Goal: Transaction & Acquisition: Purchase product/service

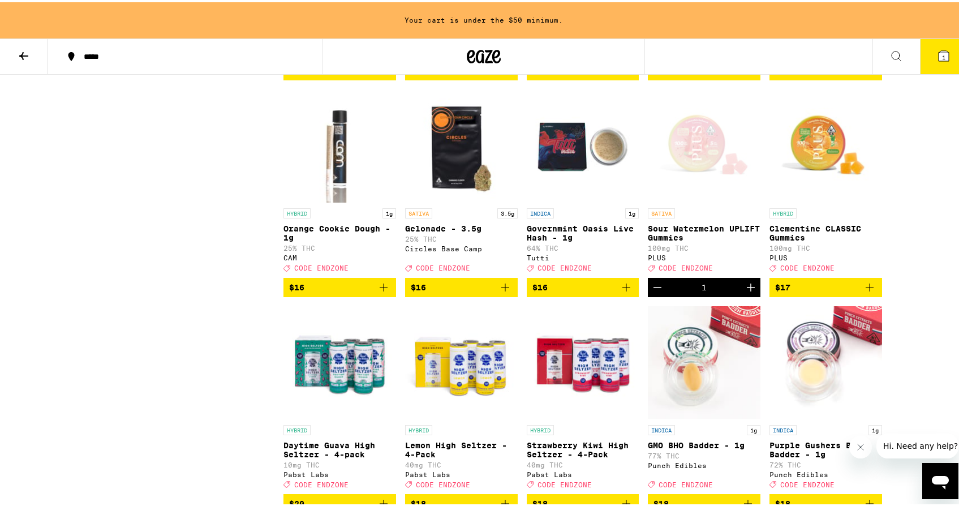
scroll to position [1185, 0]
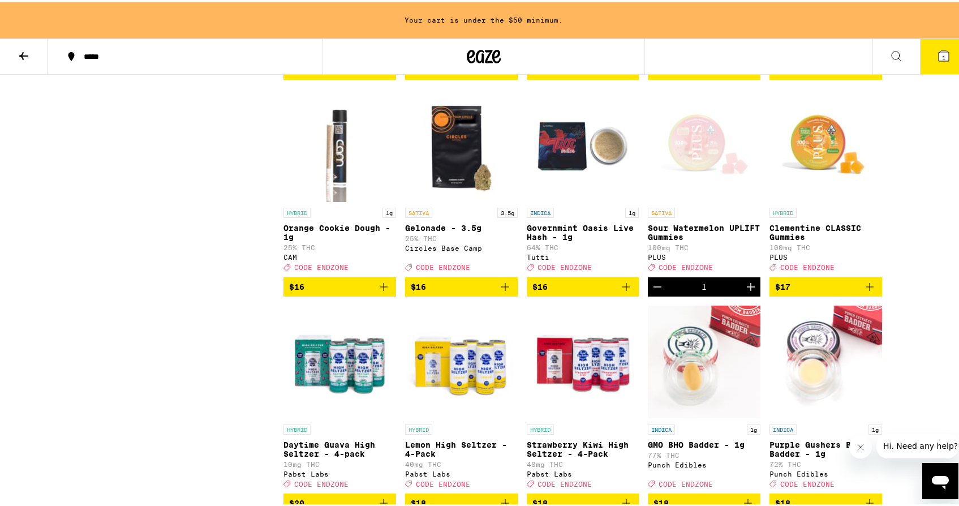
click at [744, 291] on icon "Increment" at bounding box center [751, 285] width 14 height 14
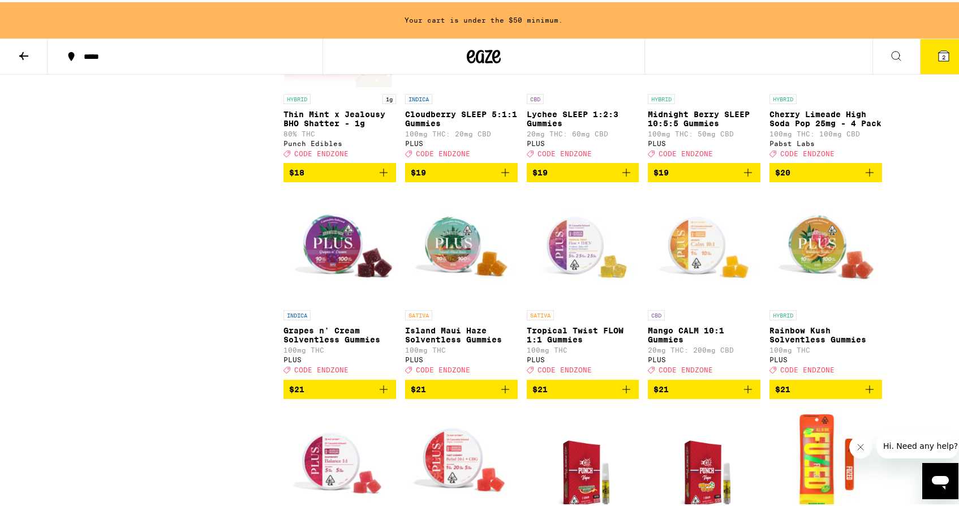
scroll to position [1946, 0]
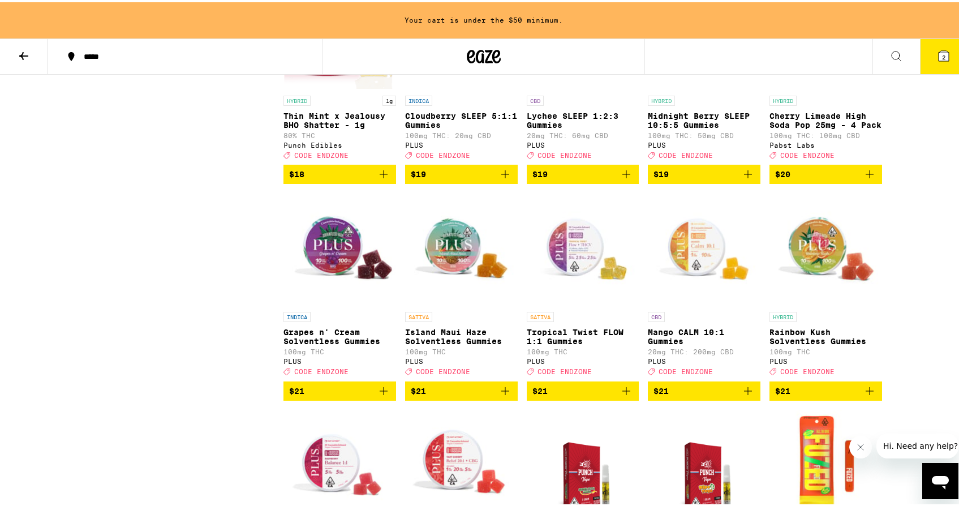
click at [584, 373] on div "SATIVA Tropical Twist FLOW 1:1 Gummies 100mg THC PLUS Deal Created with Sketch.…" at bounding box center [583, 341] width 113 height 63
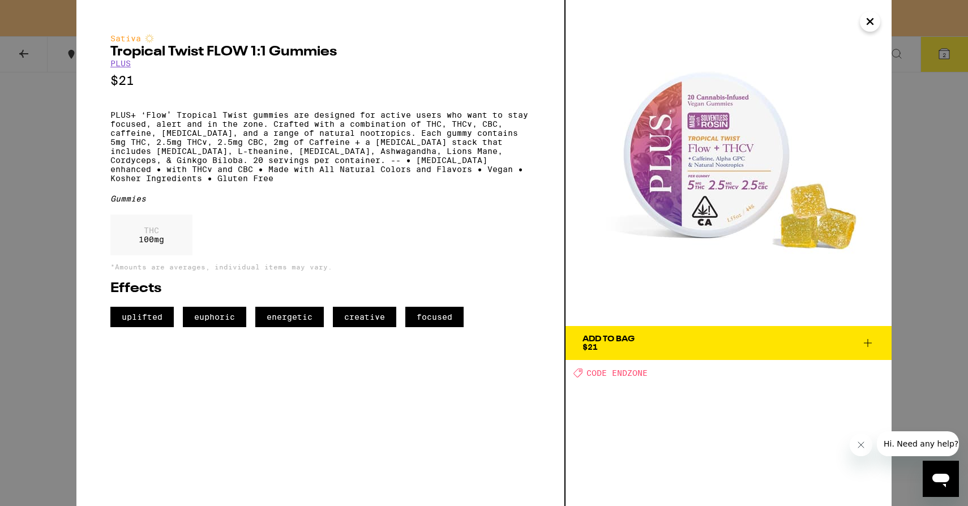
click at [864, 20] on icon "Close" at bounding box center [870, 21] width 14 height 17
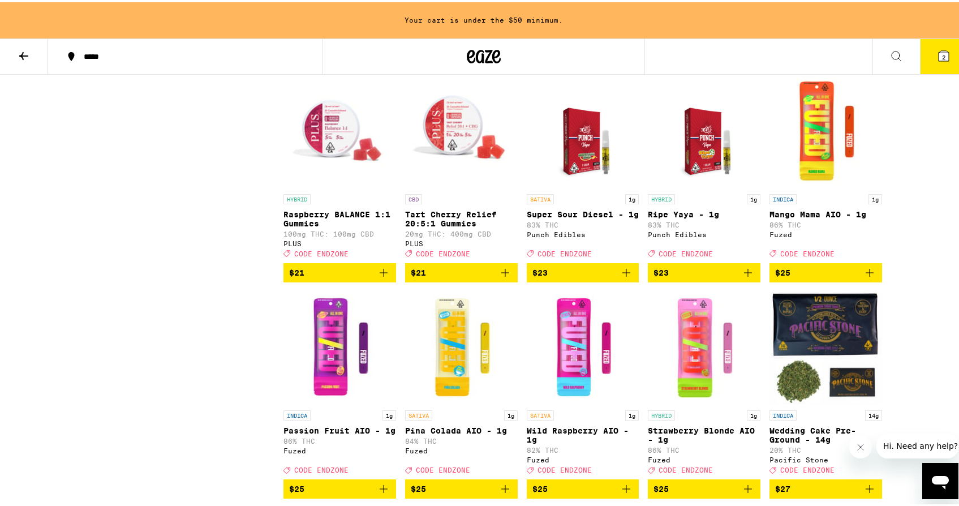
scroll to position [2289, 0]
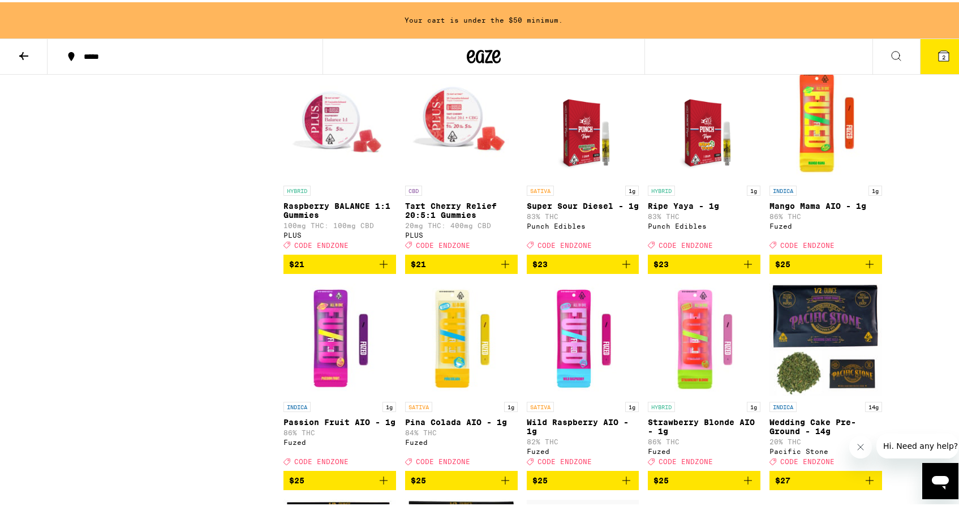
click at [462, 217] on p "Tart Cherry Relief 20:5:1 Gummies" at bounding box center [461, 208] width 113 height 18
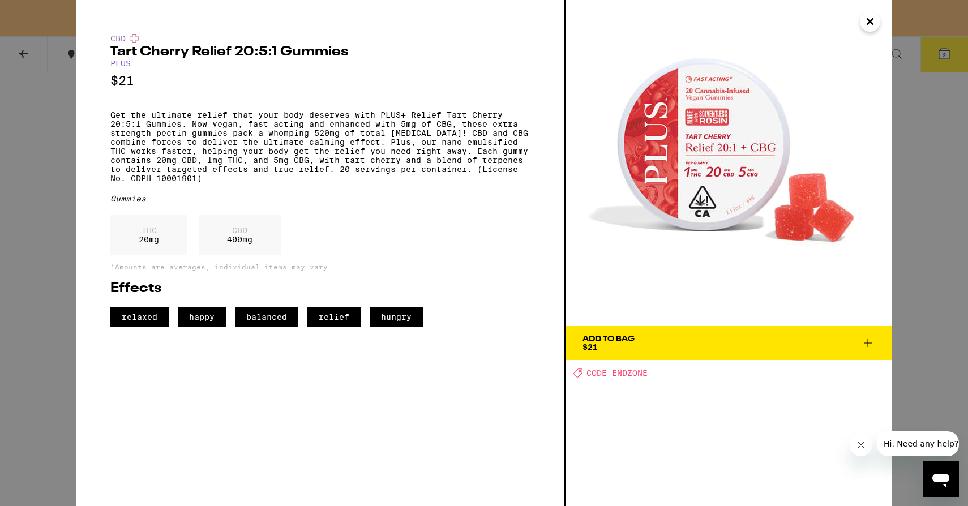
click at [919, 167] on div "CBD Tart Cherry Relief 20:5:1 Gummies PLUS $21 Get the ultimate relief that you…" at bounding box center [484, 253] width 968 height 506
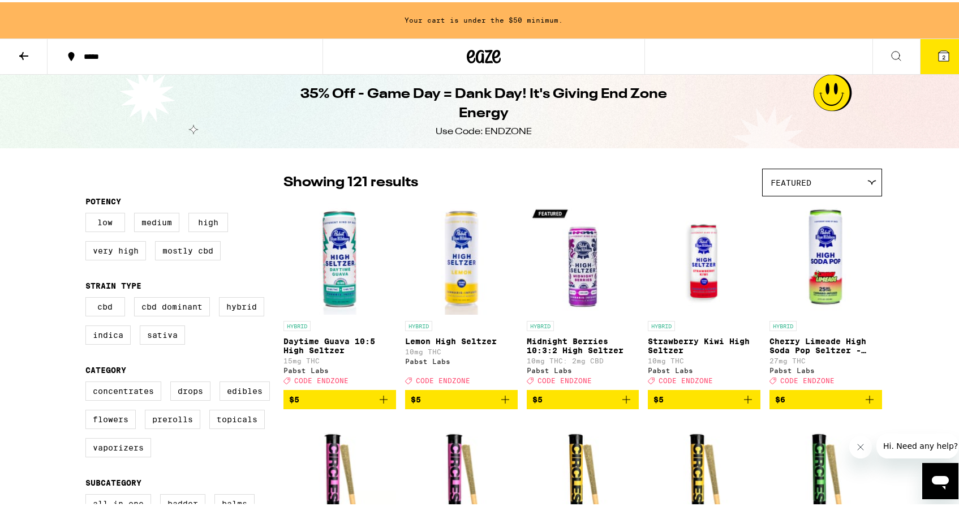
click at [18, 49] on icon at bounding box center [24, 54] width 14 height 14
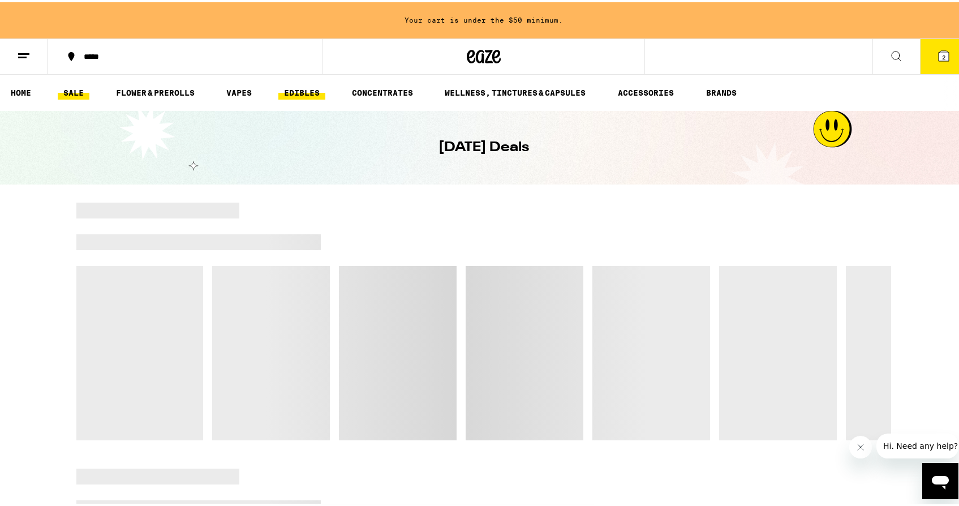
click at [317, 90] on link "EDIBLES" at bounding box center [301, 91] width 47 height 14
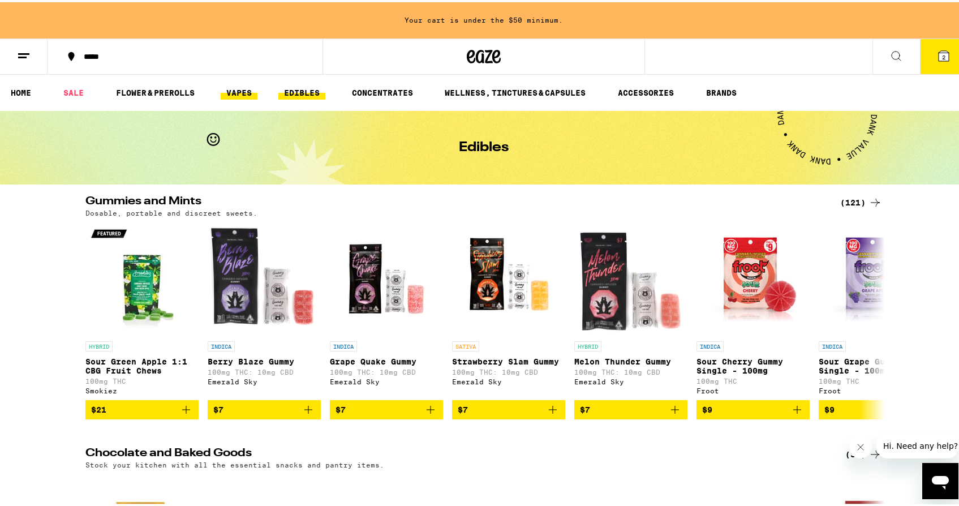
click at [221, 86] on link "VAPES" at bounding box center [239, 91] width 37 height 14
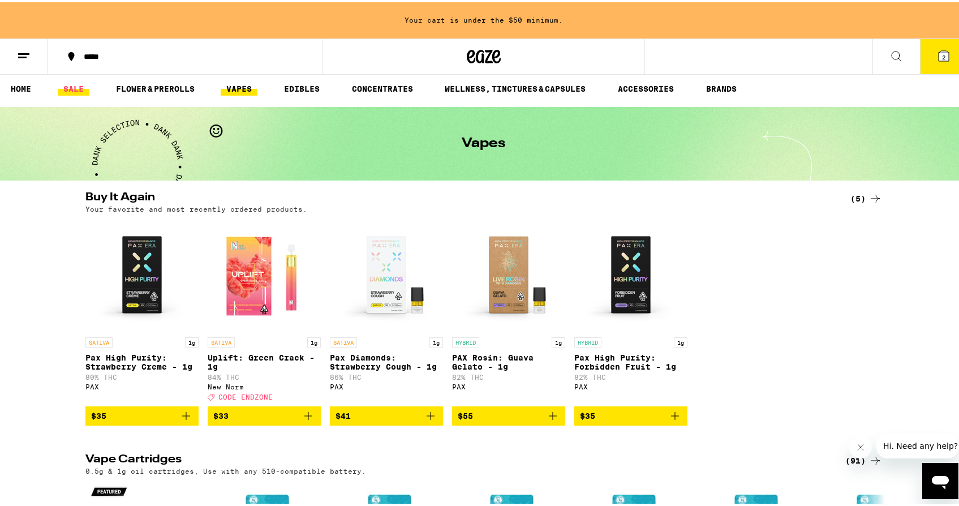
click at [83, 85] on link "SALE" at bounding box center [74, 87] width 32 height 14
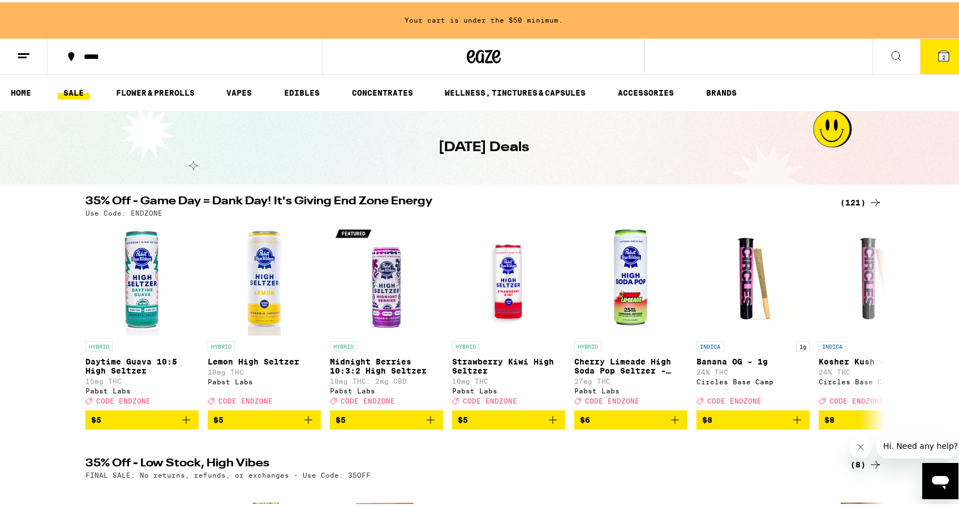
click at [860, 204] on div "(121)" at bounding box center [861, 201] width 42 height 14
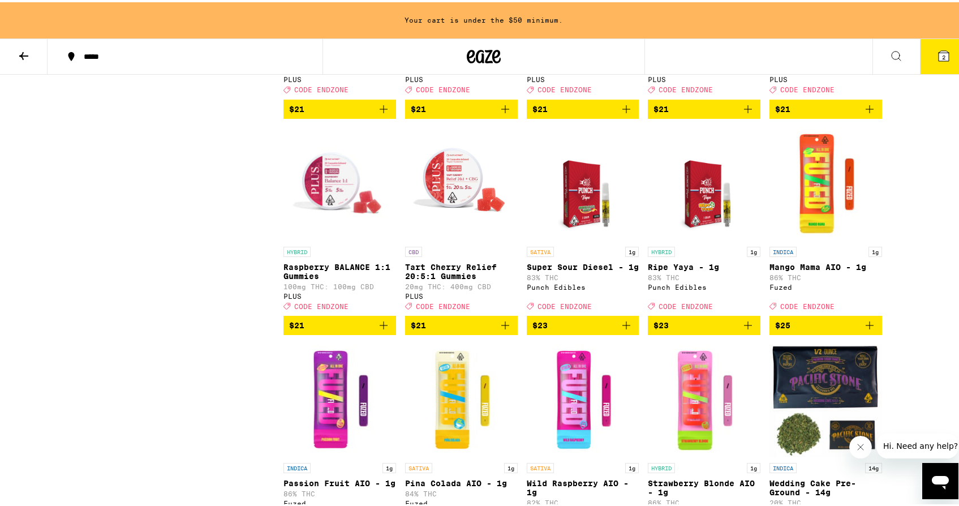
scroll to position [2258, 0]
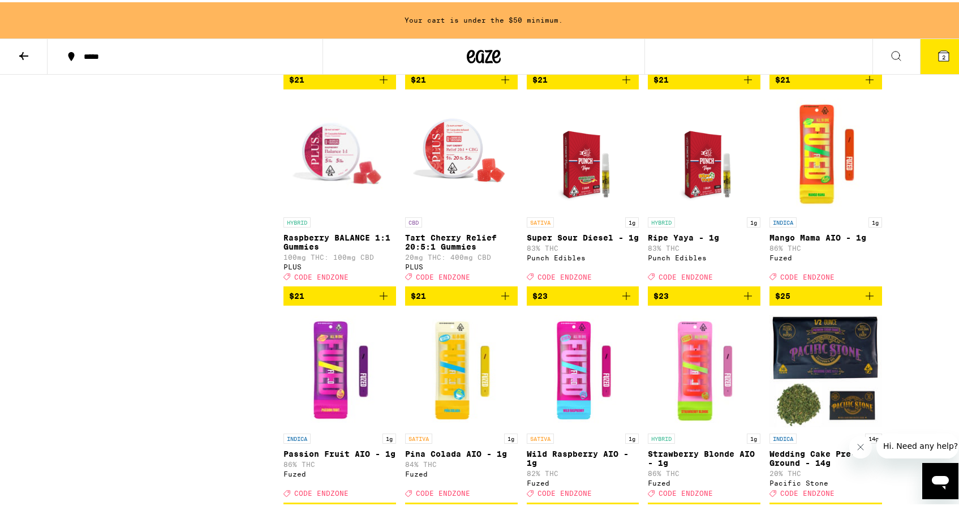
click at [593, 209] on img "Open page for Super Sour Diesel - 1g from Punch Edibles" at bounding box center [583, 152] width 88 height 113
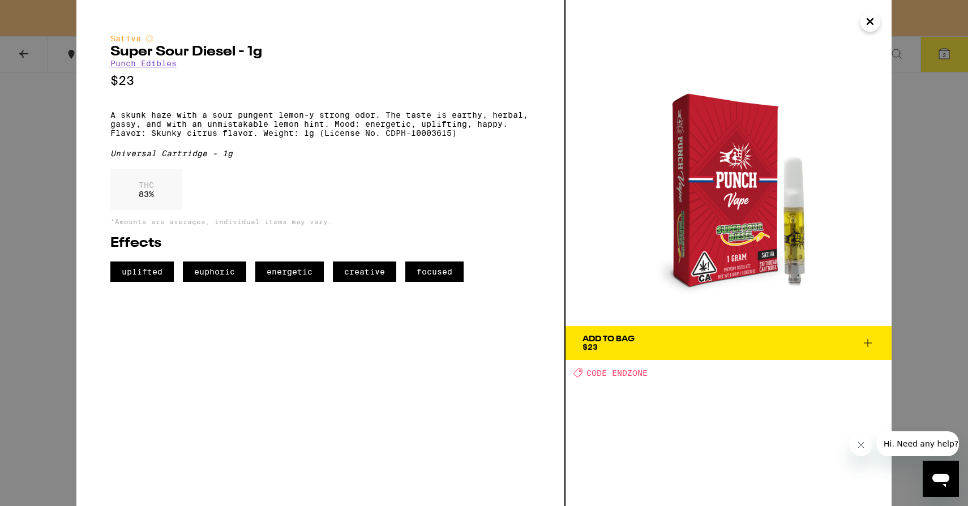
click at [940, 177] on div "Sativa Super Sour Diesel - 1g Punch Edibles $23 A skunk haze with a sour pungen…" at bounding box center [484, 253] width 968 height 506
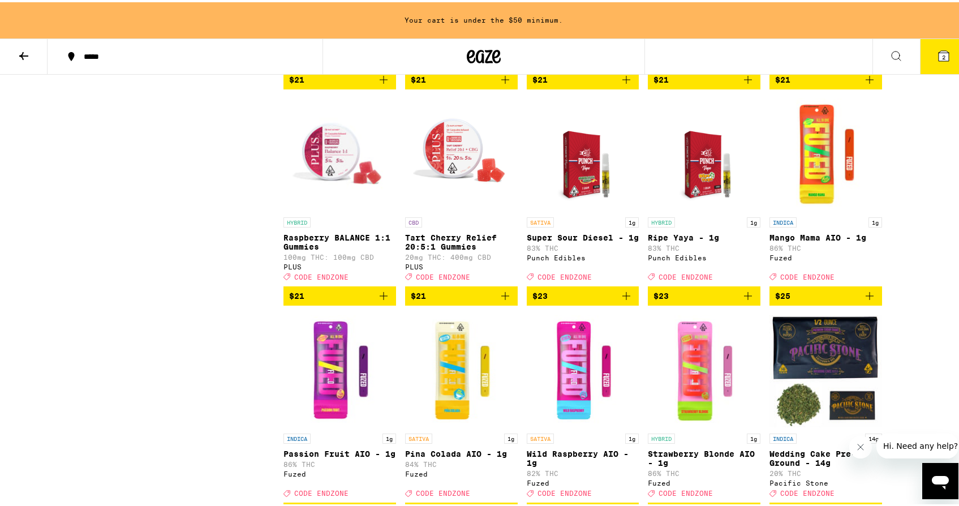
click at [678, 209] on img "Open page for Ripe Yaya - 1g from Punch Edibles" at bounding box center [704, 152] width 88 height 113
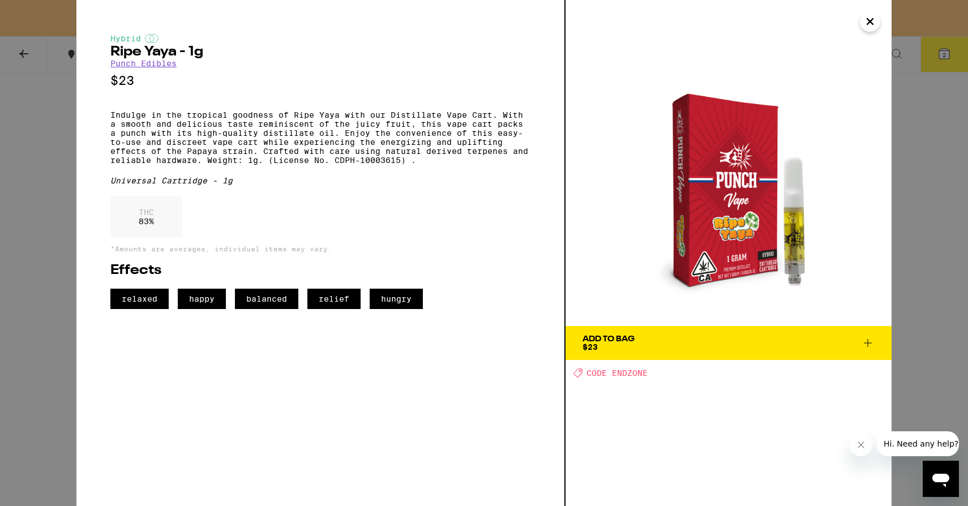
click at [57, 231] on div "Hybrid Ripe Yaya - 1g Punch Edibles $23 Indulge in the tropical goodness of Rip…" at bounding box center [484, 253] width 968 height 506
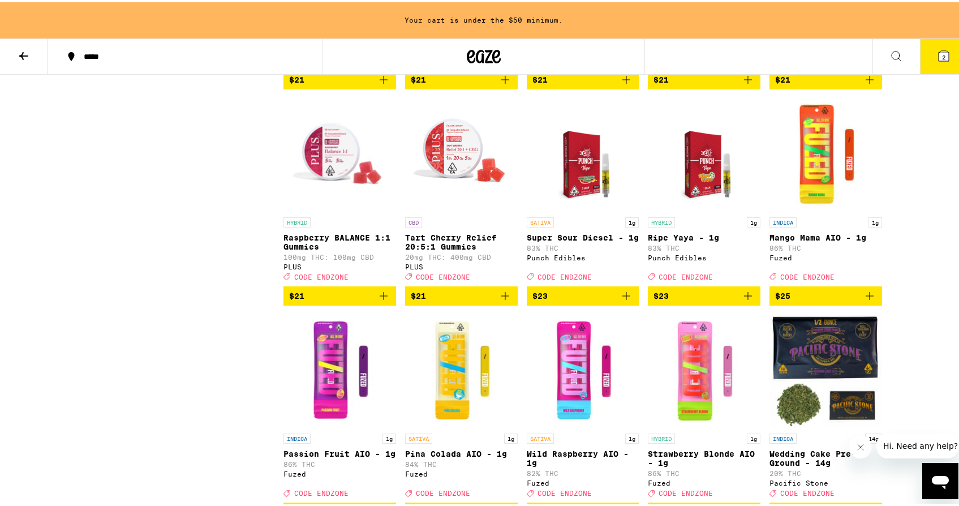
click at [686, 300] on span "$23" at bounding box center [704, 294] width 101 height 14
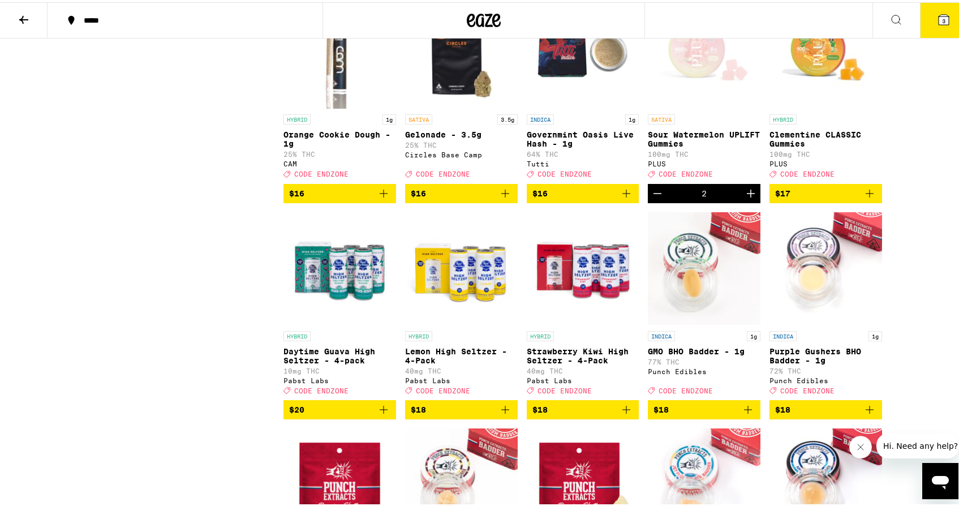
scroll to position [891, 0]
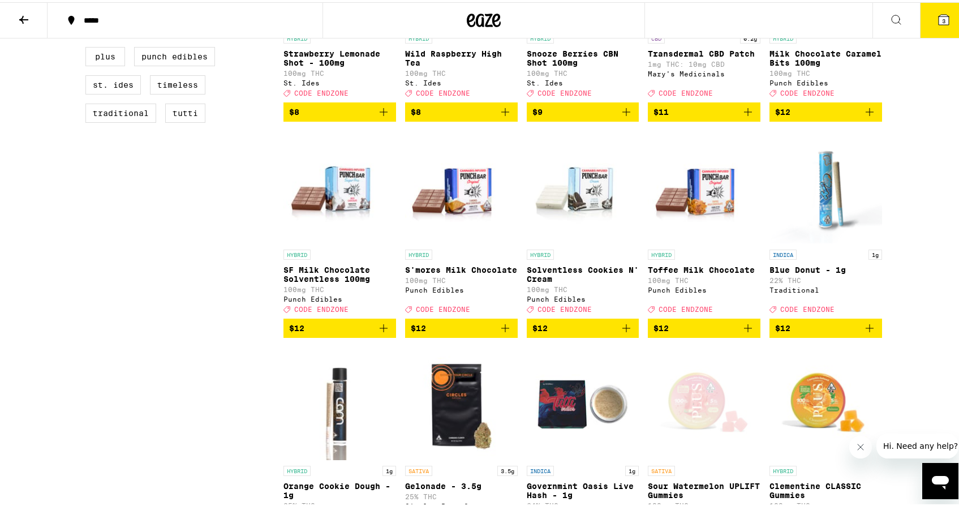
click at [17, 20] on icon at bounding box center [24, 18] width 14 height 14
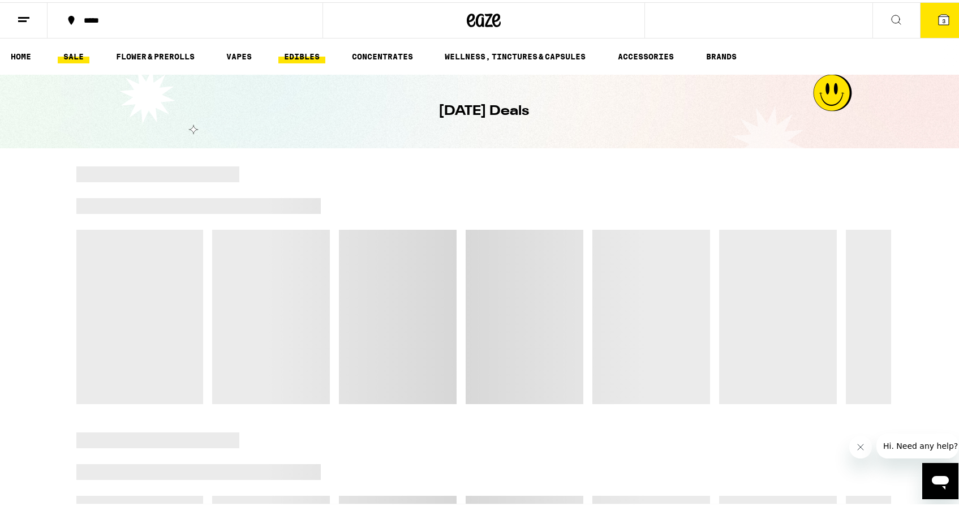
click at [298, 50] on link "EDIBLES" at bounding box center [301, 55] width 47 height 14
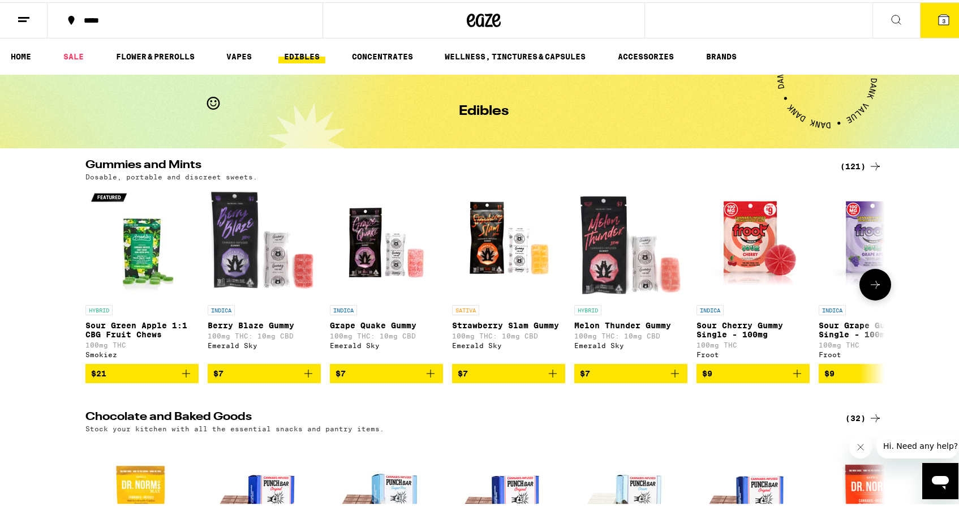
scroll to position [50, 0]
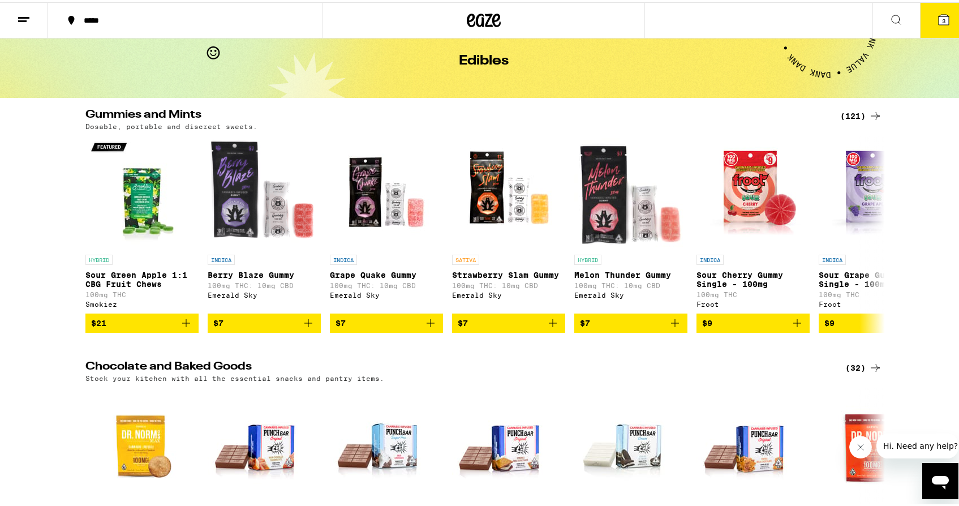
click at [854, 112] on div "(121)" at bounding box center [861, 114] width 42 height 14
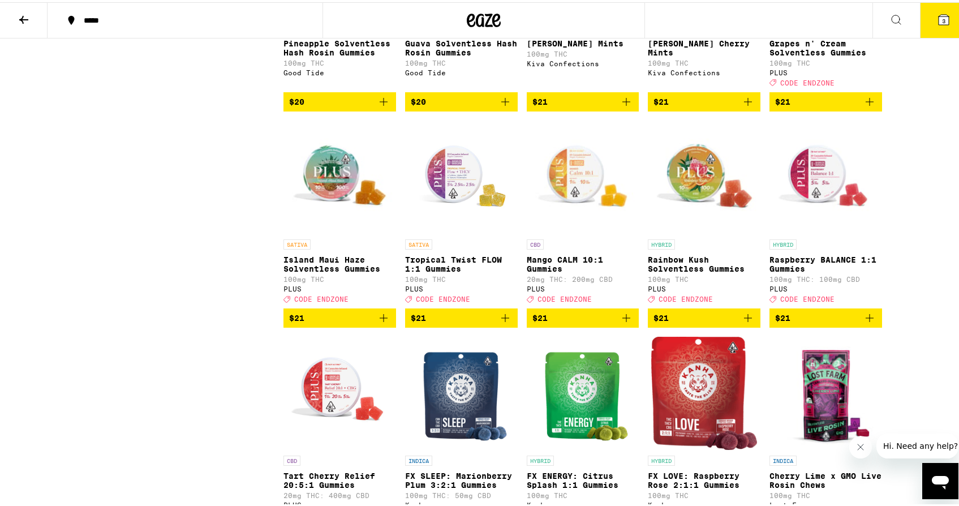
scroll to position [3977, 0]
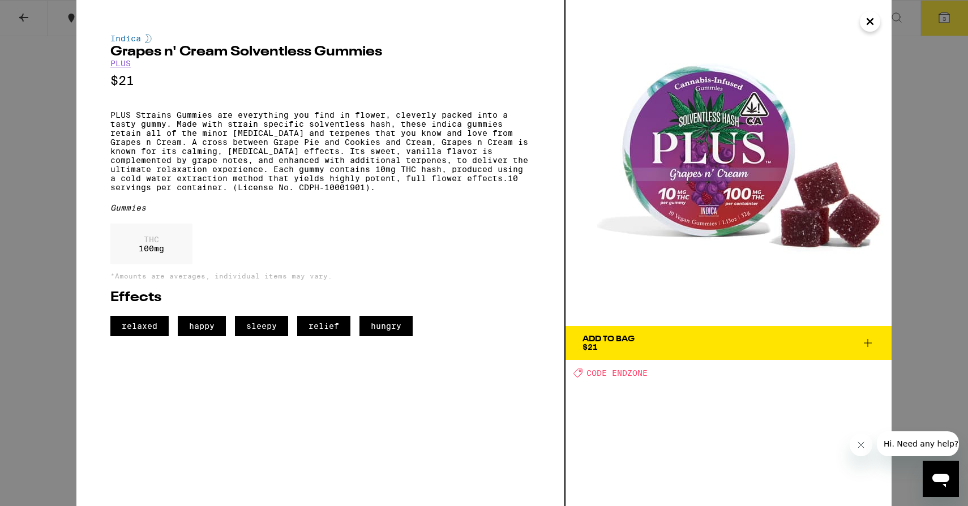
click at [940, 75] on div "Indica Grapes n' Cream Solventless Gummies PLUS $21 PLUS Strains Gummies are ev…" at bounding box center [484, 253] width 968 height 506
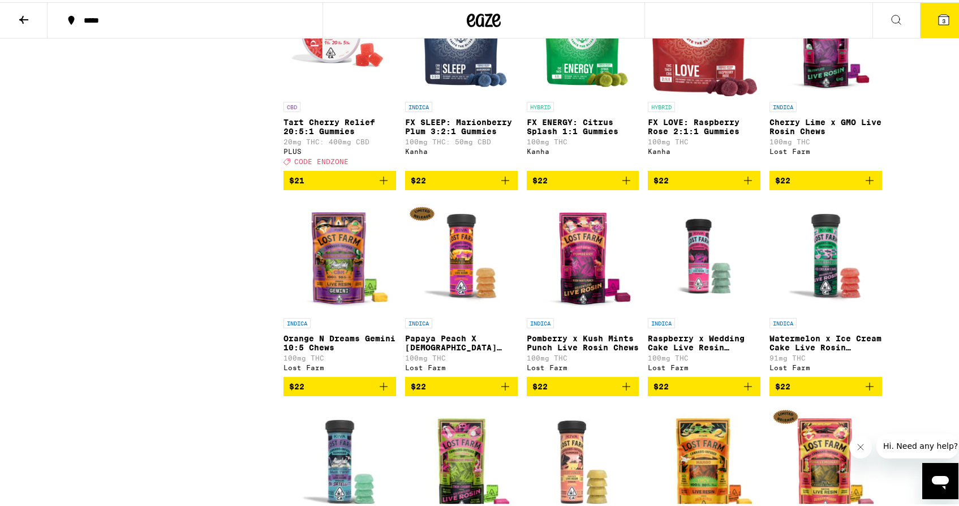
scroll to position [4178, 0]
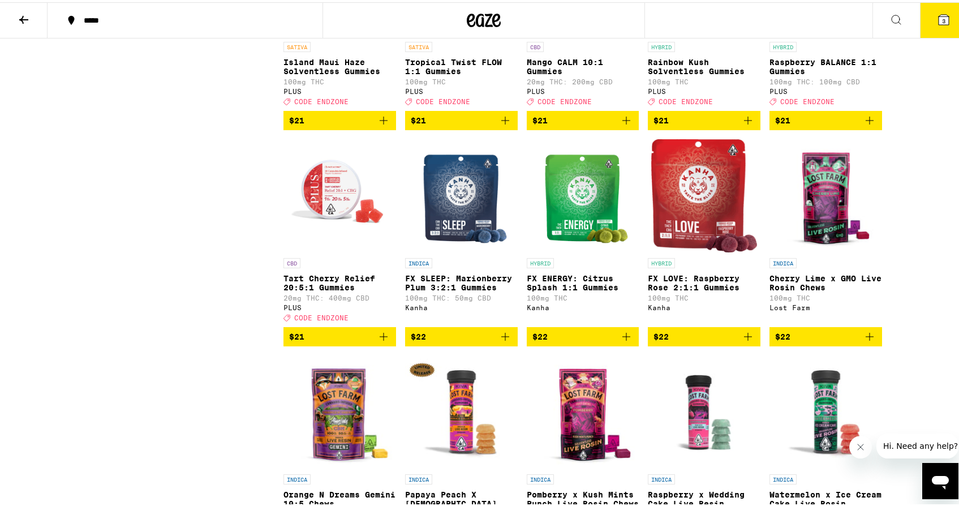
click at [634, 266] on div "HYBRID" at bounding box center [583, 261] width 113 height 10
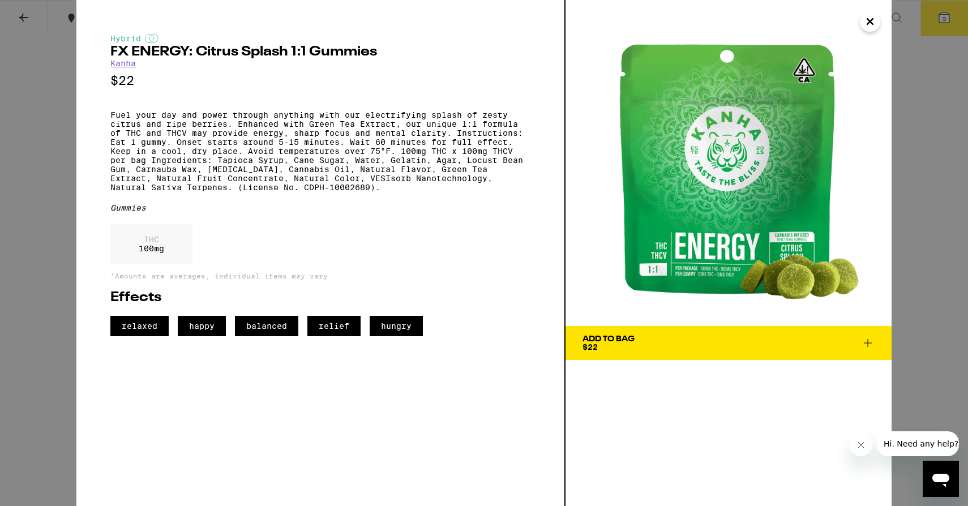
click at [945, 126] on div "Hybrid FX ENERGY: Citrus Splash 1:1 Gummies Kanha $22 Fuel your day and power t…" at bounding box center [484, 253] width 968 height 506
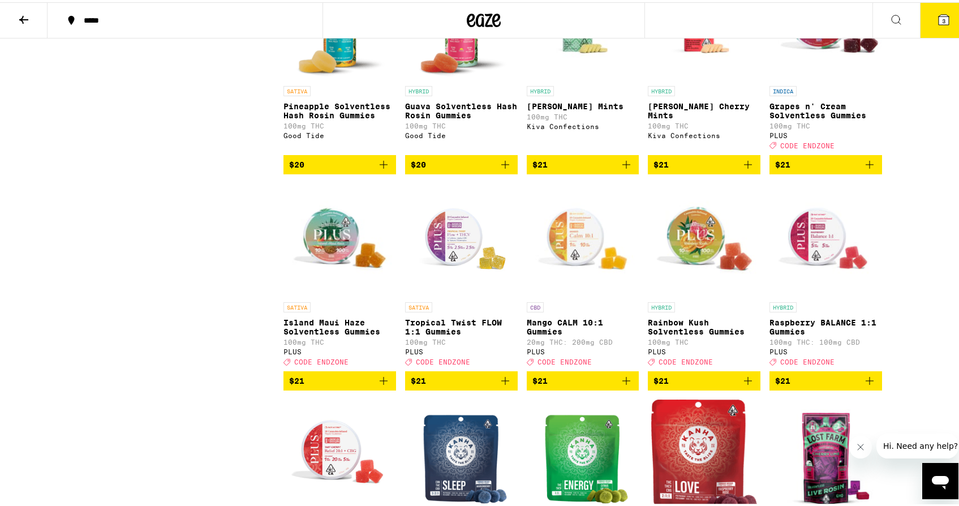
scroll to position [3916, 0]
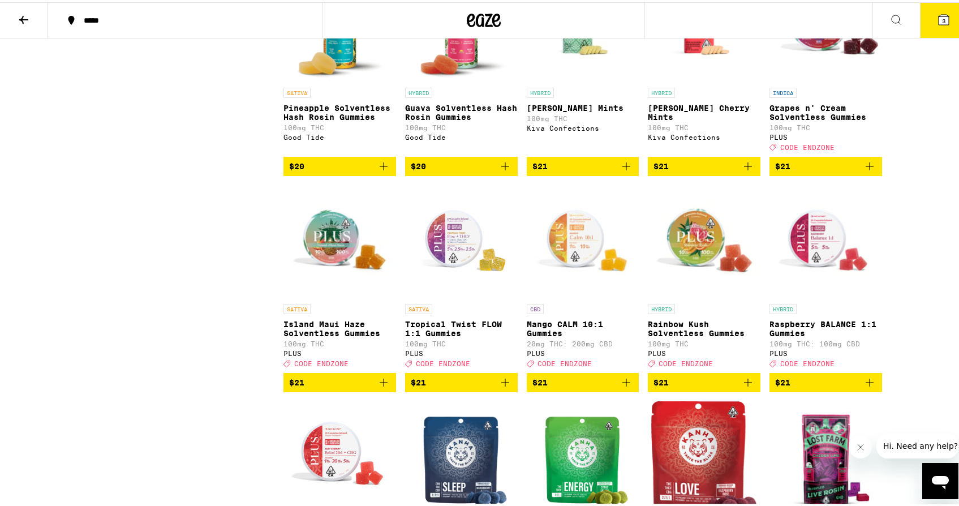
click at [320, 296] on img "Open page for Island Maui Haze Solventless Gummies from PLUS" at bounding box center [339, 239] width 113 height 113
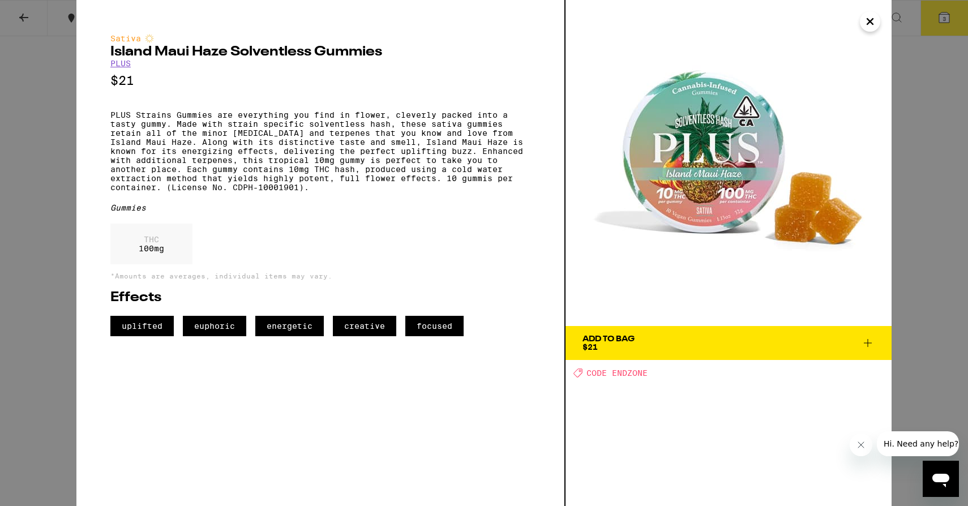
click at [712, 346] on span "Add To Bag $21" at bounding box center [728, 343] width 292 height 16
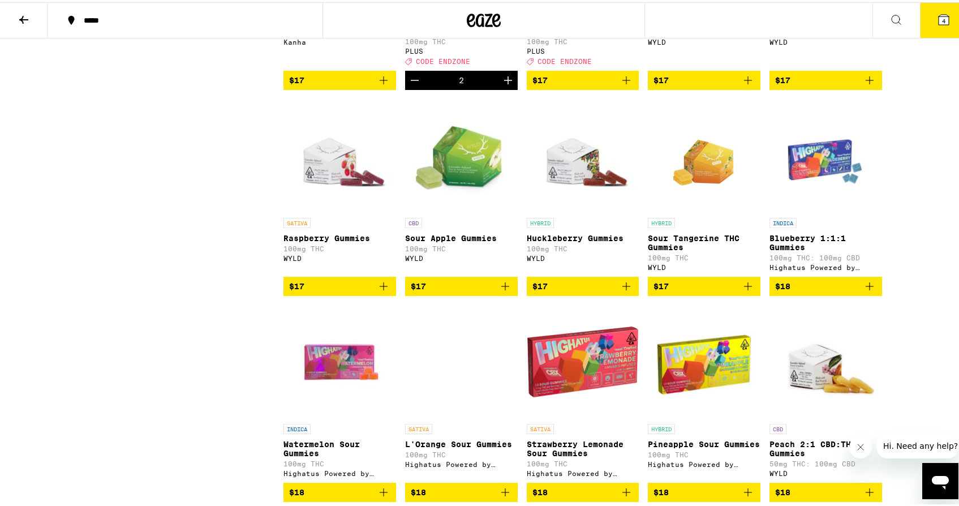
scroll to position [1816, 0]
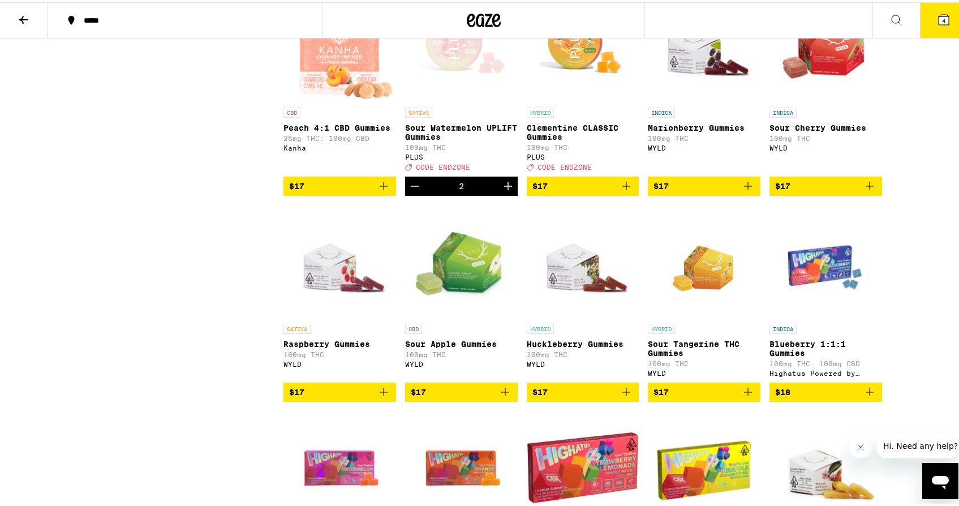
click at [23, 12] on icon at bounding box center [24, 18] width 14 height 14
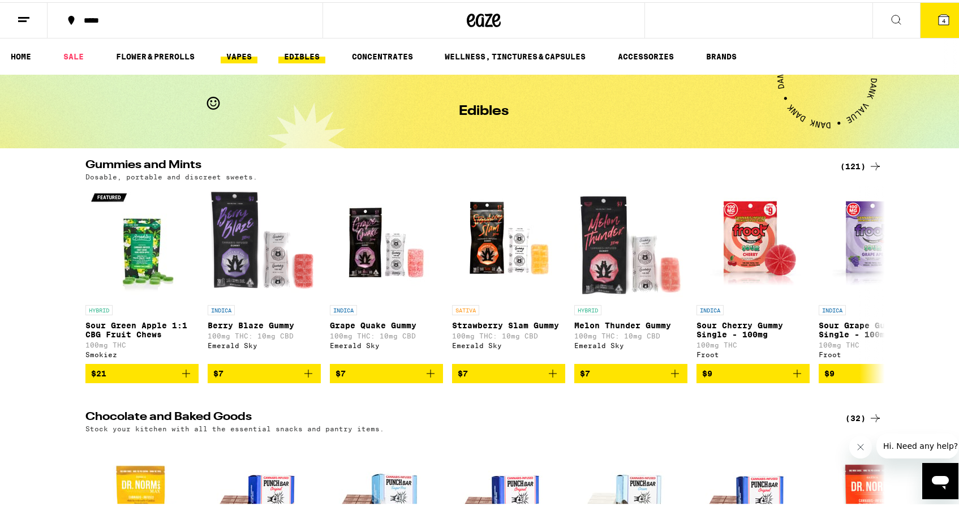
click at [239, 57] on link "VAPES" at bounding box center [239, 55] width 37 height 14
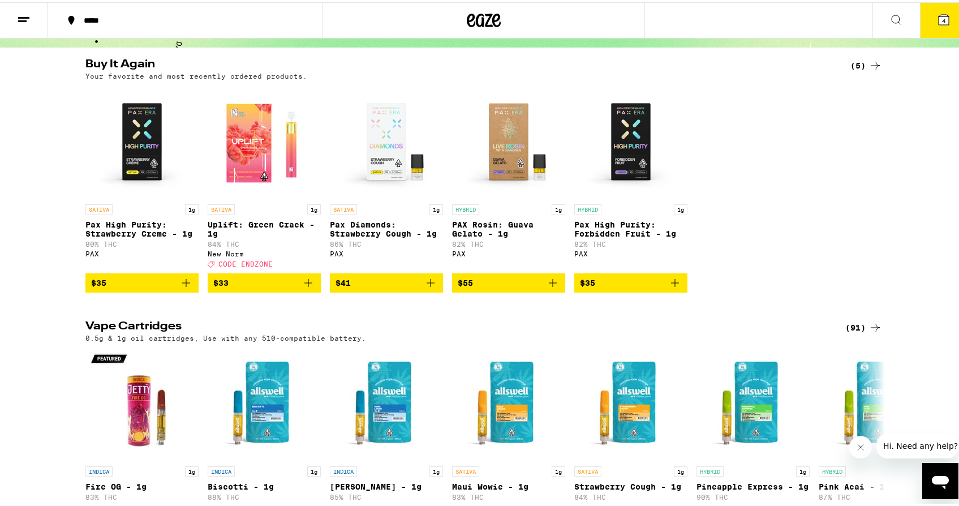
scroll to position [234, 0]
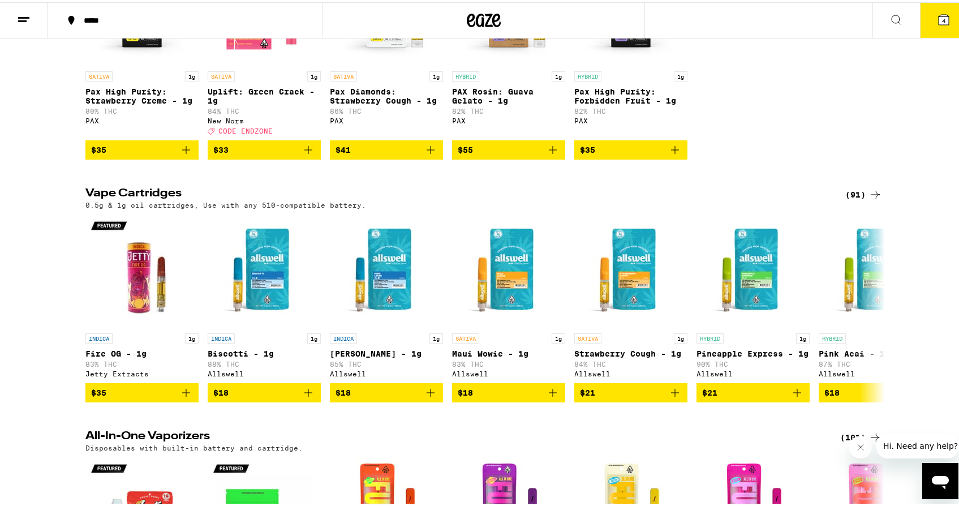
click at [846, 199] on div "(91)" at bounding box center [863, 193] width 37 height 14
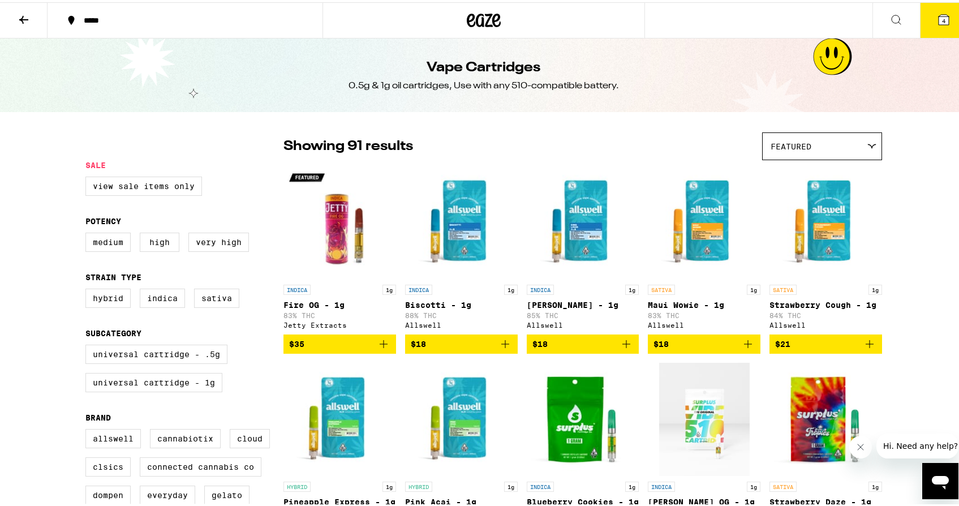
click at [702, 244] on img "Open page for Maui Wowie - 1g from Allswell" at bounding box center [704, 220] width 113 height 113
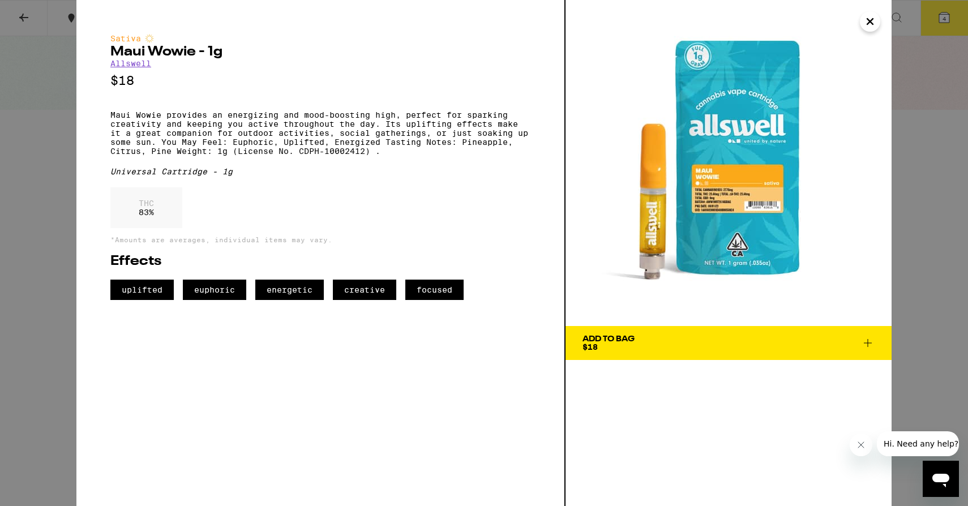
click at [632, 341] on div "Add To Bag" at bounding box center [608, 339] width 52 height 8
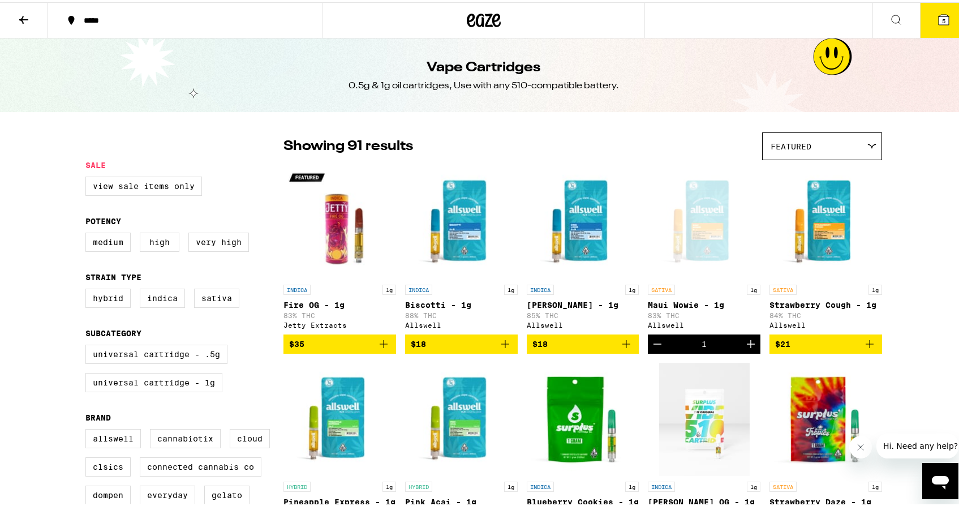
click at [925, 31] on button "5" at bounding box center [944, 18] width 48 height 35
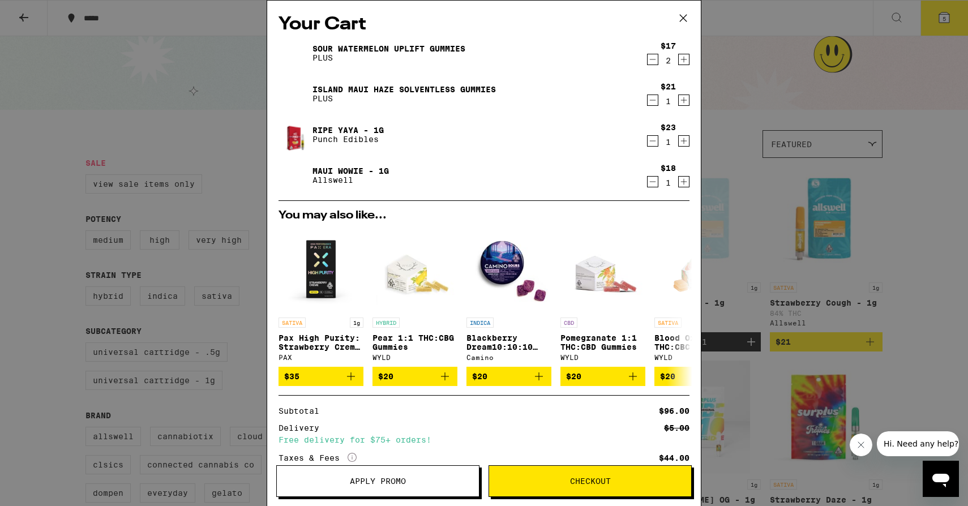
click at [647, 143] on icon "Decrement" at bounding box center [652, 141] width 10 height 14
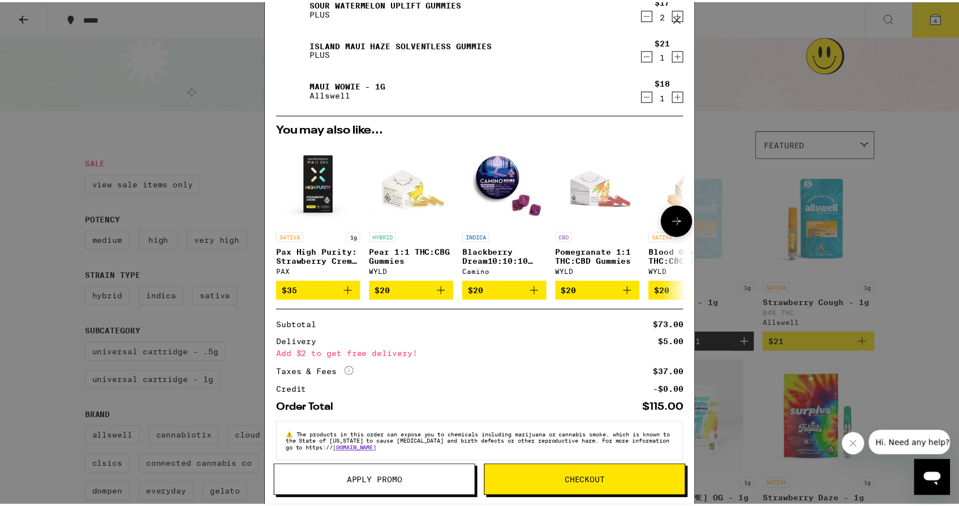
scroll to position [49, 0]
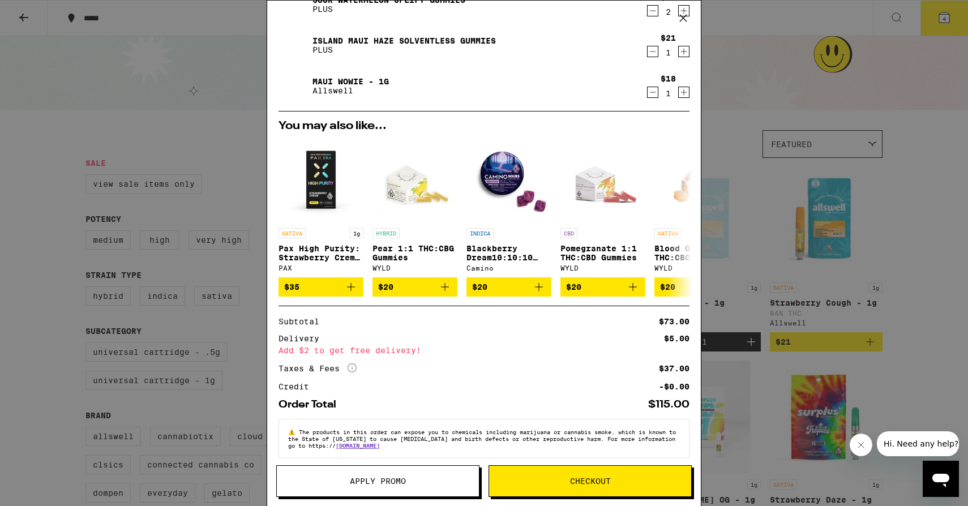
click at [741, 248] on div "Your Cart Sour Watermelon UPLIFT Gummies PLUS $17 2 Island Maui Haze Solventles…" at bounding box center [484, 253] width 968 height 506
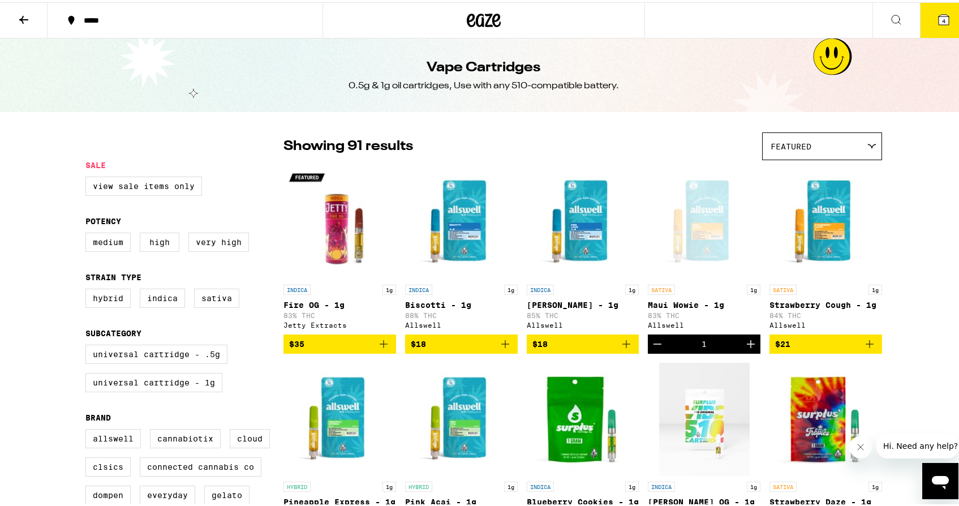
click at [16, 10] on button at bounding box center [24, 19] width 48 height 36
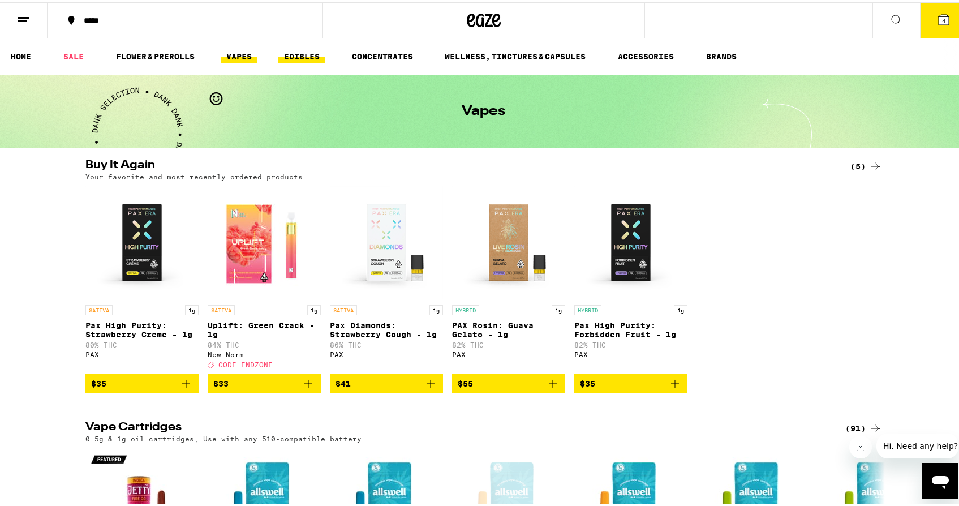
click at [293, 56] on link "EDIBLES" at bounding box center [301, 55] width 47 height 14
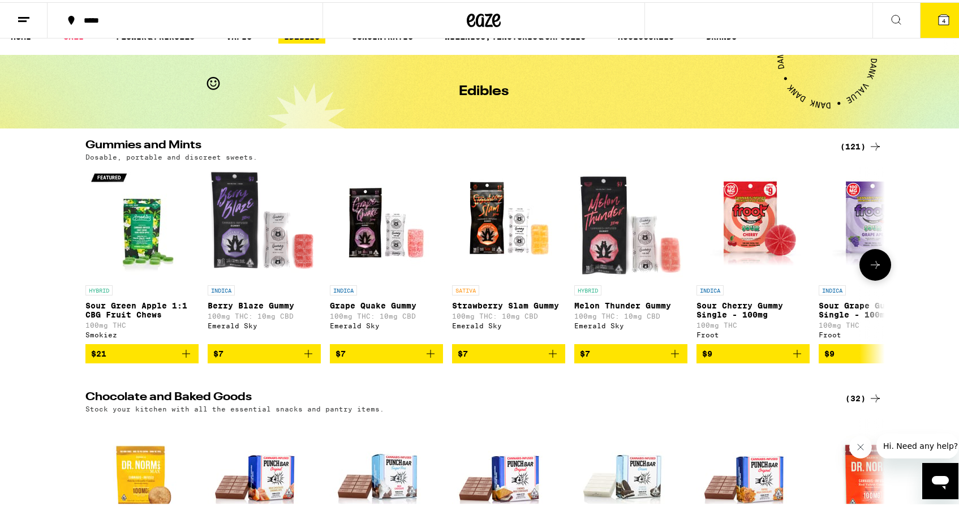
scroll to position [16, 0]
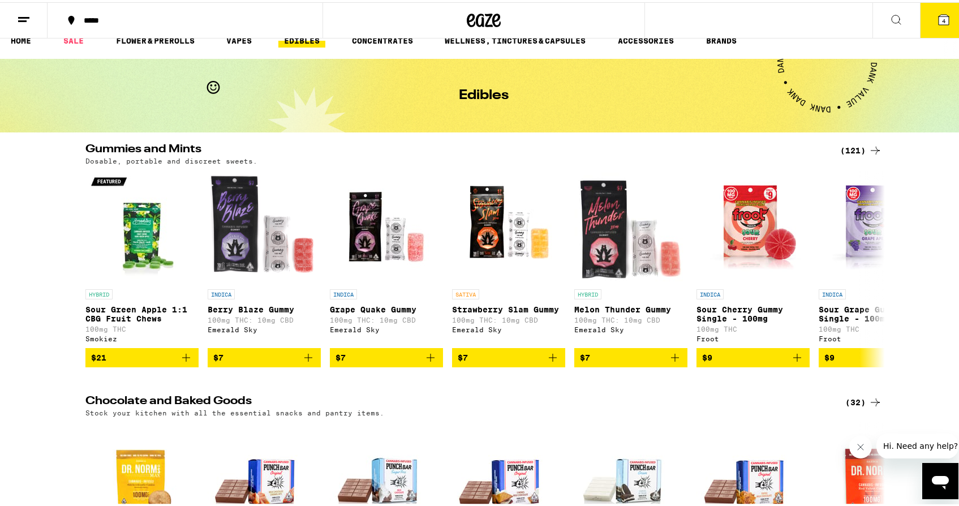
click at [857, 147] on div "(121)" at bounding box center [861, 148] width 42 height 14
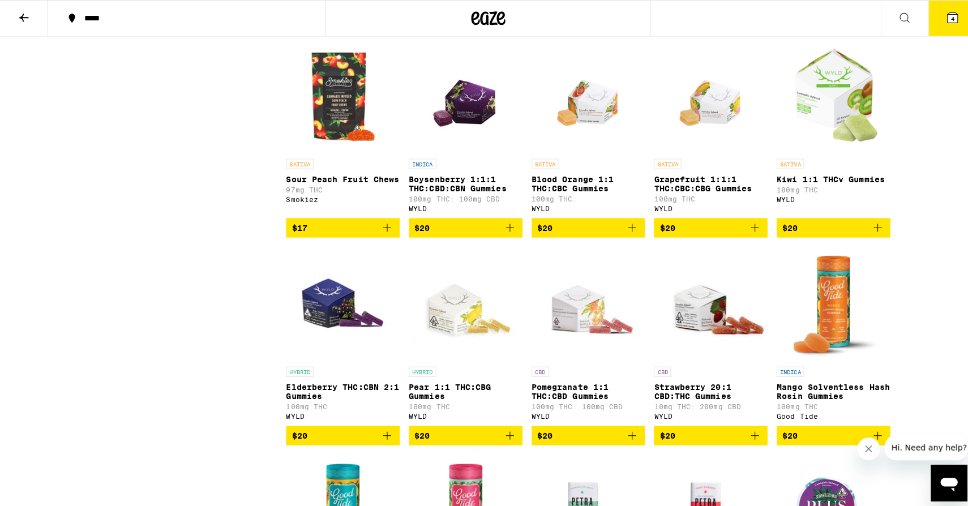
scroll to position [3566, 0]
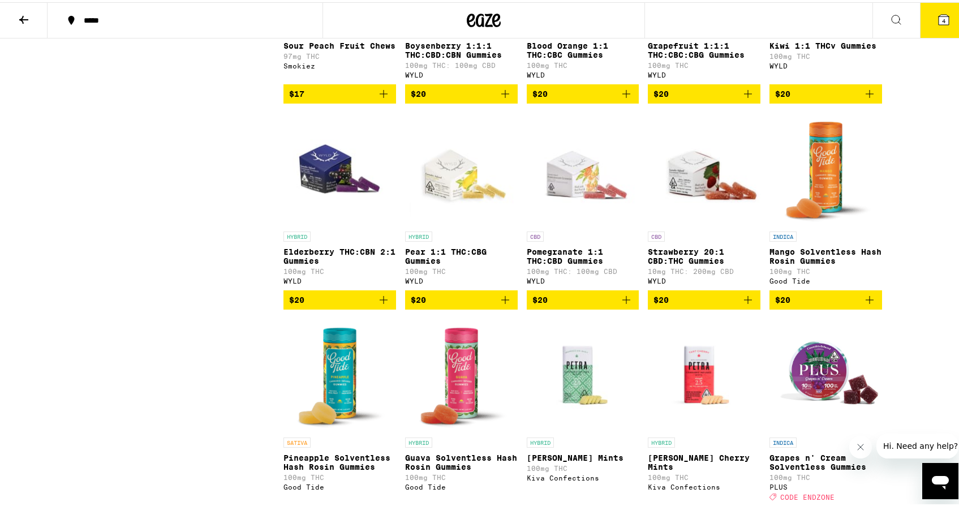
click at [603, 304] on span "$20" at bounding box center [582, 298] width 101 height 14
click at [930, 26] on button "5" at bounding box center [944, 18] width 48 height 35
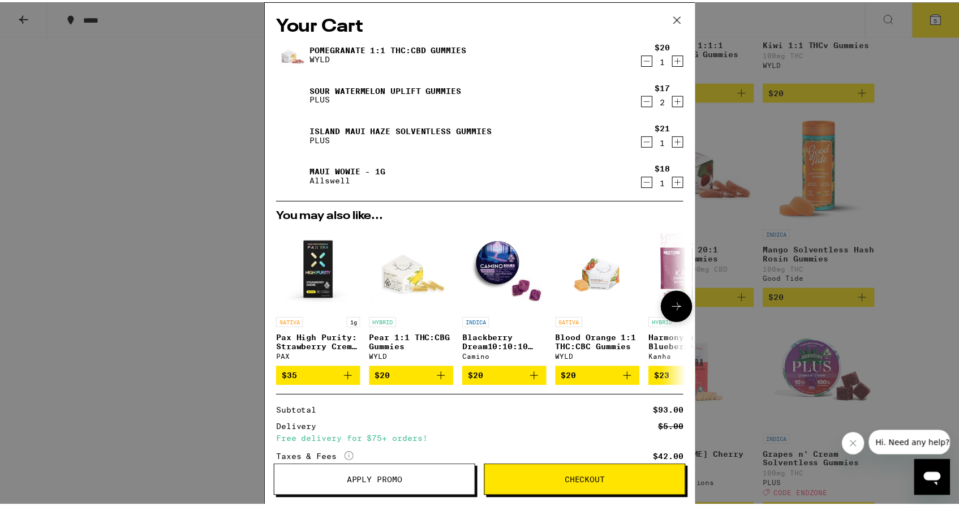
scroll to position [103, 0]
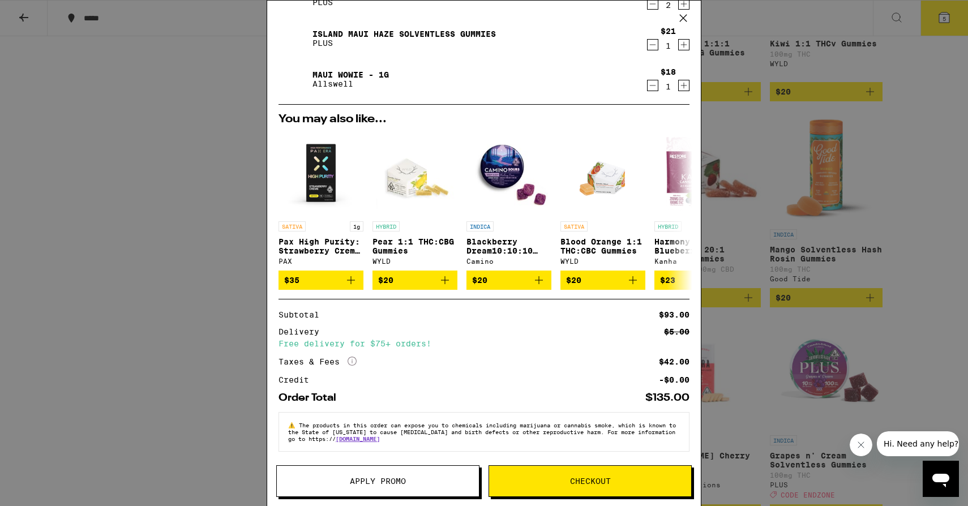
click at [445, 463] on div "Your Cart Pomegranate 1:1 THC:CBD Gummies WYLD $20 1 Sour Watermelon UPLIFT Gum…" at bounding box center [483, 236] width 433 height 471
click at [426, 482] on span "Apply Promo" at bounding box center [378, 481] width 202 height 8
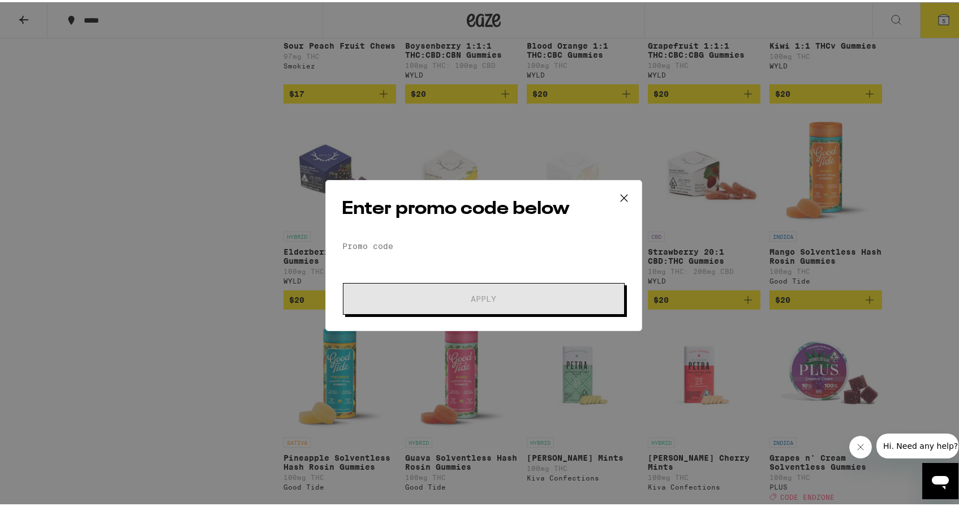
click at [452, 222] on div "Enter promo code below Promo Code Apply" at bounding box center [483, 253] width 317 height 151
click at [452, 224] on div "Enter promo code below Promo Code Apply" at bounding box center [483, 253] width 317 height 151
click at [451, 233] on div "Enter promo code below Promo Code Apply" at bounding box center [483, 253] width 317 height 151
click at [440, 248] on input "Promo Code" at bounding box center [484, 243] width 284 height 17
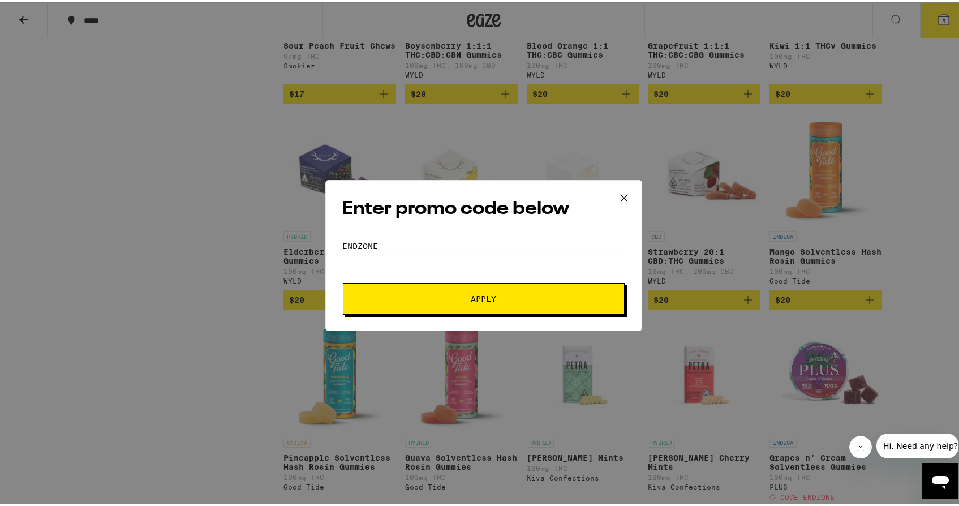
type input "ENDZONE"
click at [452, 283] on button "Apply" at bounding box center [484, 297] width 282 height 32
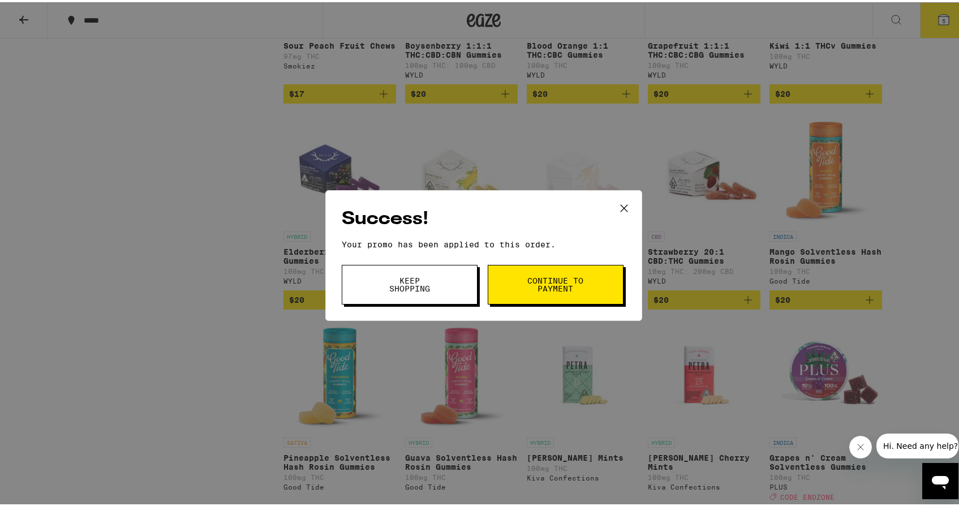
click at [530, 276] on span "Continue to payment" at bounding box center [556, 282] width 58 height 16
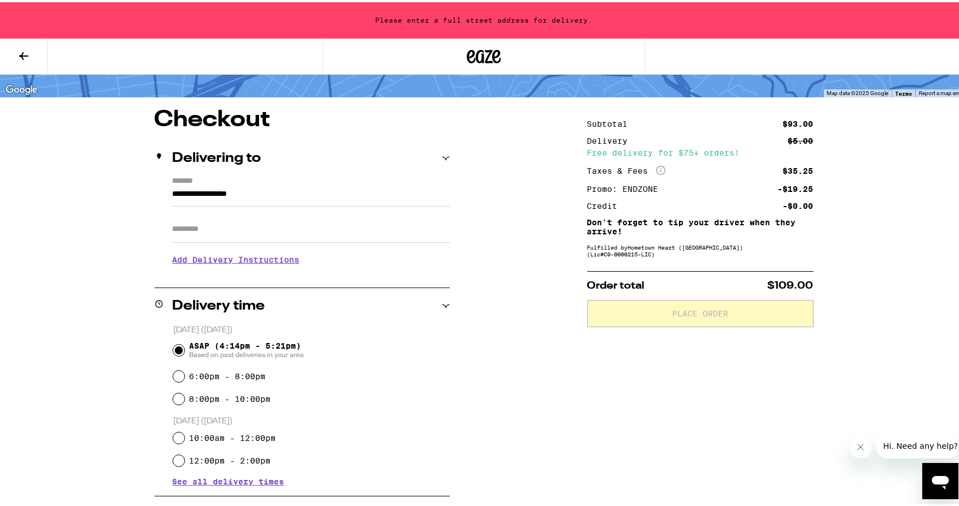
scroll to position [66, 0]
click at [333, 237] on input "Apt/Suite" at bounding box center [311, 227] width 277 height 27
click at [324, 227] on input "Apt/Suite" at bounding box center [311, 227] width 277 height 27
click at [345, 188] on input "**********" at bounding box center [311, 195] width 277 height 19
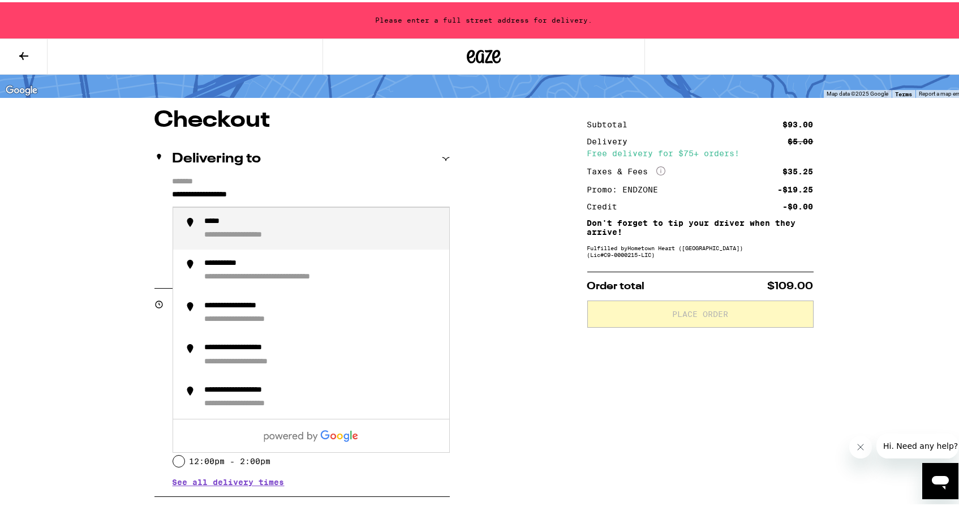
click at [431, 167] on div "Delivering to" at bounding box center [301, 157] width 295 height 36
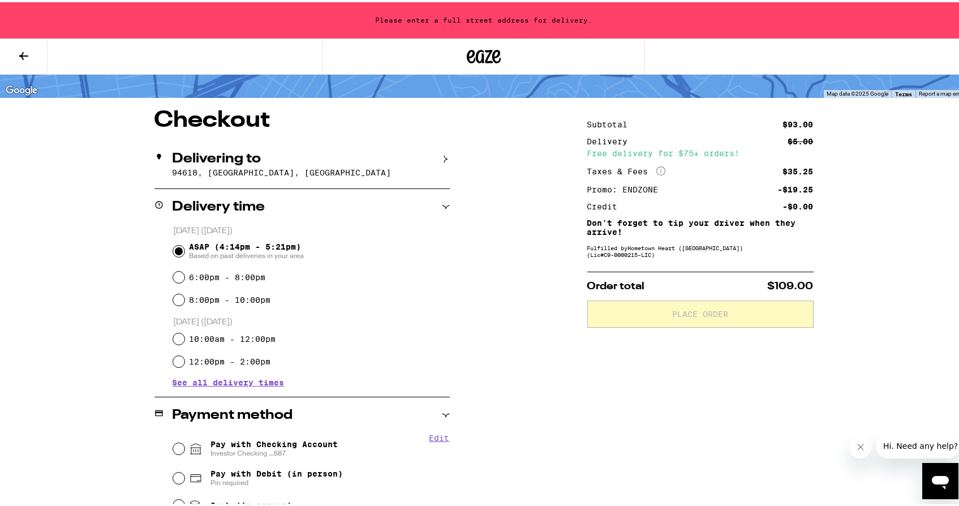
click at [437, 161] on div "Delivering to" at bounding box center [301, 157] width 295 height 14
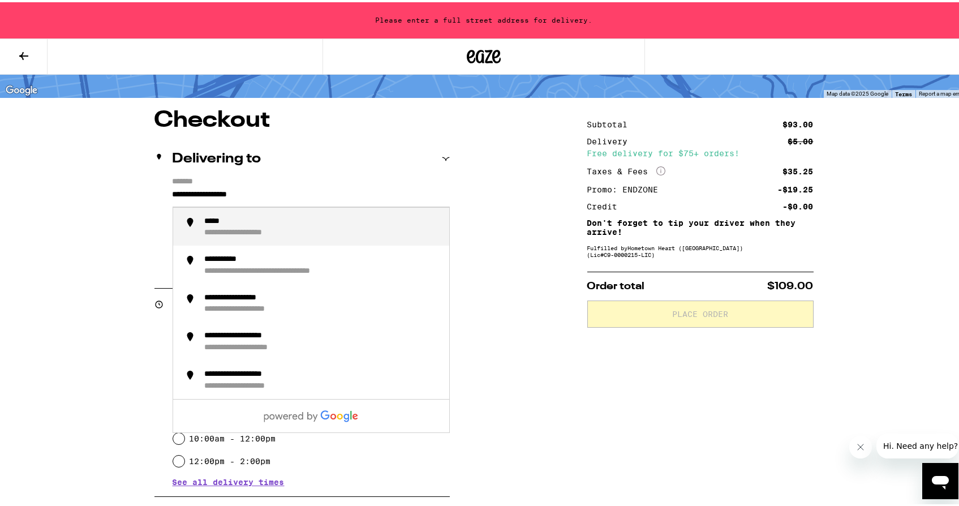
click at [275, 197] on input "**********" at bounding box center [311, 195] width 277 height 19
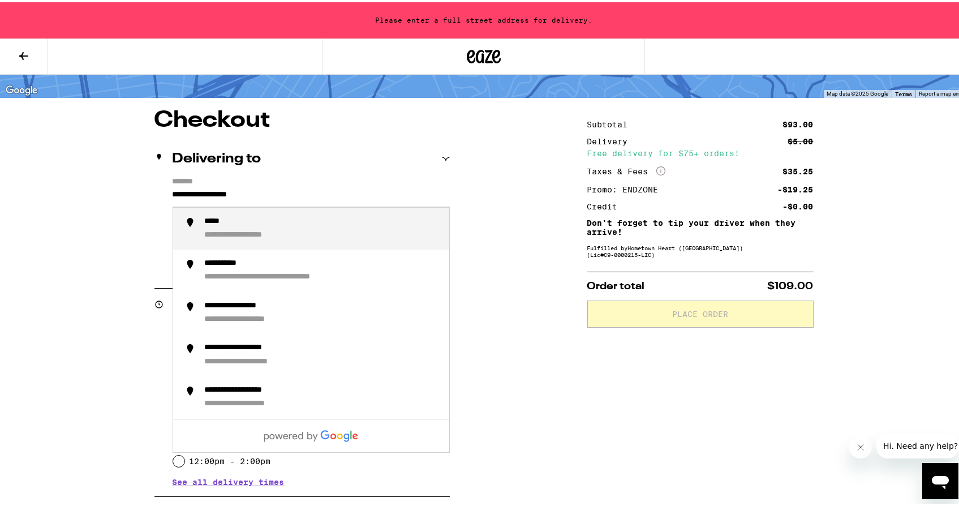
drag, startPoint x: 275, startPoint y: 197, endPoint x: 72, endPoint y: 197, distance: 202.6
click at [76, 197] on div "**********" at bounding box center [483, 467] width 815 height 720
click at [312, 226] on div "**********" at bounding box center [322, 226] width 235 height 24
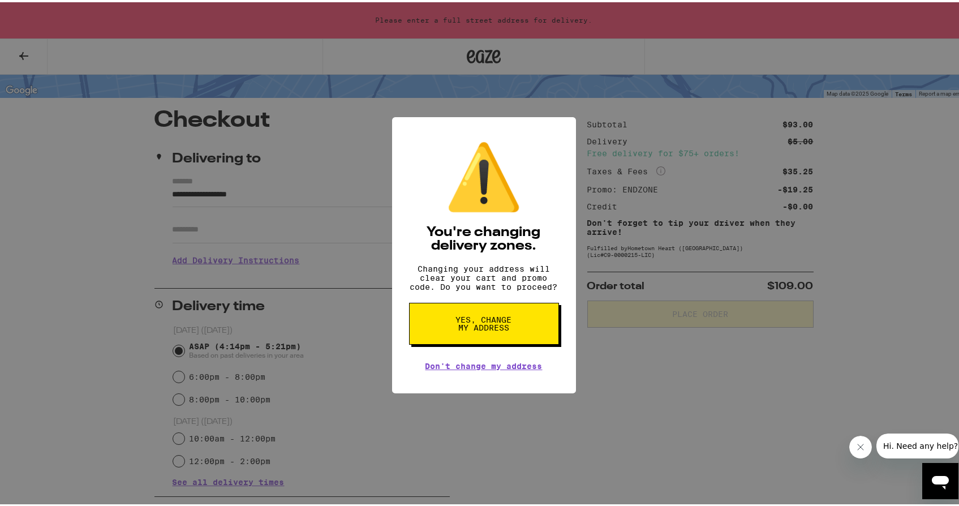
click at [442, 317] on button "Yes, change my address" at bounding box center [484, 321] width 150 height 42
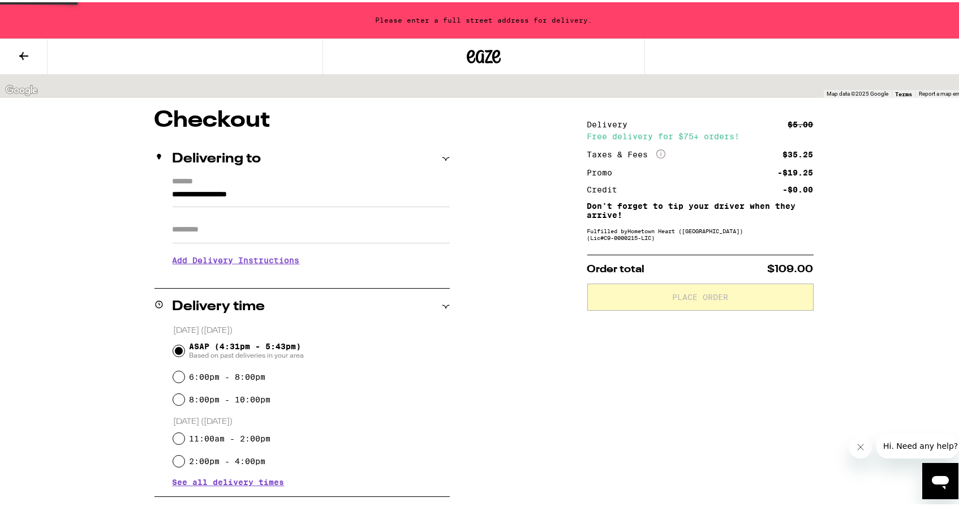
type input "**********"
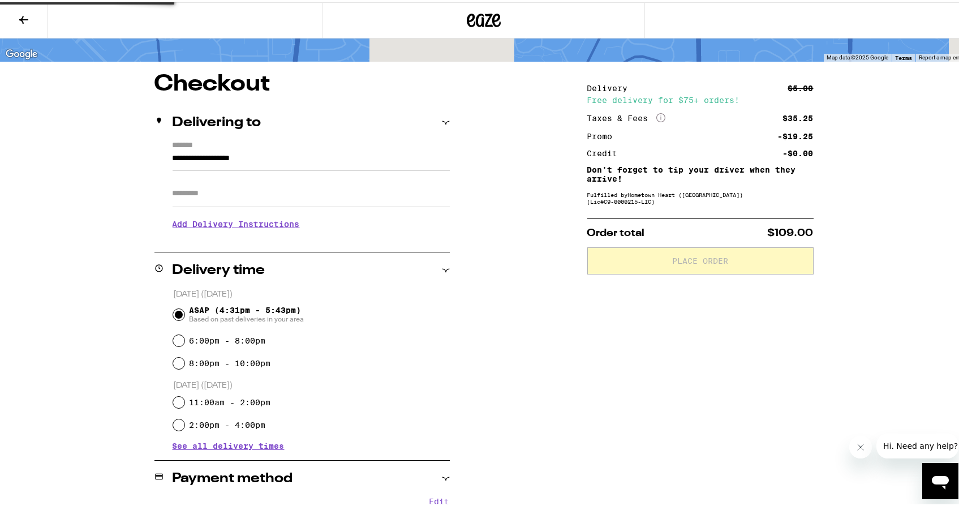
scroll to position [30, 0]
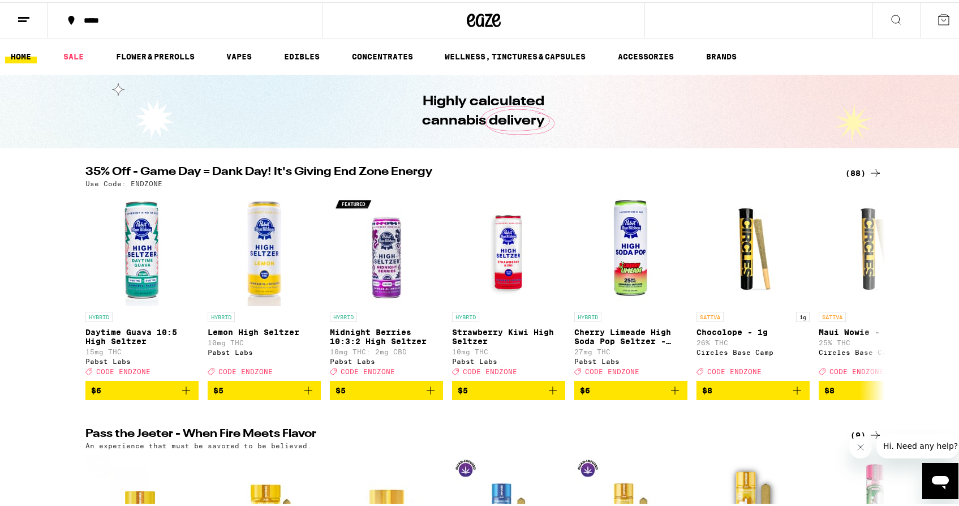
click at [852, 166] on div "(88)" at bounding box center [863, 171] width 37 height 14
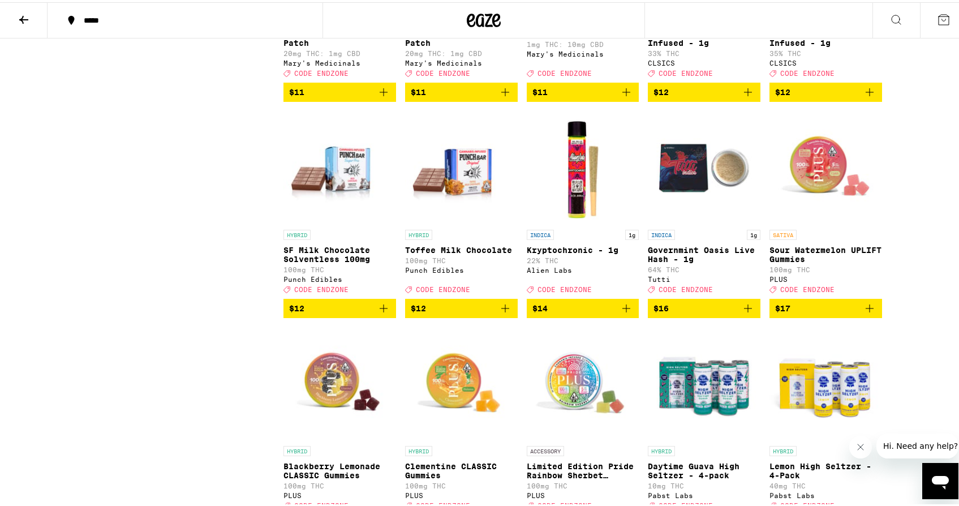
scroll to position [922, 0]
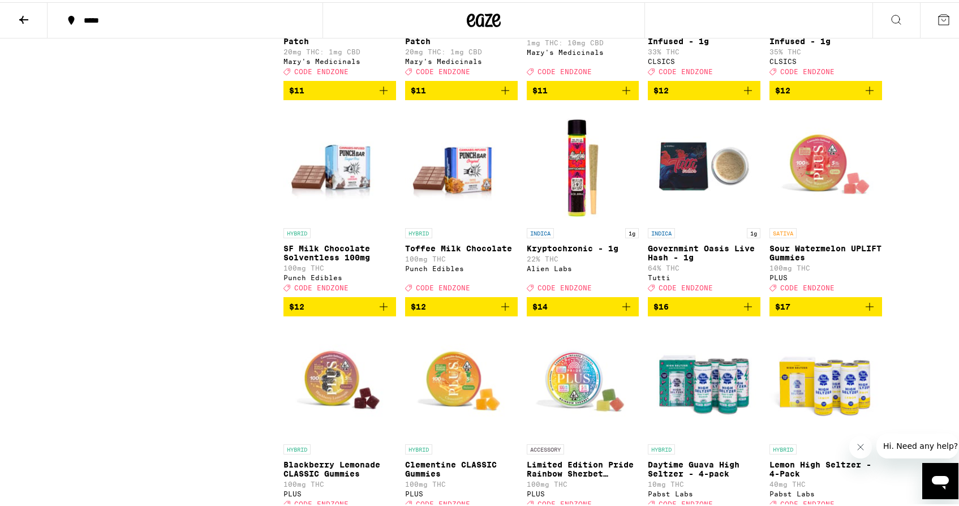
click at [864, 311] on icon "Add to bag" at bounding box center [870, 305] width 14 height 14
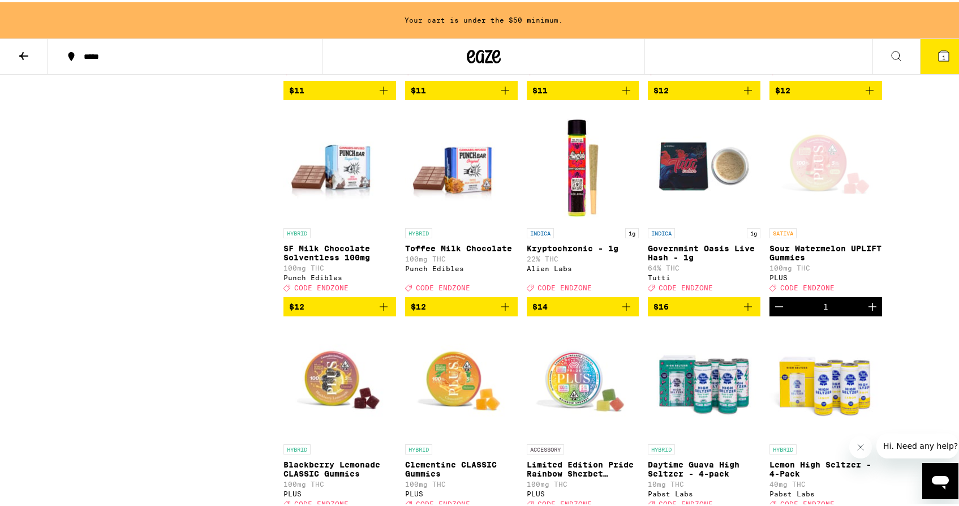
click at [866, 311] on icon "Increment" at bounding box center [873, 305] width 14 height 14
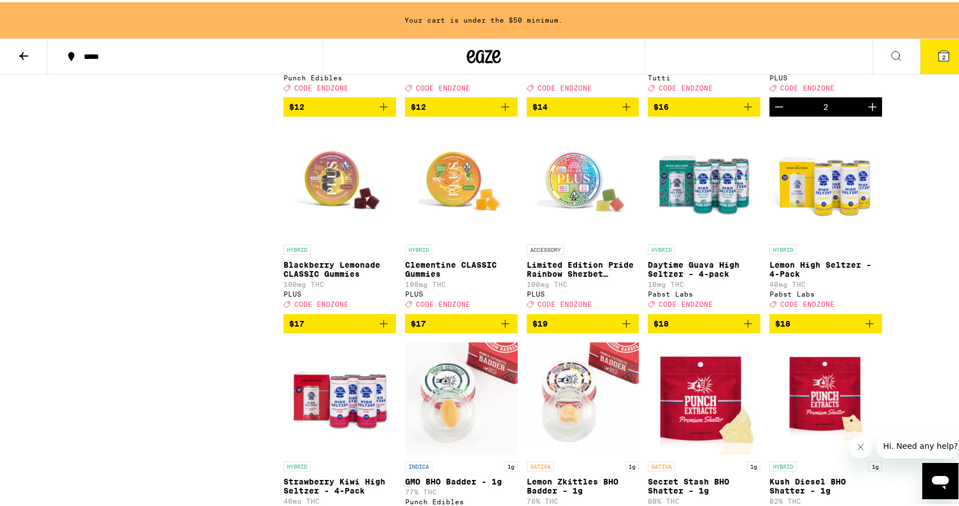
click at [332, 276] on p "Blackberry Lemonade CLASSIC Gummies" at bounding box center [339, 267] width 113 height 18
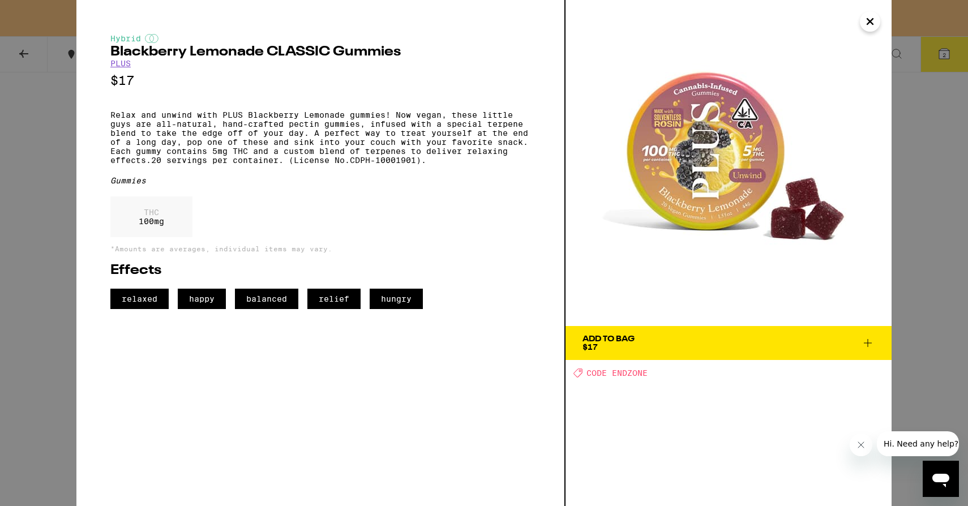
click at [820, 341] on span "Add To Bag $17" at bounding box center [728, 343] width 292 height 16
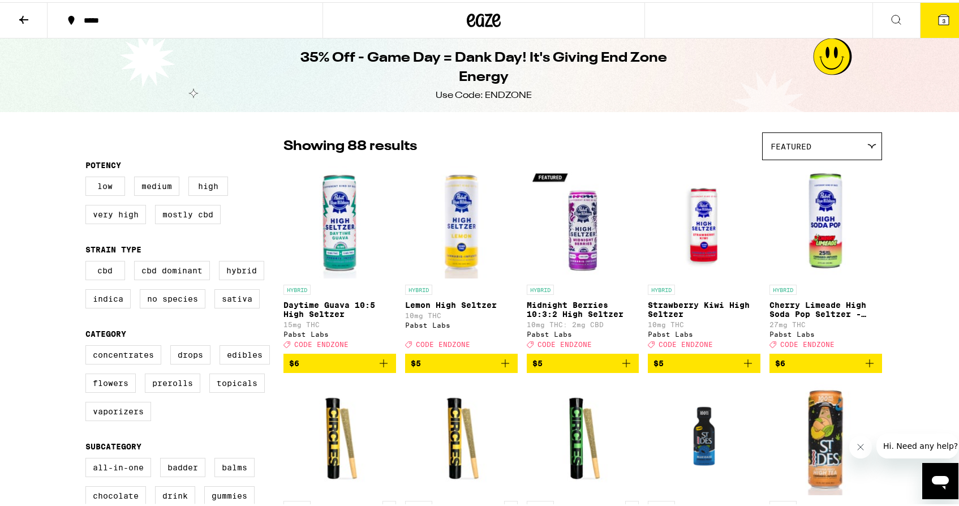
click at [35, 23] on button at bounding box center [24, 19] width 48 height 36
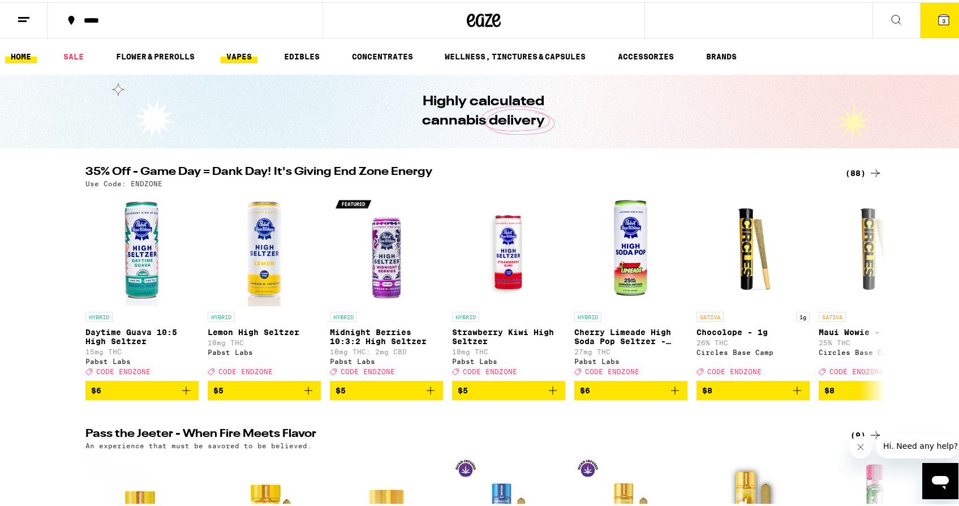
click at [240, 59] on link "VAPES" at bounding box center [239, 55] width 37 height 14
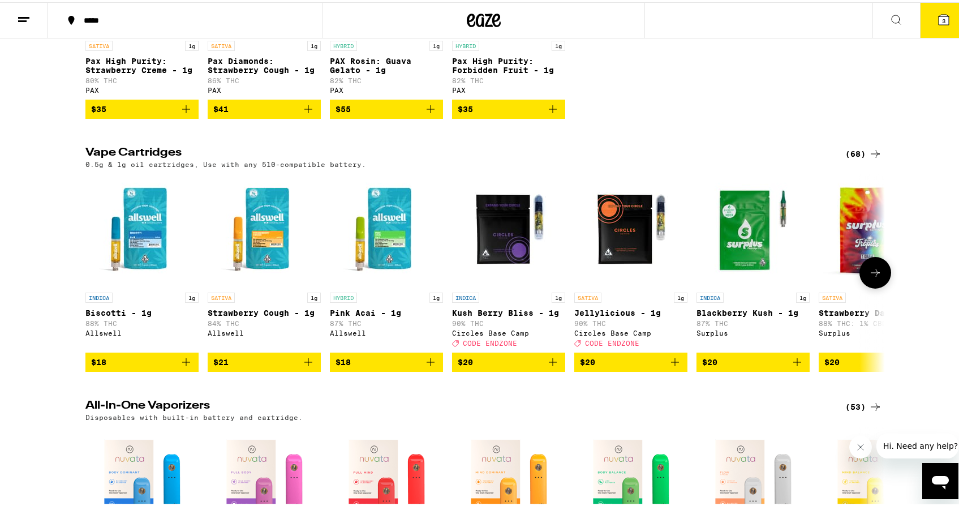
scroll to position [265, 0]
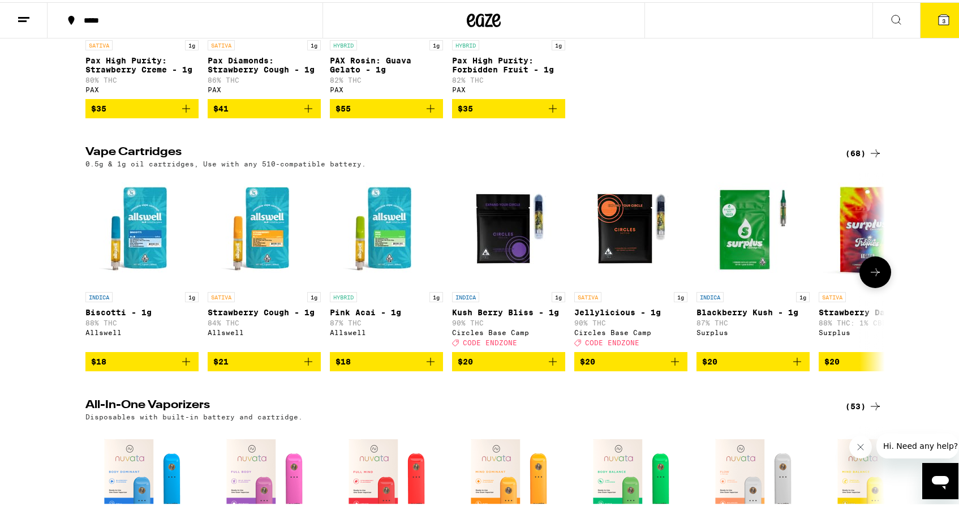
click at [871, 277] on icon at bounding box center [876, 270] width 14 height 14
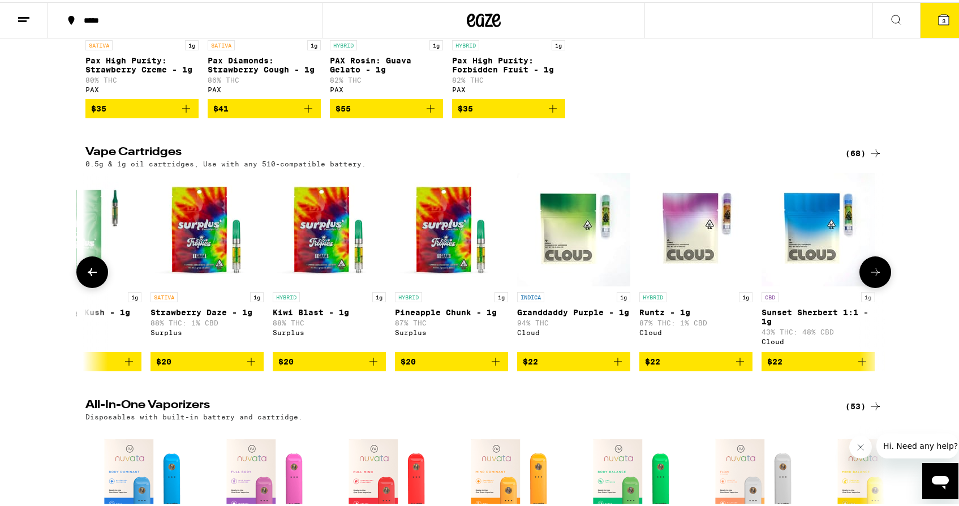
scroll to position [0, 673]
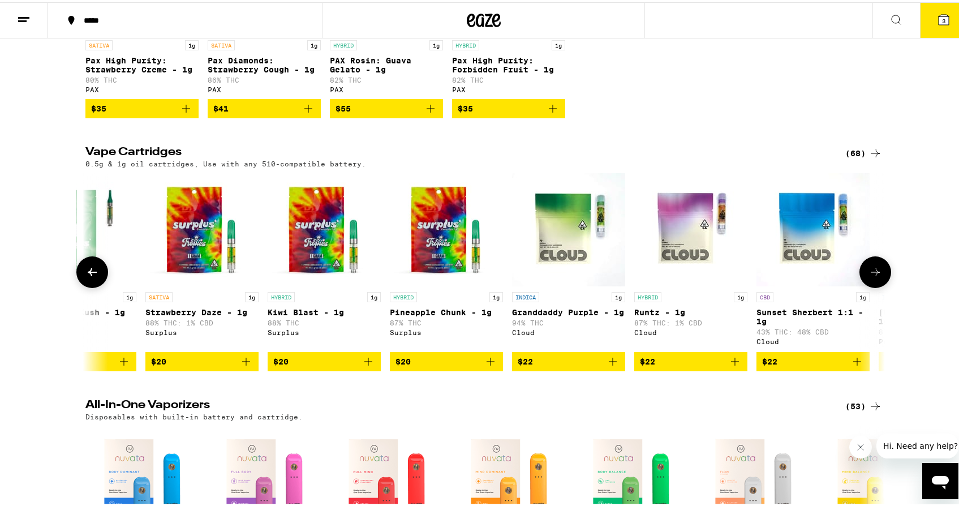
click at [871, 277] on icon at bounding box center [876, 270] width 14 height 14
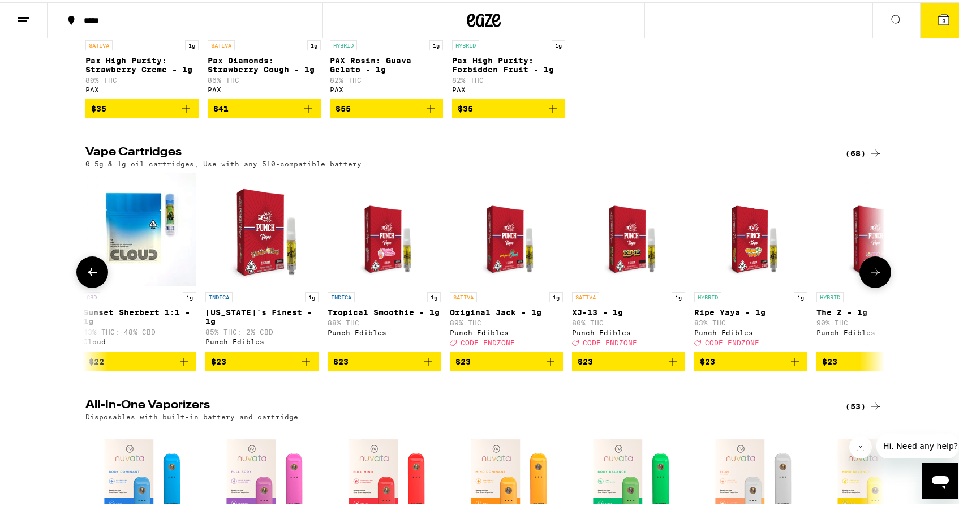
click at [871, 277] on icon at bounding box center [876, 270] width 14 height 14
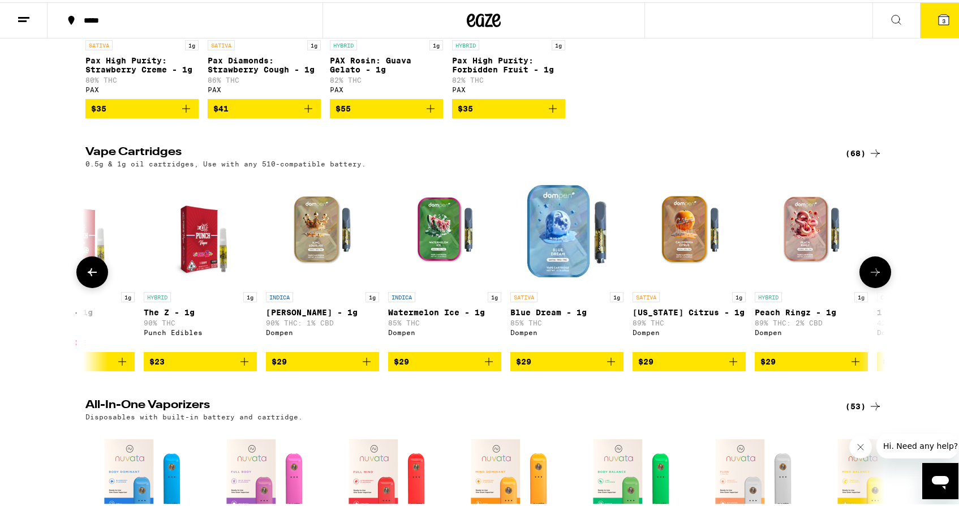
scroll to position [0, 2020]
click at [871, 277] on icon at bounding box center [876, 270] width 14 height 14
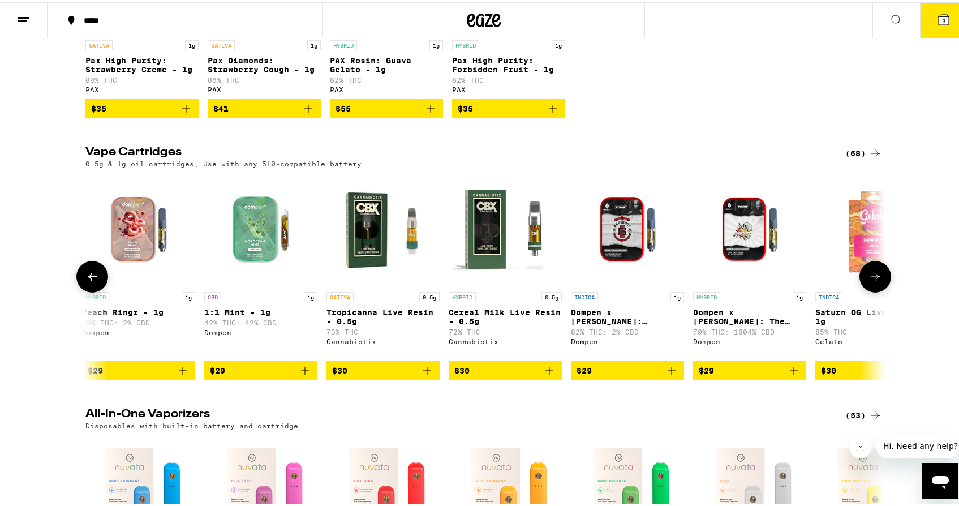
scroll to position [0, 2693]
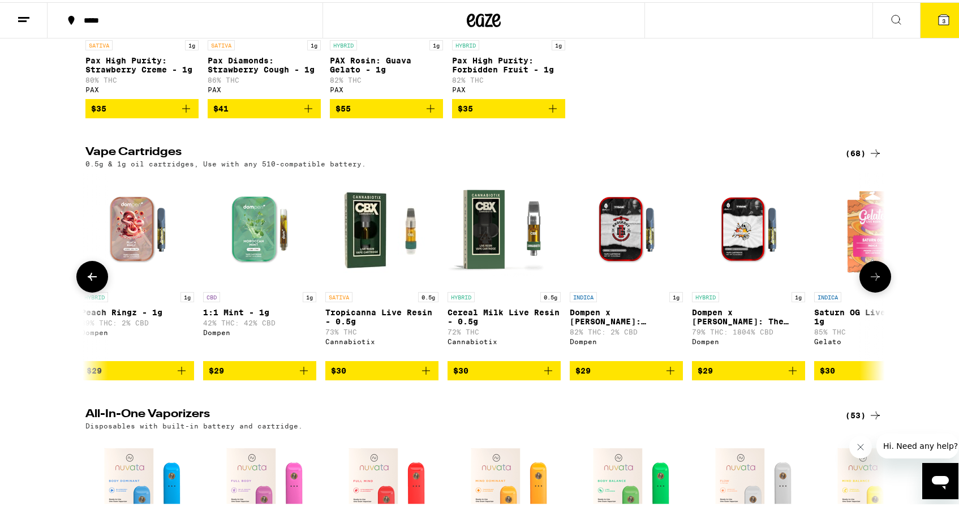
click at [871, 279] on button at bounding box center [876, 275] width 32 height 32
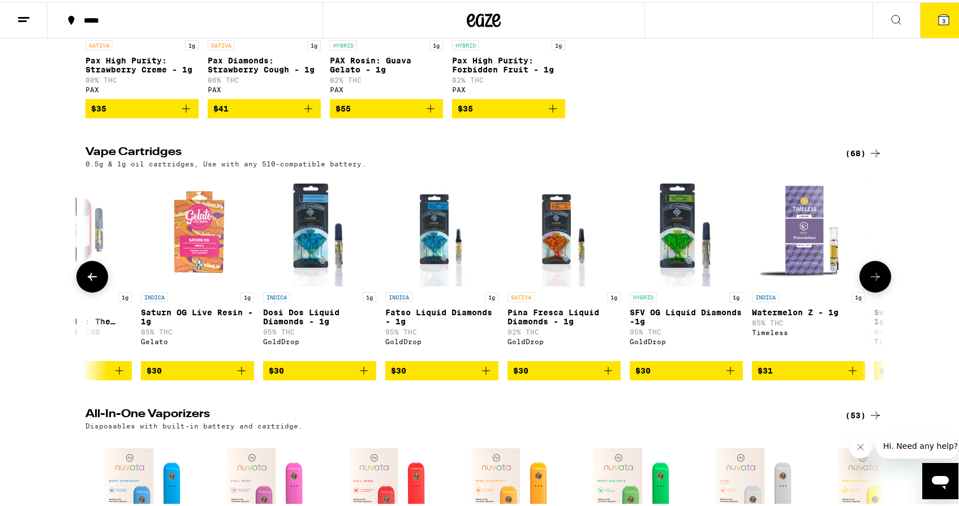
click at [871, 279] on button at bounding box center [876, 275] width 32 height 32
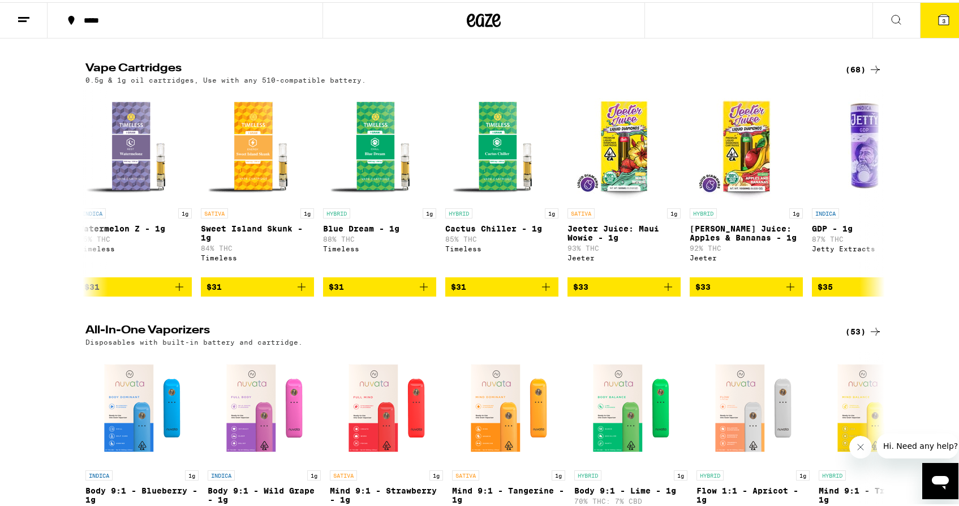
scroll to position [287, 0]
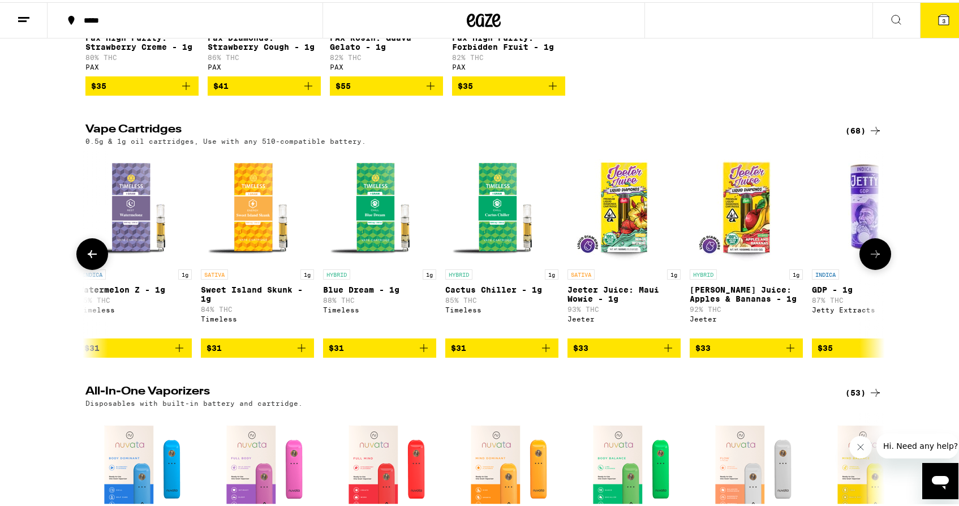
click at [869, 259] on icon at bounding box center [876, 252] width 14 height 14
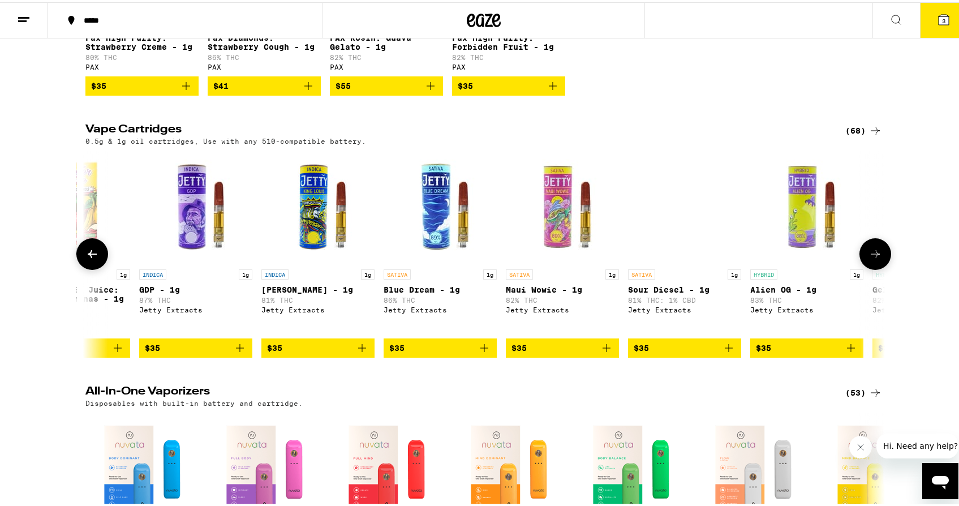
scroll to position [0, 4713]
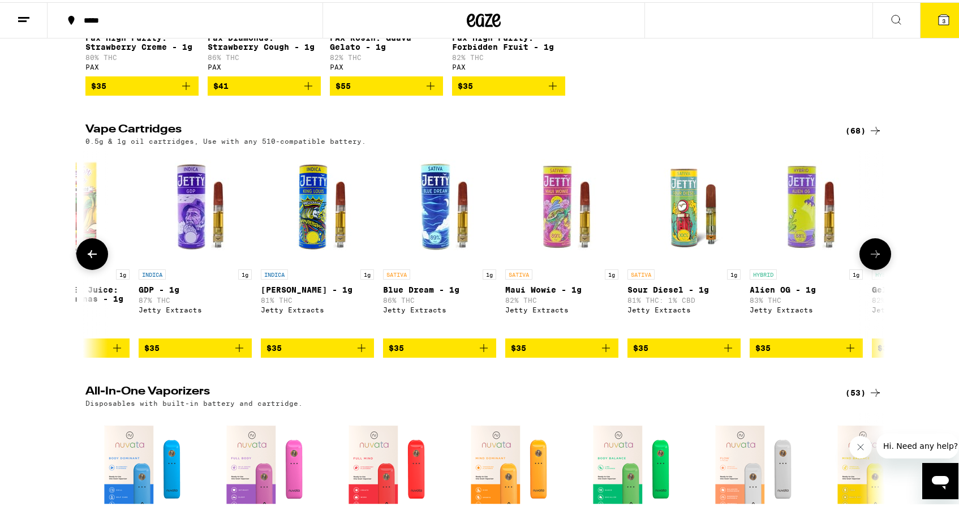
click at [869, 259] on icon at bounding box center [876, 252] width 14 height 14
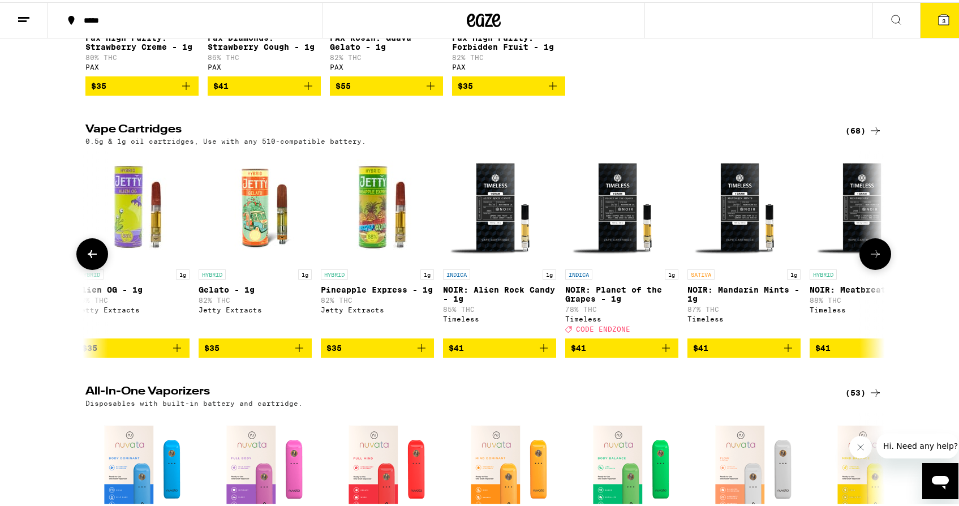
click at [869, 259] on icon at bounding box center [876, 252] width 14 height 14
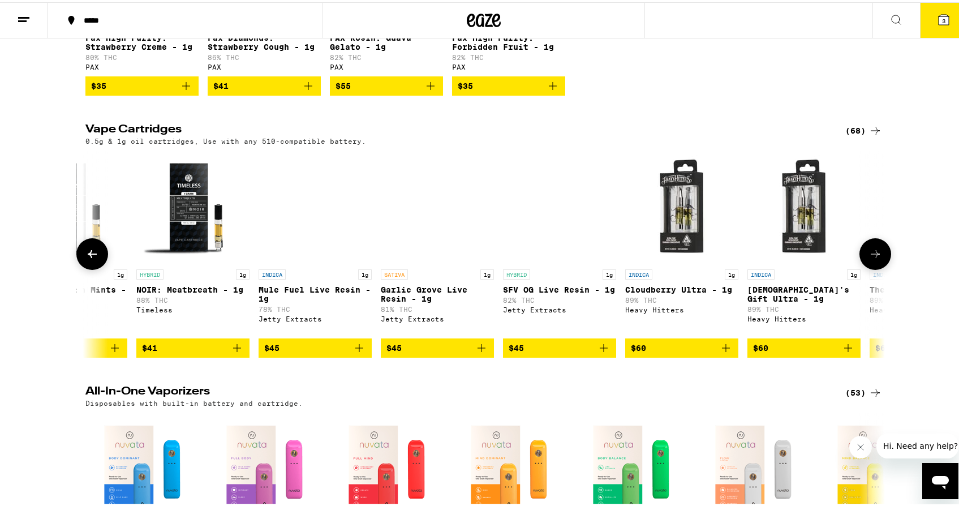
click at [869, 259] on icon at bounding box center [876, 252] width 14 height 14
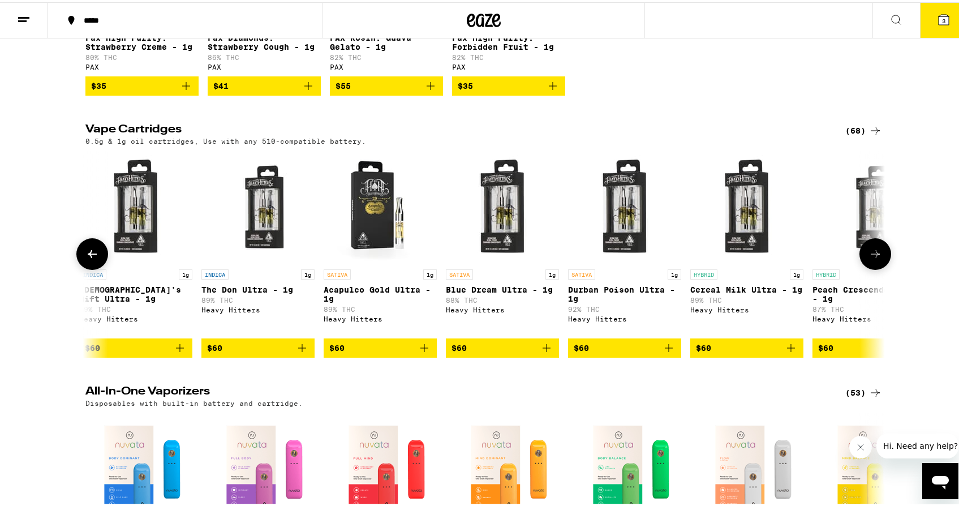
scroll to position [0, 6733]
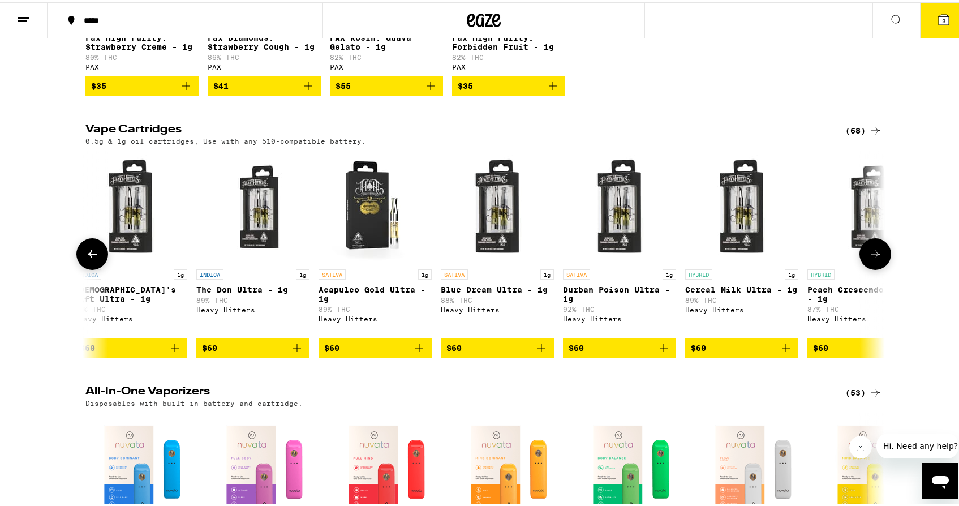
click at [76, 262] on button at bounding box center [92, 252] width 32 height 32
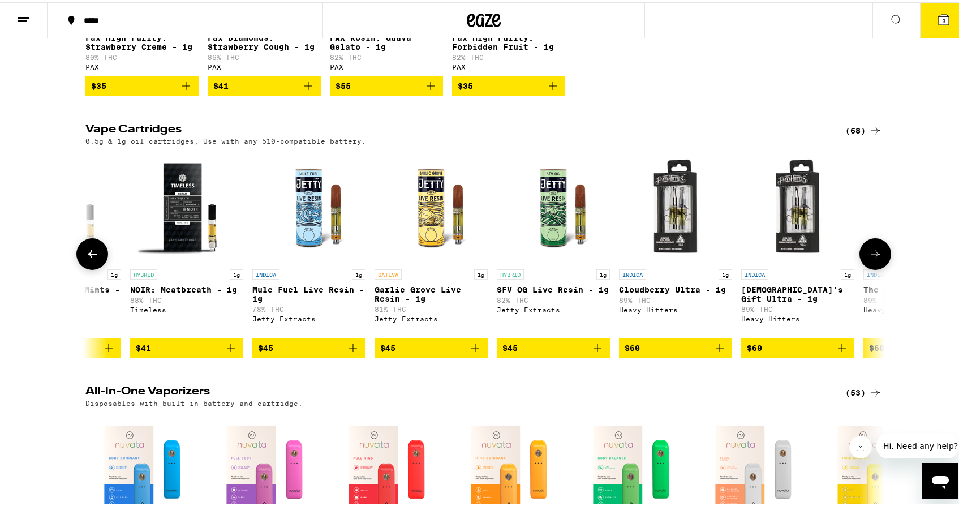
click at [76, 262] on button at bounding box center [92, 252] width 32 height 32
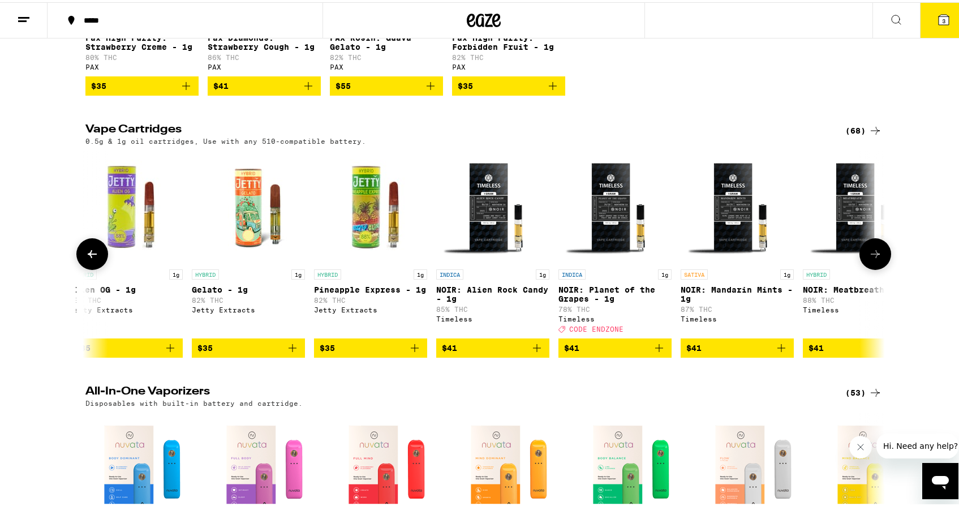
click at [76, 262] on button at bounding box center [92, 252] width 32 height 32
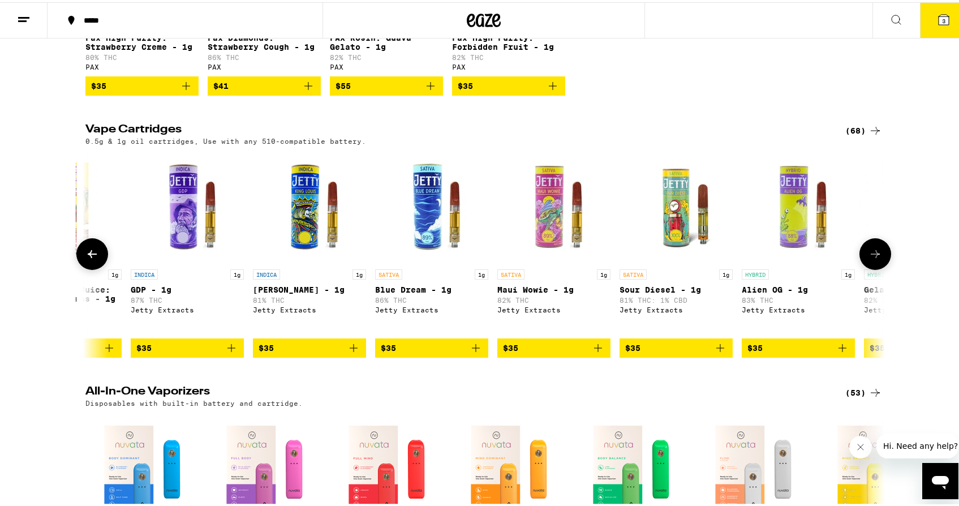
click at [76, 262] on button at bounding box center [92, 252] width 32 height 32
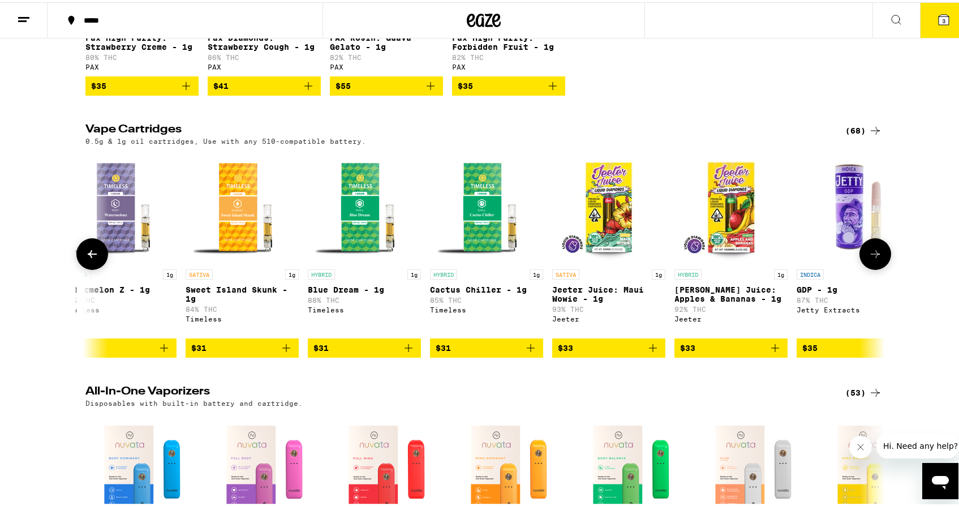
click at [76, 262] on button at bounding box center [92, 252] width 32 height 32
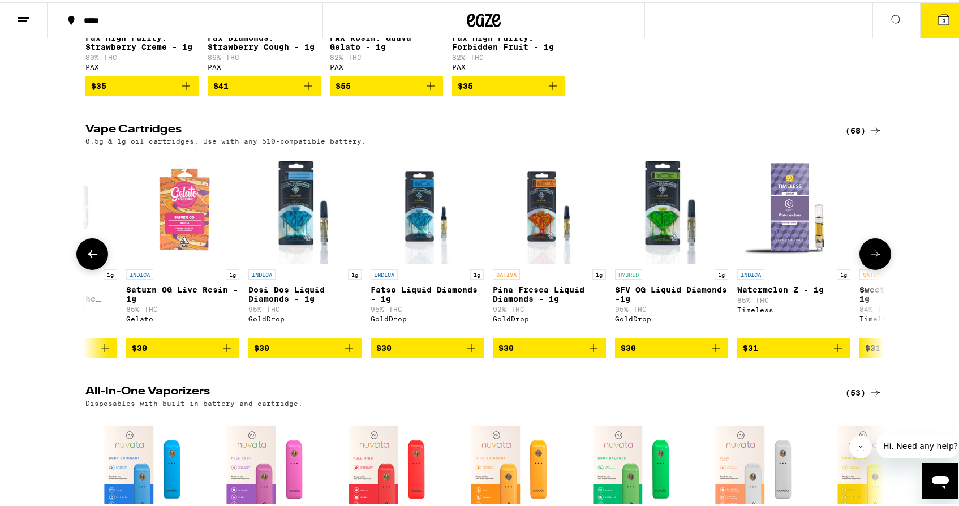
click at [76, 262] on button at bounding box center [92, 252] width 32 height 32
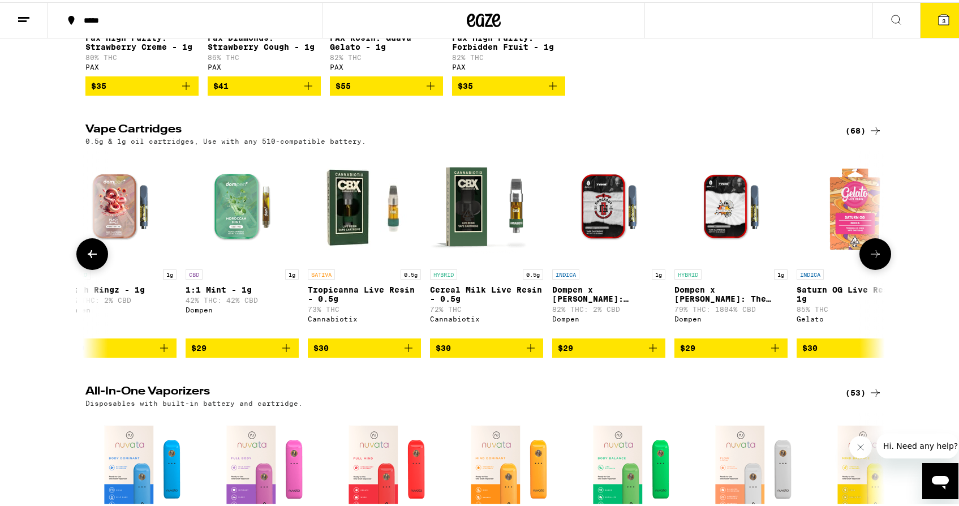
click at [76, 262] on button at bounding box center [92, 252] width 32 height 32
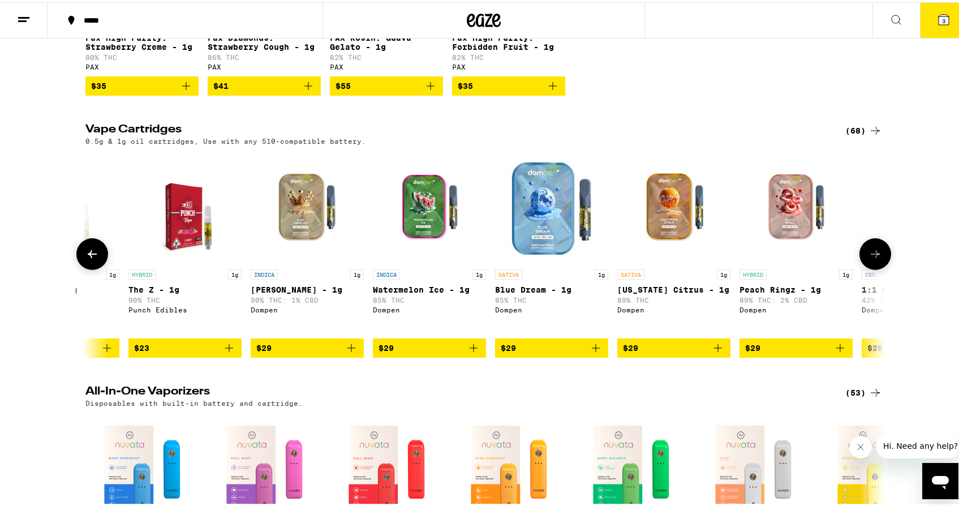
click at [76, 262] on button at bounding box center [92, 252] width 32 height 32
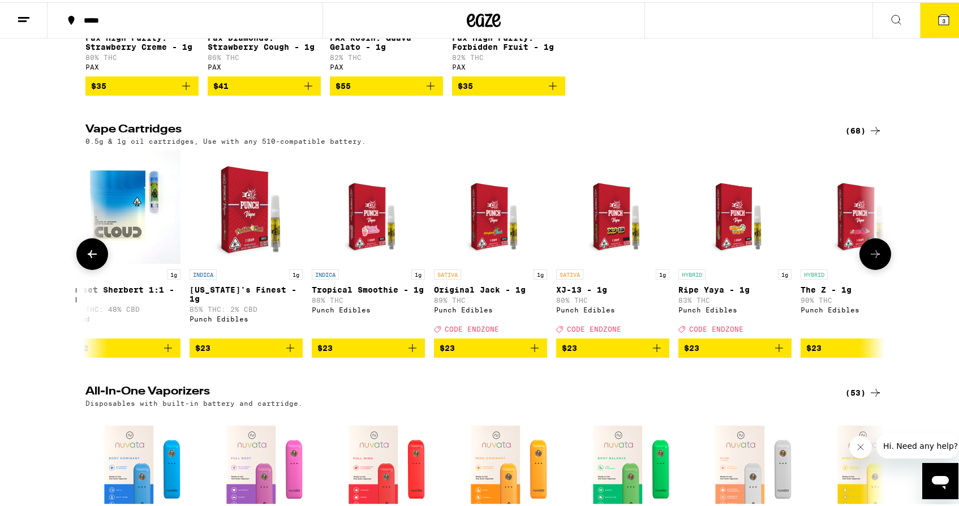
click at [76, 262] on button at bounding box center [92, 252] width 32 height 32
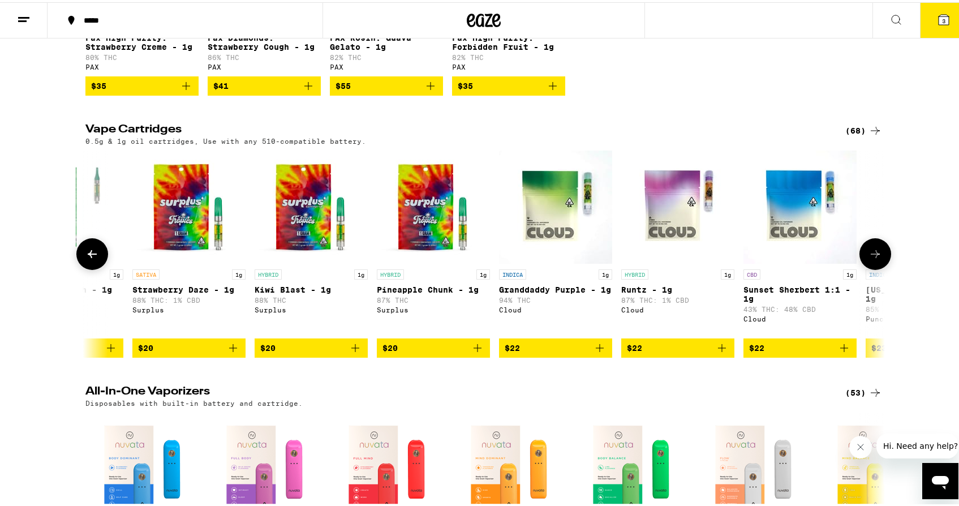
click at [76, 262] on button at bounding box center [92, 252] width 32 height 32
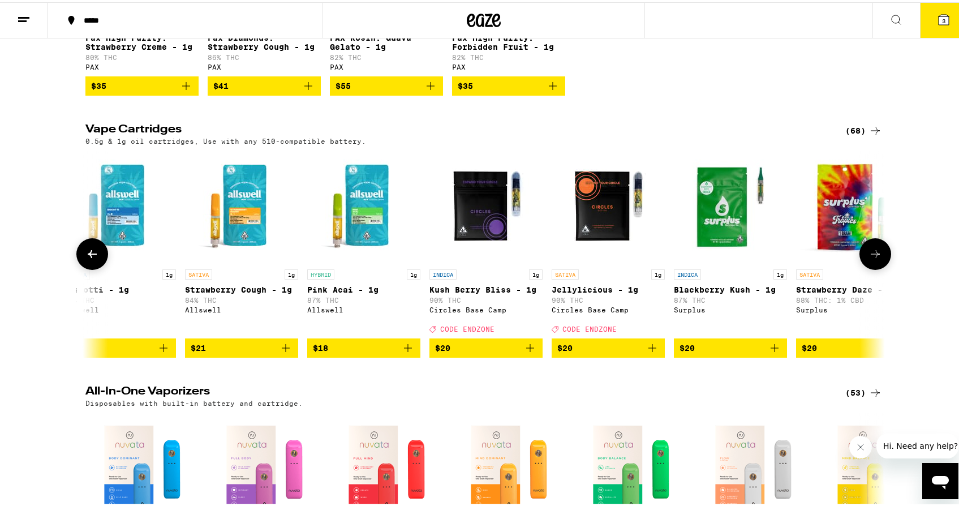
click at [76, 262] on button at bounding box center [92, 252] width 32 height 32
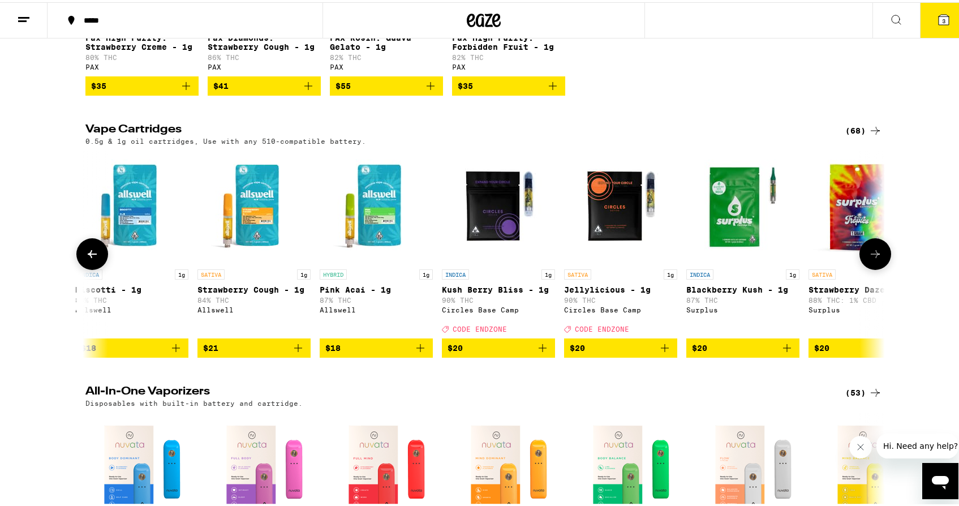
scroll to position [0, 0]
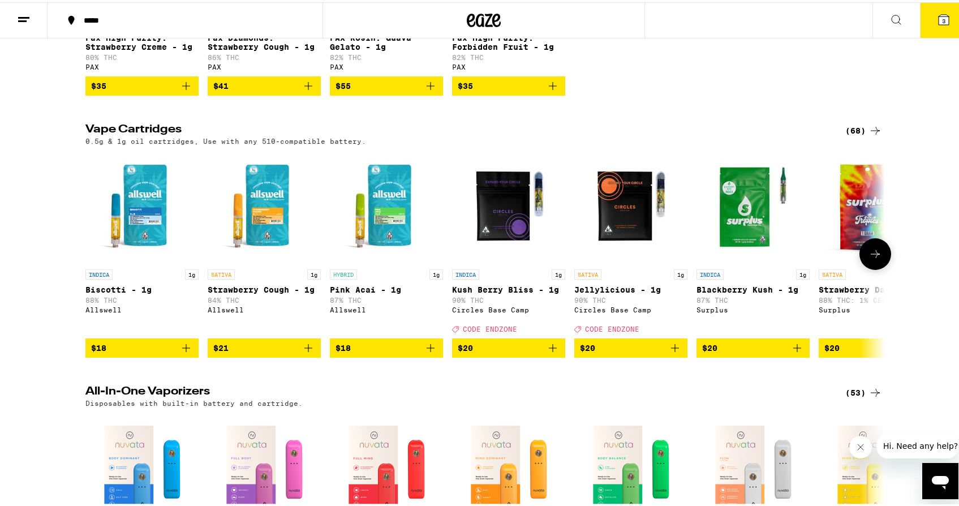
click at [164, 247] on img "Open page for Biscotti - 1g from Allswell" at bounding box center [141, 204] width 113 height 113
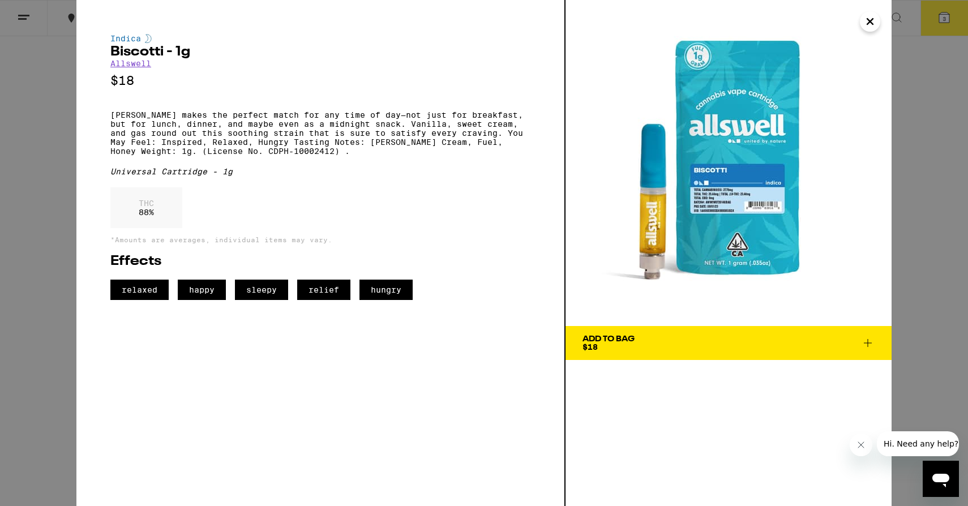
click at [53, 248] on div "Indica Biscotti - 1g Allswell $18 Biscotti makes the perfect match for any time…" at bounding box center [484, 253] width 968 height 506
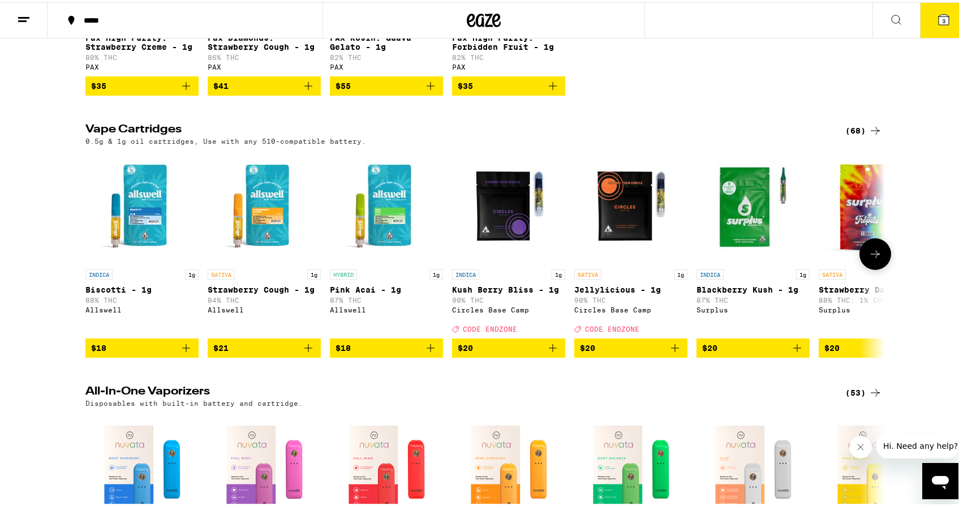
click at [392, 227] on img "Open page for Pink Acai - 1g from Allswell" at bounding box center [386, 204] width 113 height 113
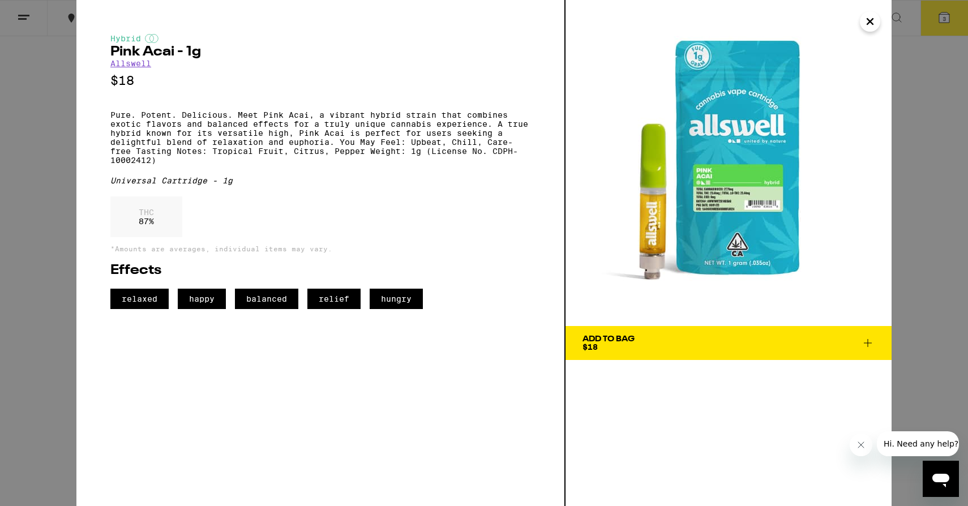
click at [18, 216] on div "Hybrid Pink Acai - 1g Allswell $18 Pure. Potent. Delicious. Meet Pink Acai, a v…" at bounding box center [484, 253] width 968 height 506
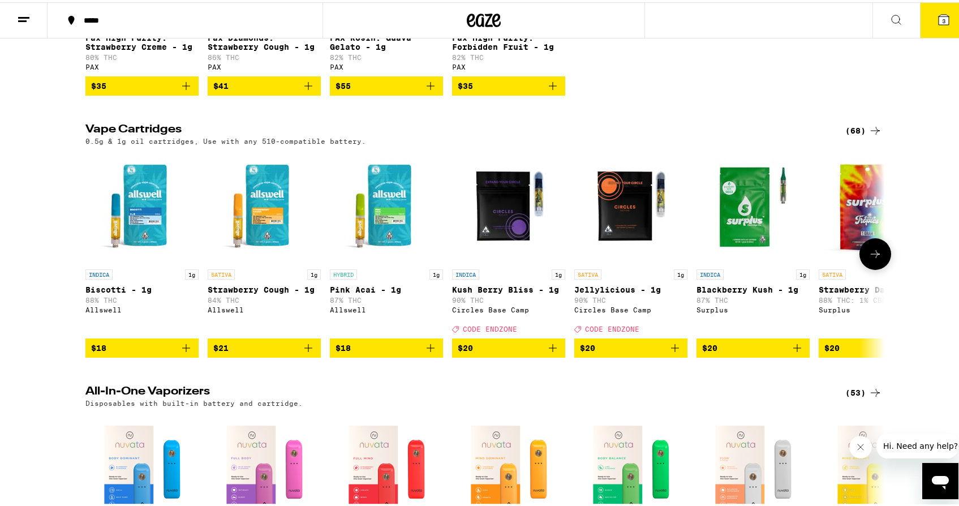
click at [230, 228] on img "Open page for Strawberry Cough - 1g from Allswell" at bounding box center [264, 204] width 113 height 113
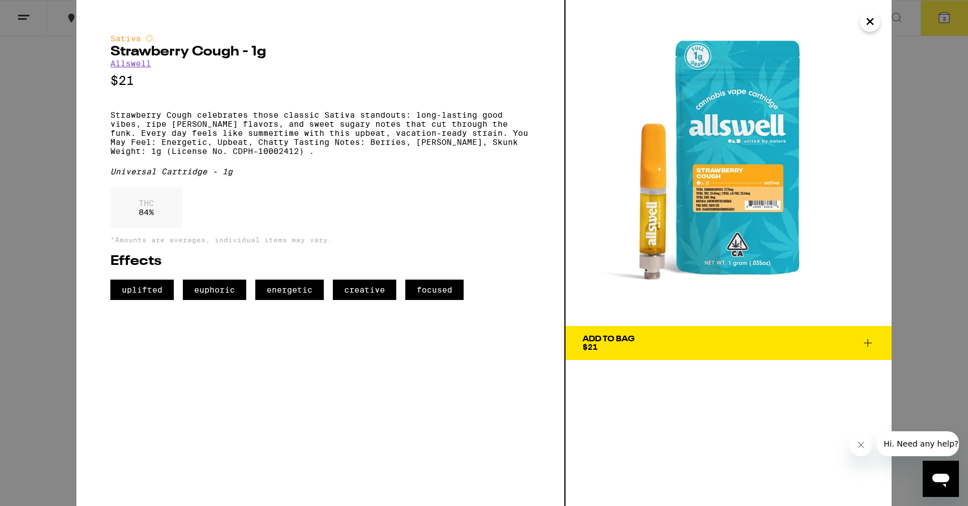
click at [66, 184] on div "Sativa Strawberry Cough - 1g Allswell $21 Strawberry Cough celebrates those cla…" at bounding box center [484, 253] width 968 height 506
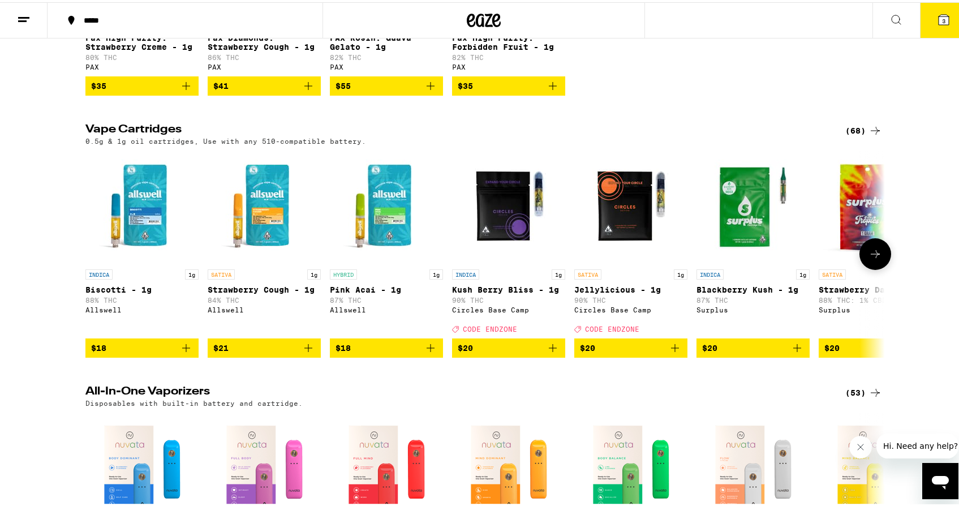
click at [860, 265] on button at bounding box center [876, 252] width 32 height 32
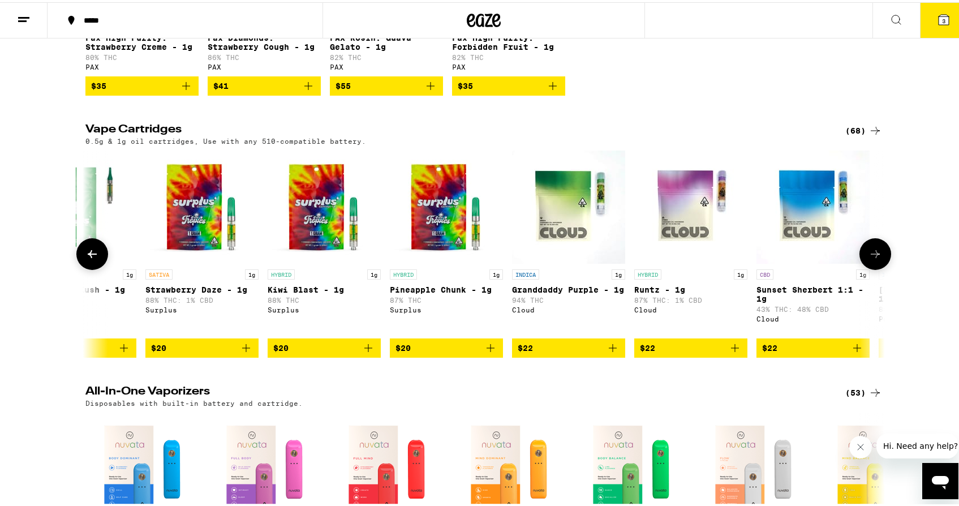
click at [860, 265] on button at bounding box center [876, 252] width 32 height 32
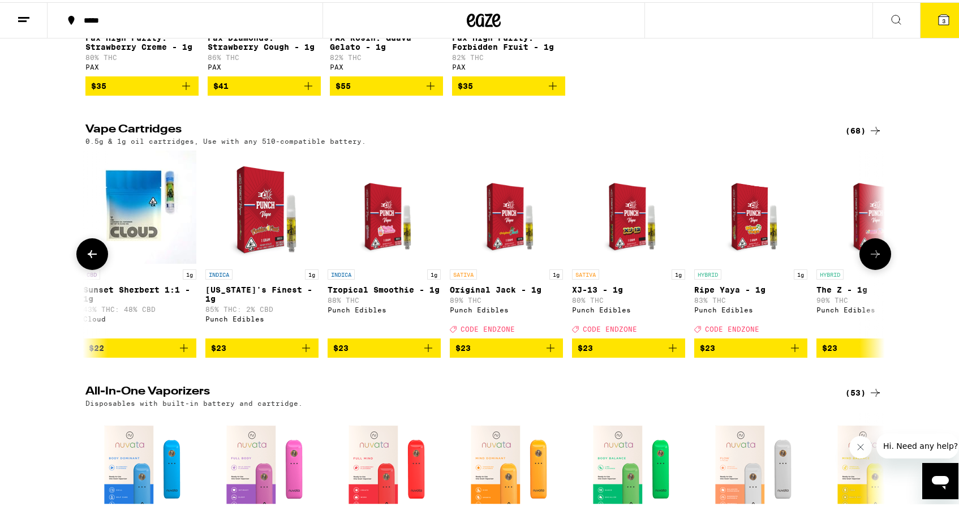
click at [860, 265] on button at bounding box center [876, 252] width 32 height 32
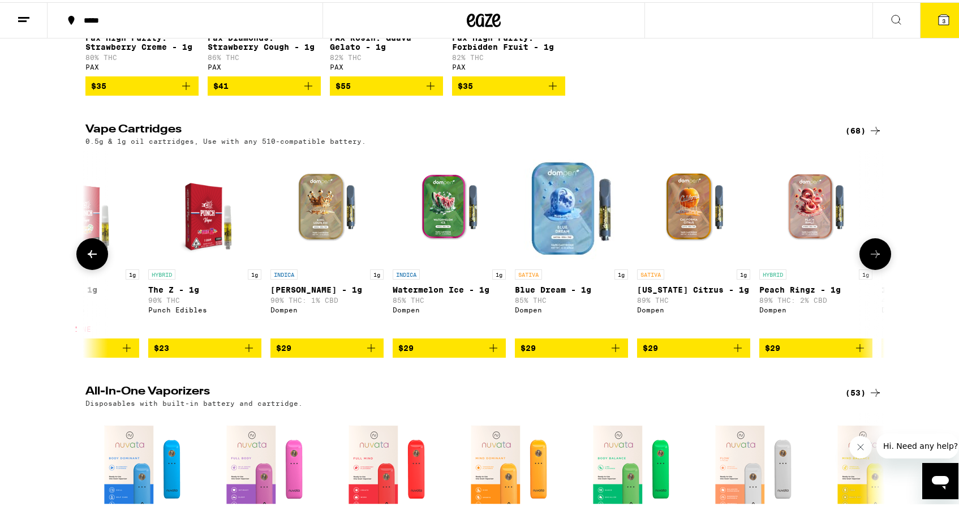
scroll to position [0, 2020]
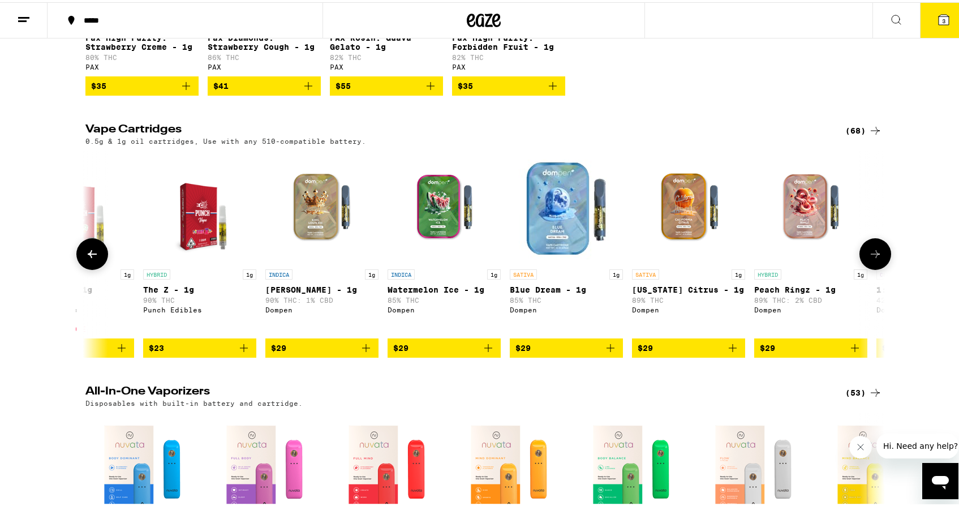
click at [869, 258] on icon at bounding box center [876, 252] width 14 height 14
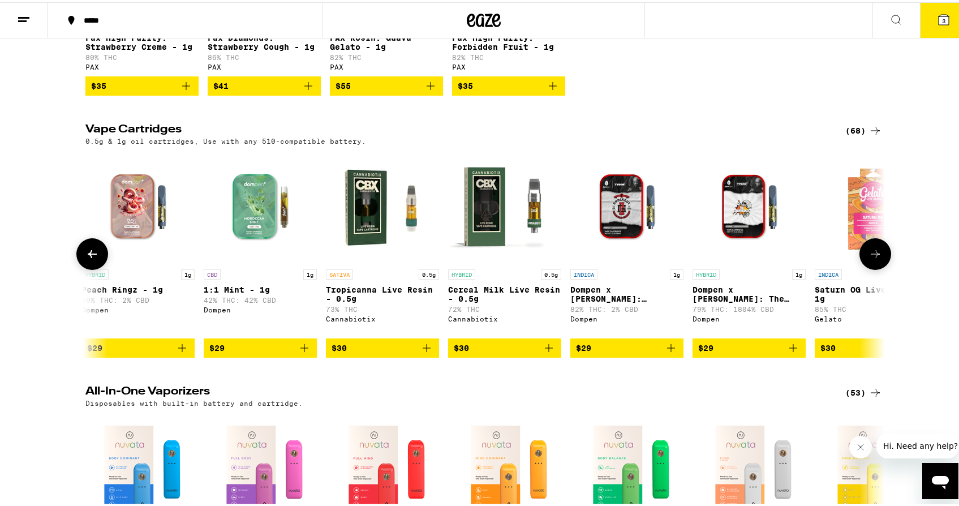
scroll to position [0, 2693]
click at [88, 259] on icon at bounding box center [92, 252] width 14 height 14
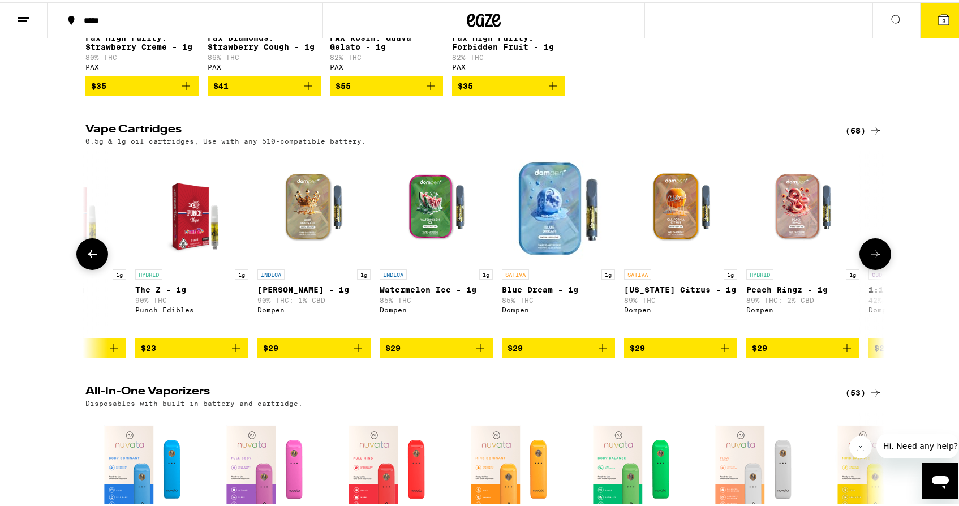
click at [88, 259] on icon at bounding box center [92, 252] width 14 height 14
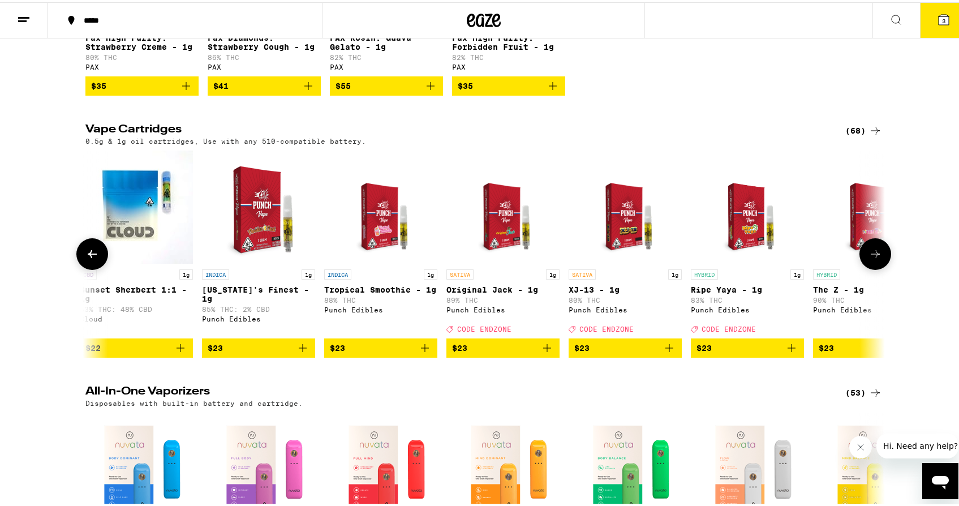
scroll to position [0, 1348]
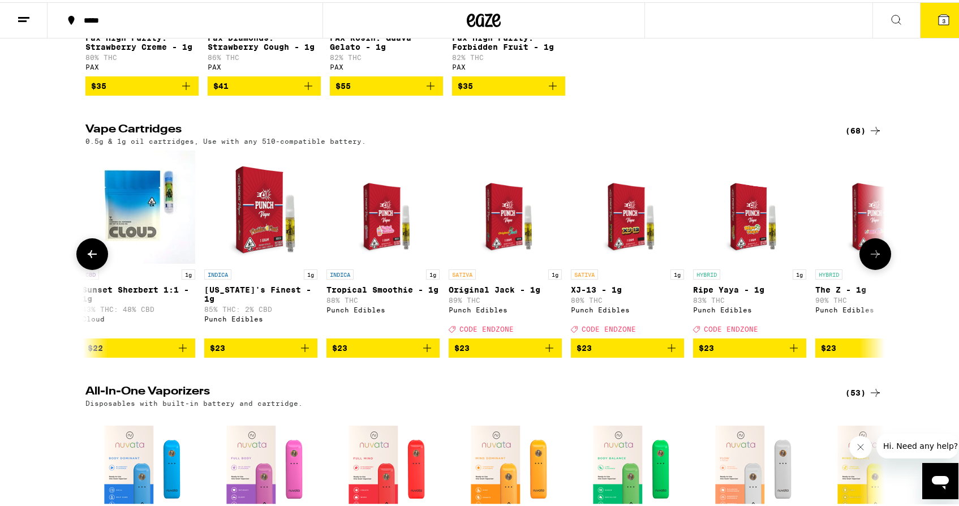
click at [86, 268] on button at bounding box center [92, 252] width 32 height 32
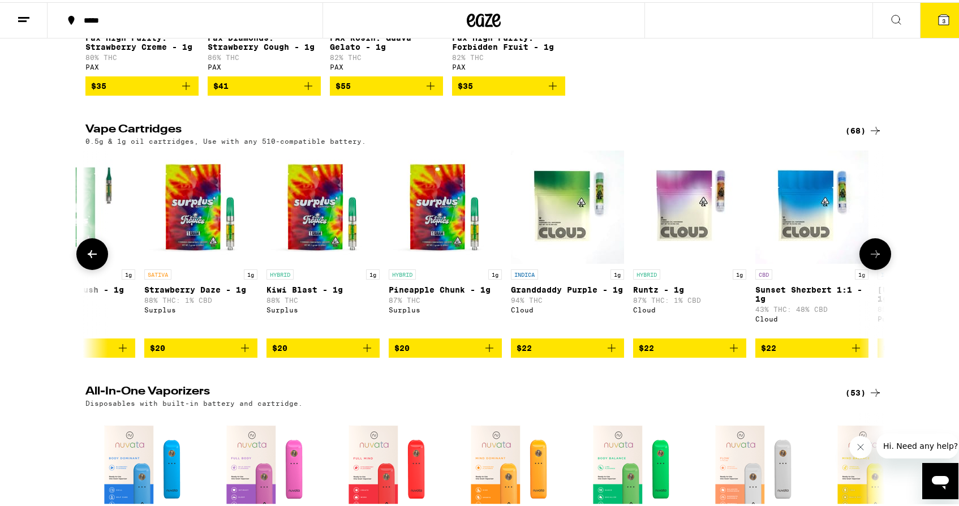
click at [86, 268] on button at bounding box center [92, 252] width 32 height 32
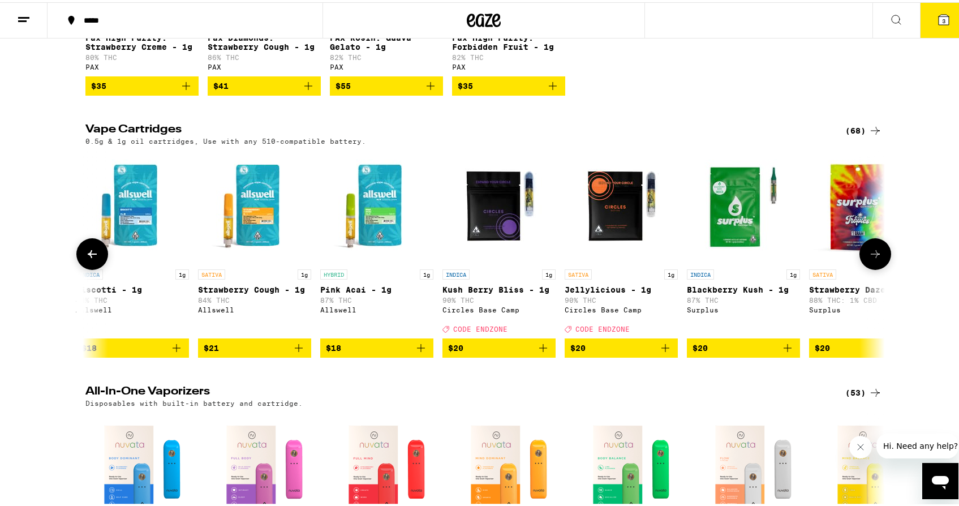
scroll to position [0, 1]
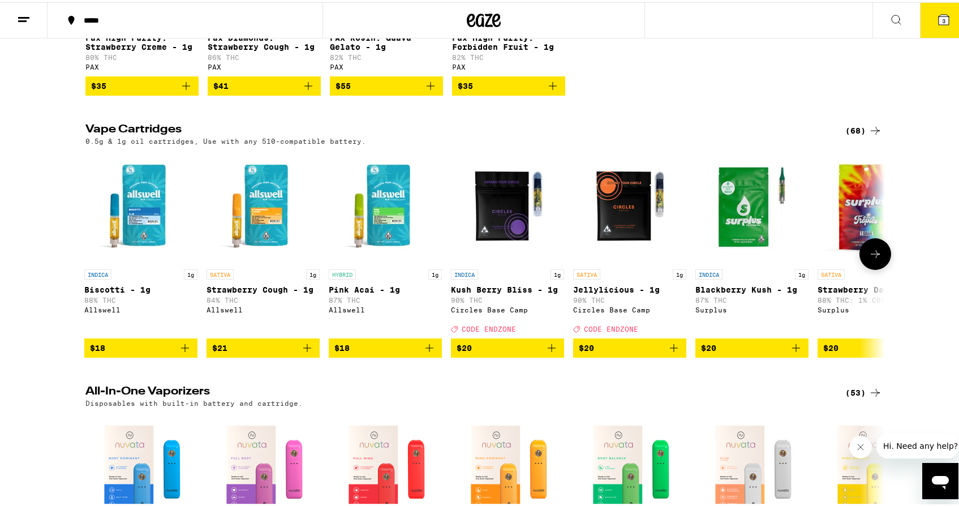
click at [526, 215] on img "Open page for Kush Berry Bliss - 1g from Circles Base Camp" at bounding box center [507, 204] width 113 height 113
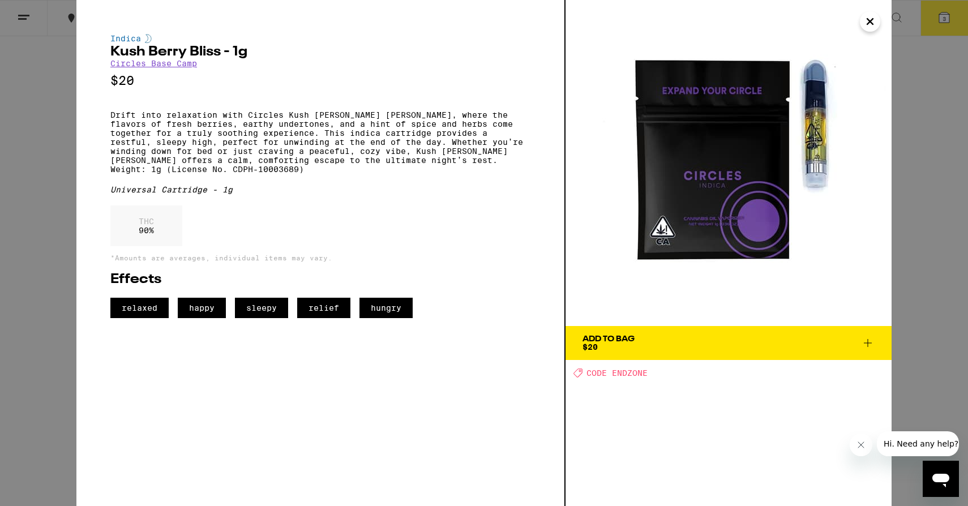
click at [42, 225] on div "Indica Kush [PERSON_NAME] [PERSON_NAME] - 1g Circles Base Camp $20 Drift into r…" at bounding box center [484, 253] width 968 height 506
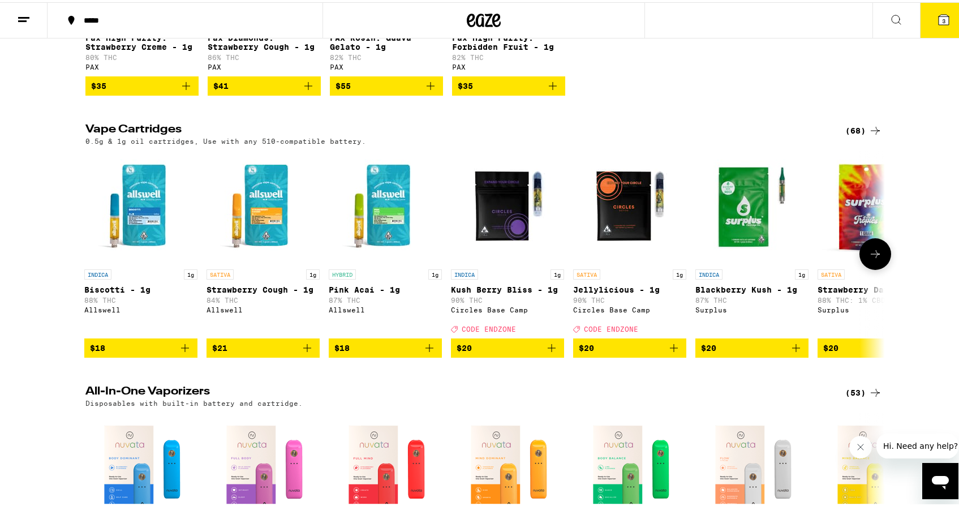
click at [628, 224] on img "Open page for Jellylicious - 1g from Circles Base Camp" at bounding box center [629, 204] width 113 height 113
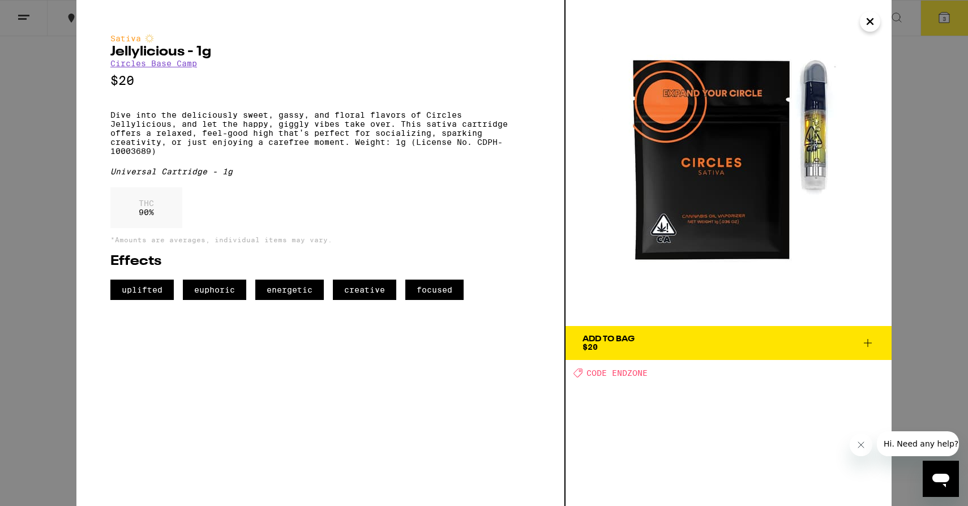
click at [648, 343] on span "Add To Bag $20" at bounding box center [728, 343] width 292 height 16
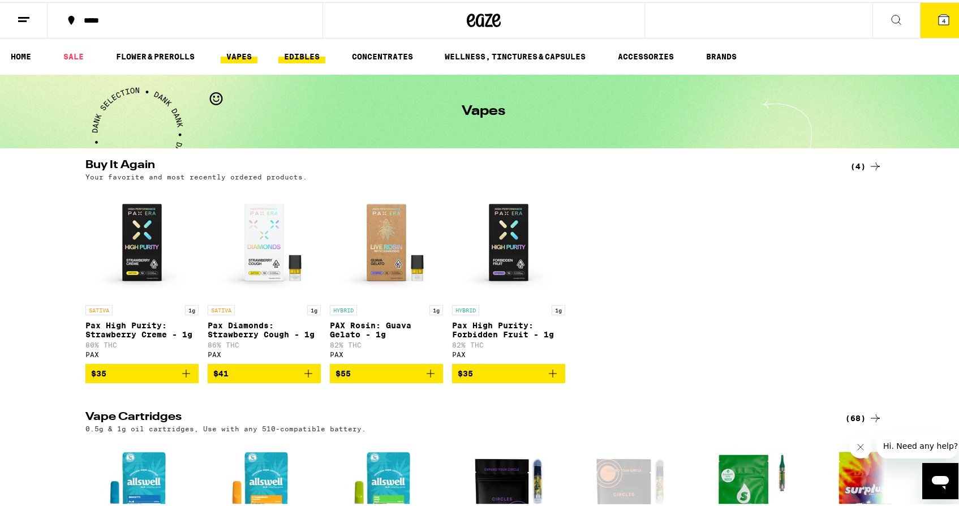
click at [313, 52] on link "EDIBLES" at bounding box center [301, 55] width 47 height 14
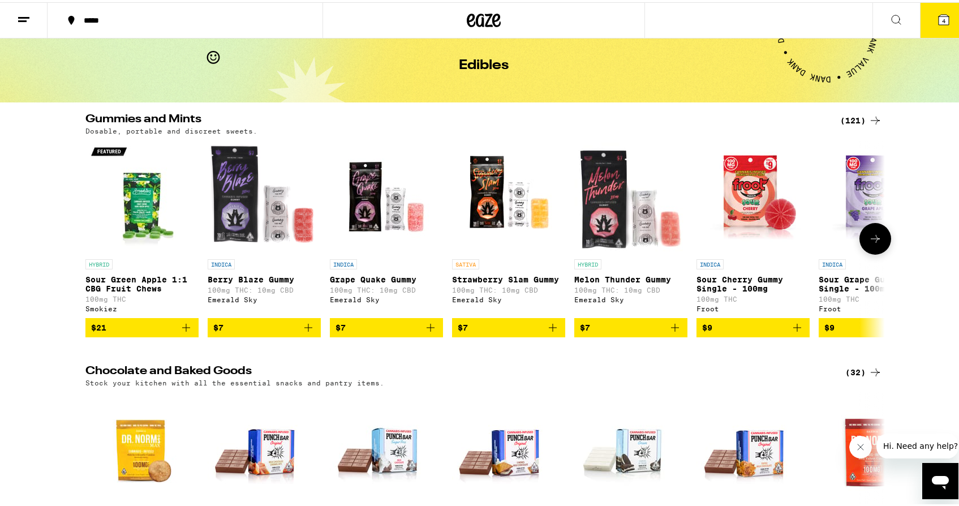
scroll to position [50, 0]
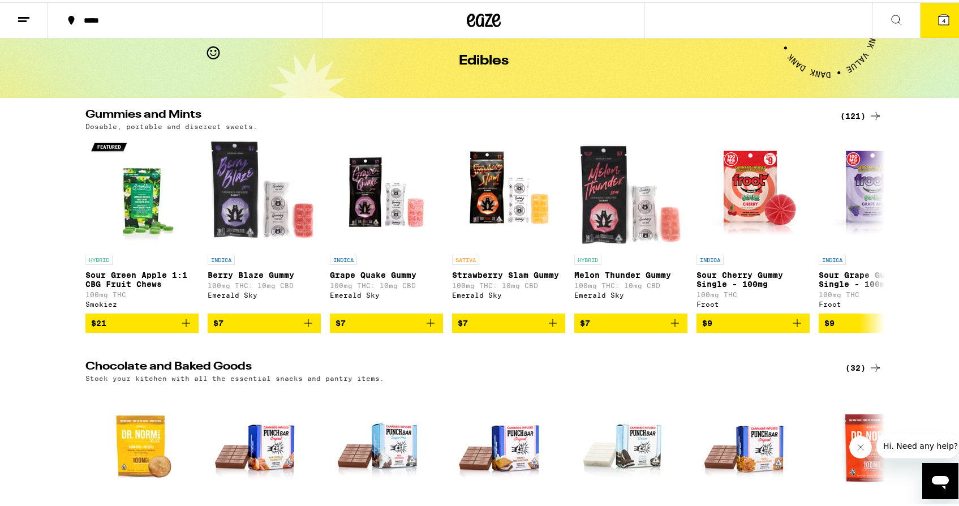
click at [846, 110] on div "(121)" at bounding box center [861, 114] width 42 height 14
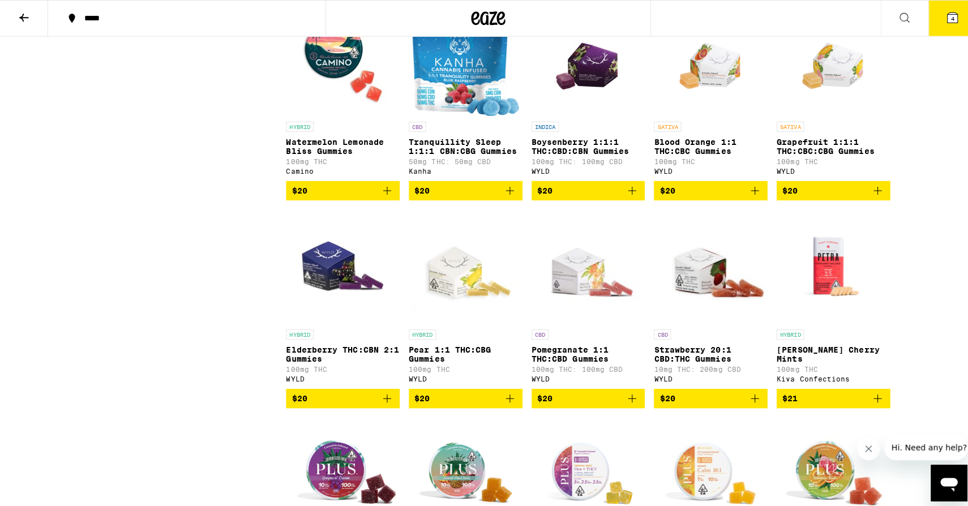
scroll to position [2655, 0]
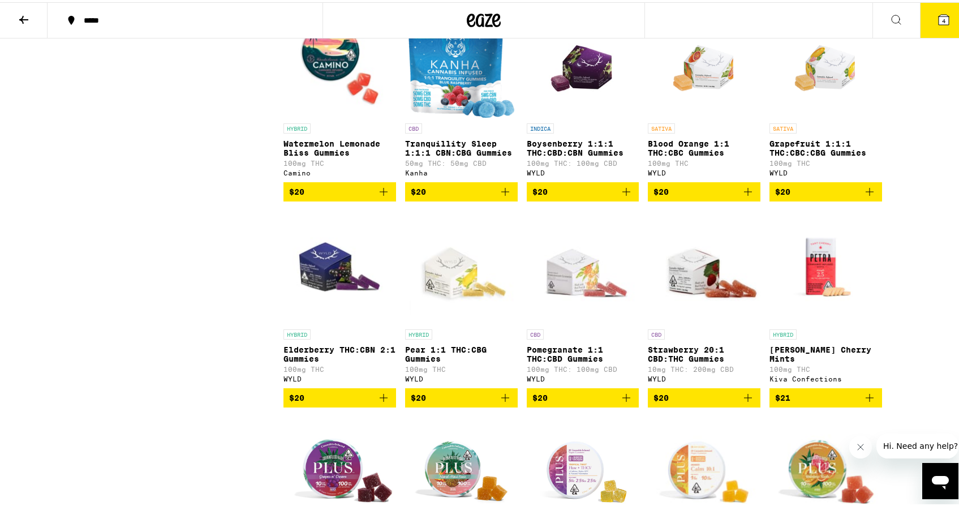
click at [578, 115] on img "Open page for Boysenberry 1:1:1 THC:CBD:CBN Gummies from WYLD" at bounding box center [583, 58] width 81 height 113
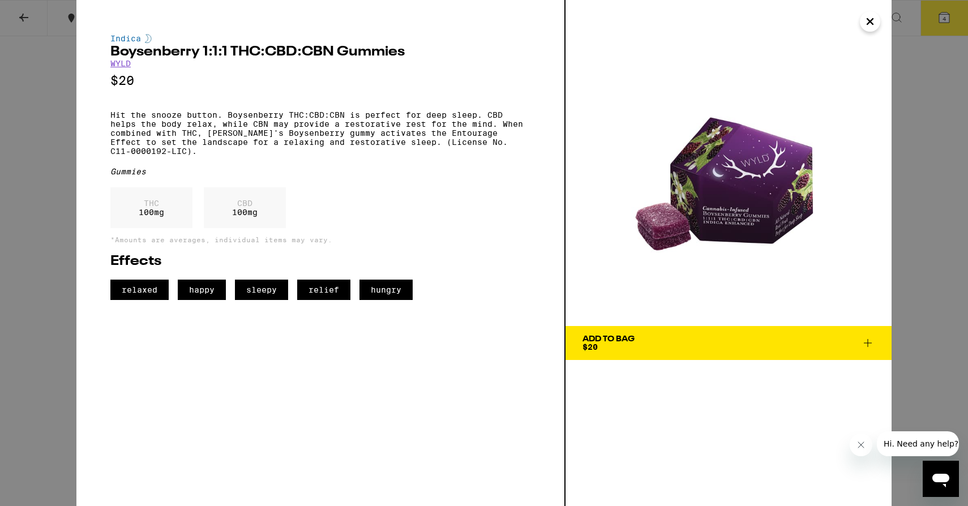
click at [660, 343] on span "Add To Bag $20" at bounding box center [728, 343] width 292 height 16
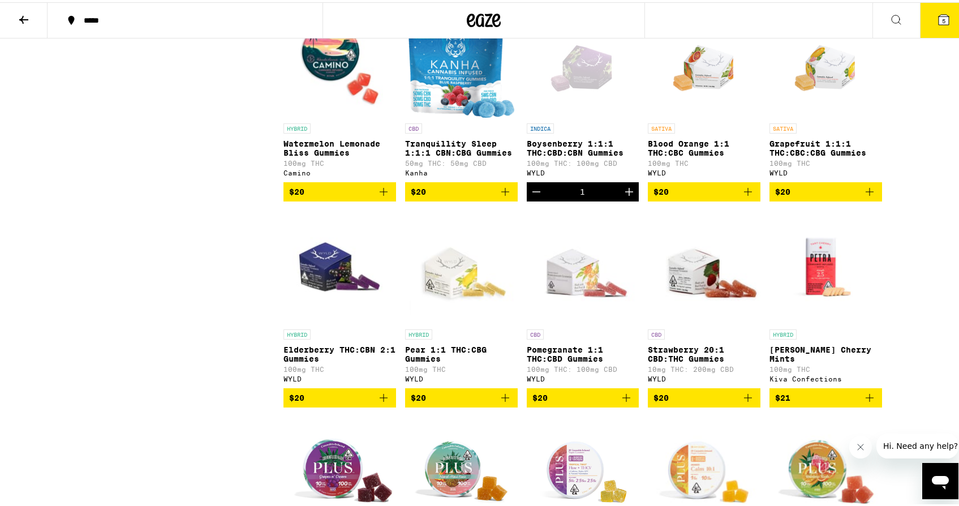
click at [940, 11] on icon at bounding box center [944, 18] width 14 height 14
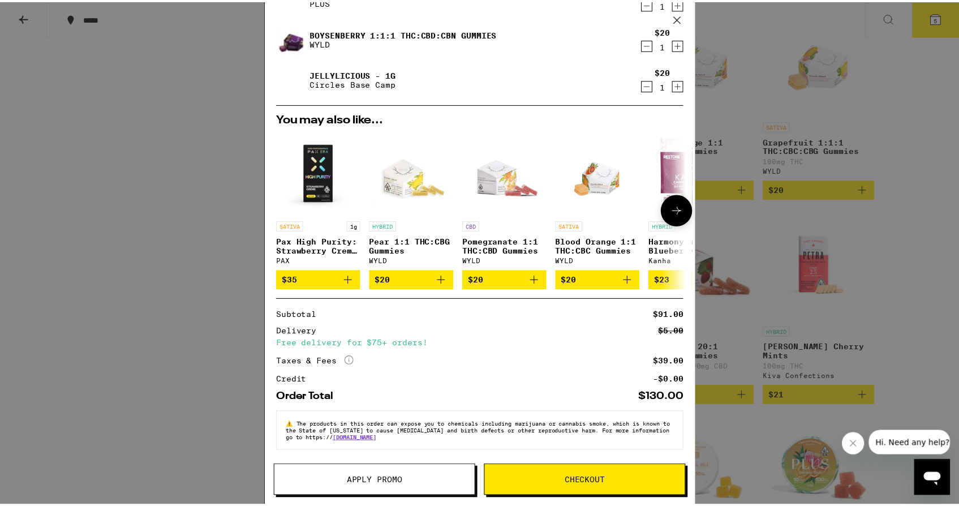
scroll to position [103, 0]
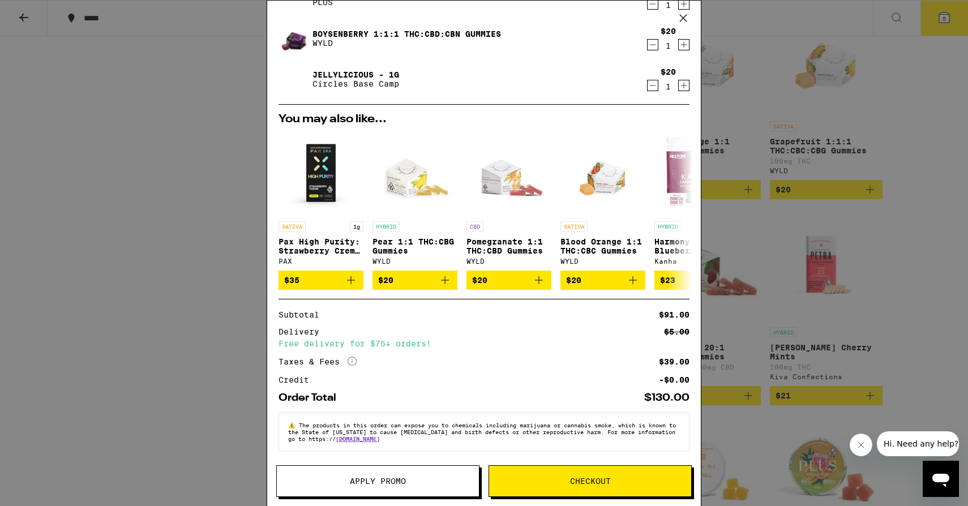
click at [416, 474] on button "Apply Promo" at bounding box center [377, 481] width 203 height 32
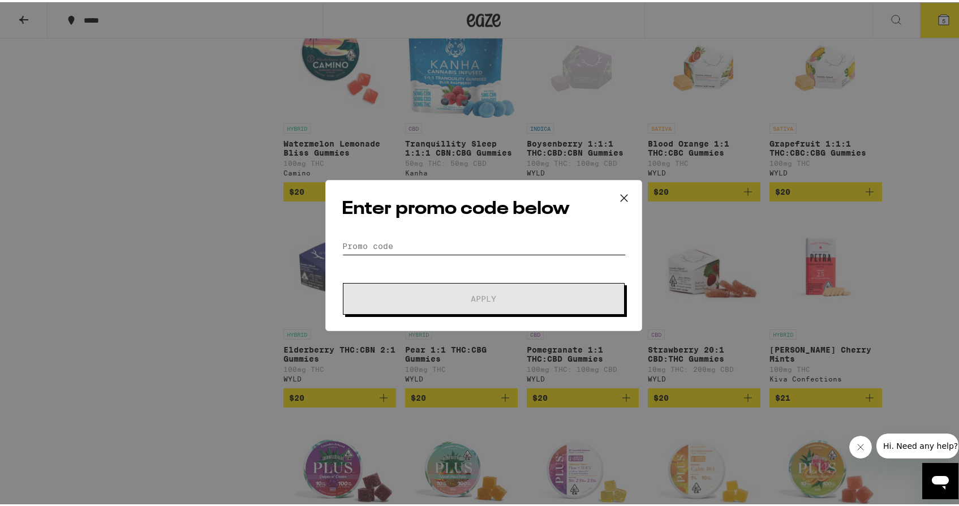
click at [420, 243] on input "Promo Code" at bounding box center [484, 243] width 284 height 17
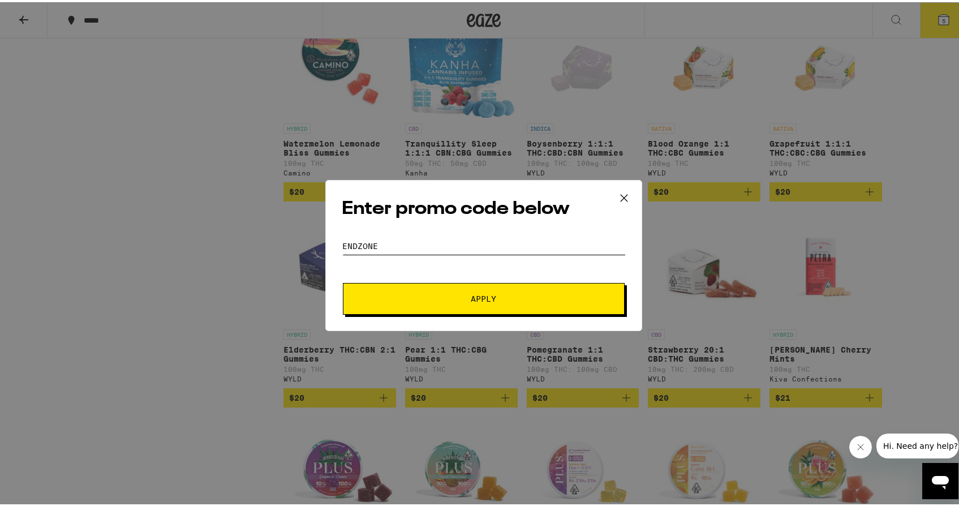
type input "ENDZONE"
click at [438, 294] on span "Apply" at bounding box center [484, 297] width 204 height 8
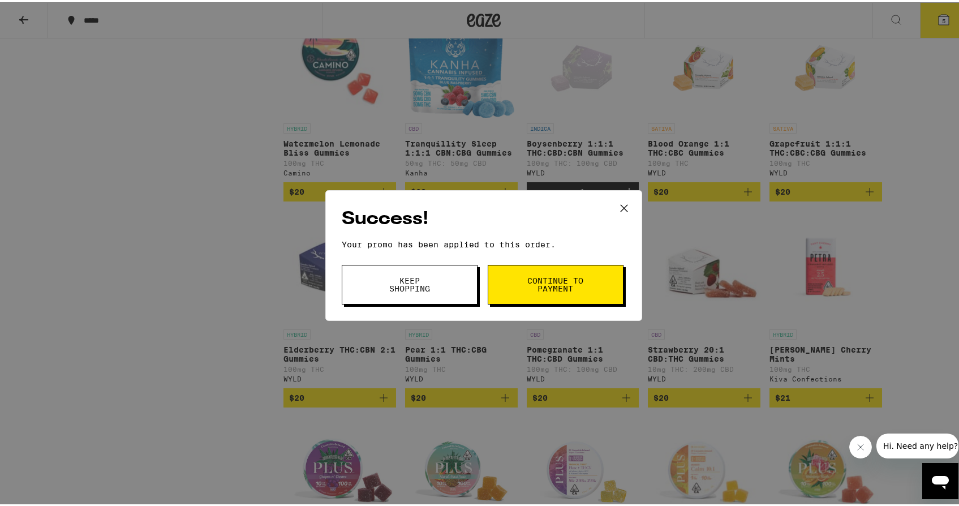
click at [591, 279] on button "Continue to payment" at bounding box center [556, 283] width 136 height 40
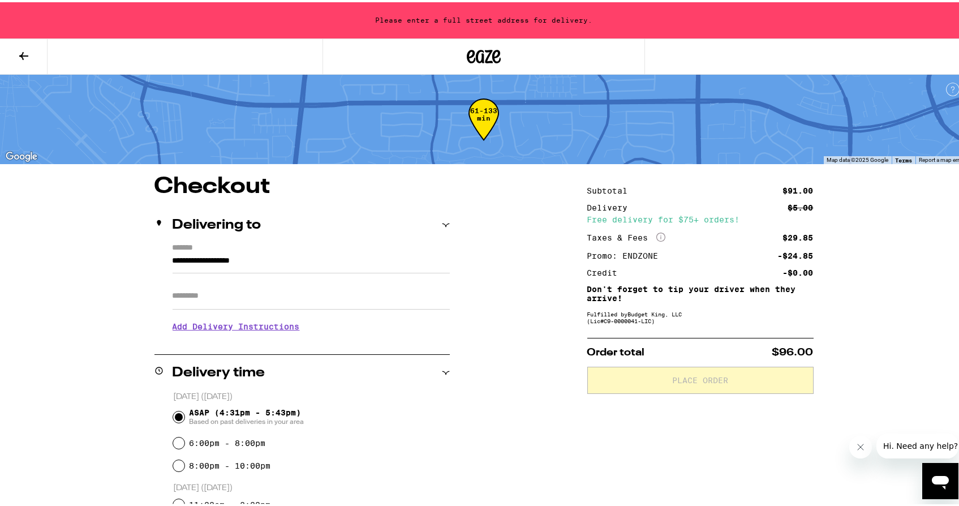
click at [274, 303] on input "Apt/Suite" at bounding box center [311, 293] width 277 height 27
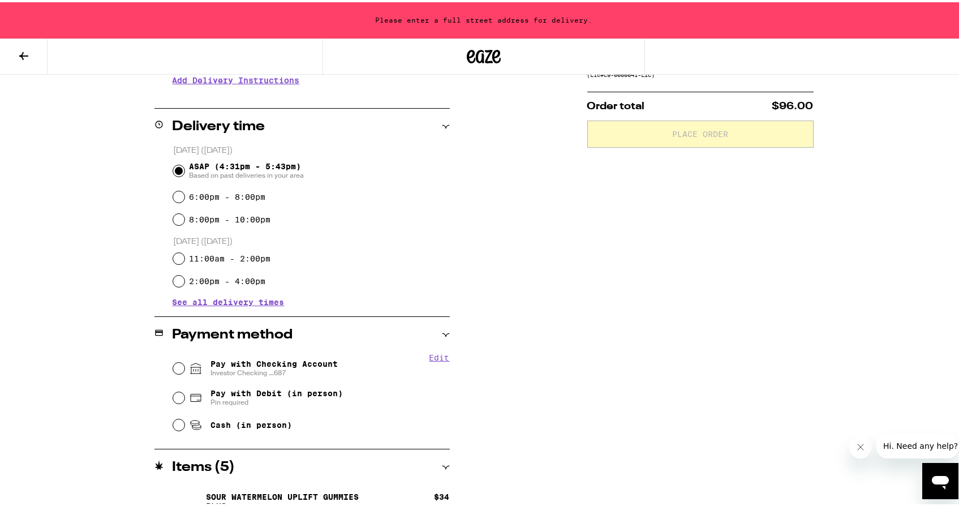
scroll to position [261, 0]
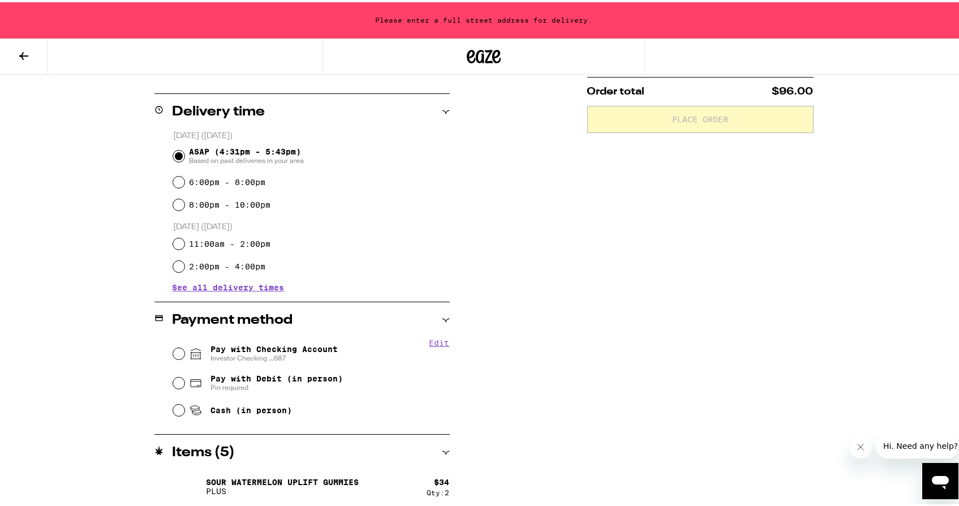
click at [189, 350] on icon at bounding box center [196, 352] width 14 height 14
click at [184, 350] on input "Pay with Checking Account Investor Checking ...687" at bounding box center [178, 351] width 11 height 11
radio input "true"
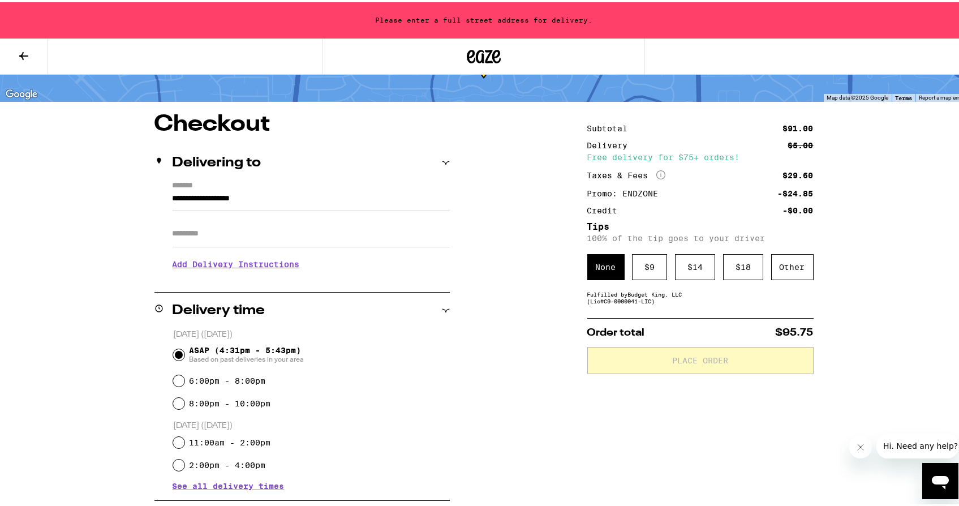
scroll to position [59, 0]
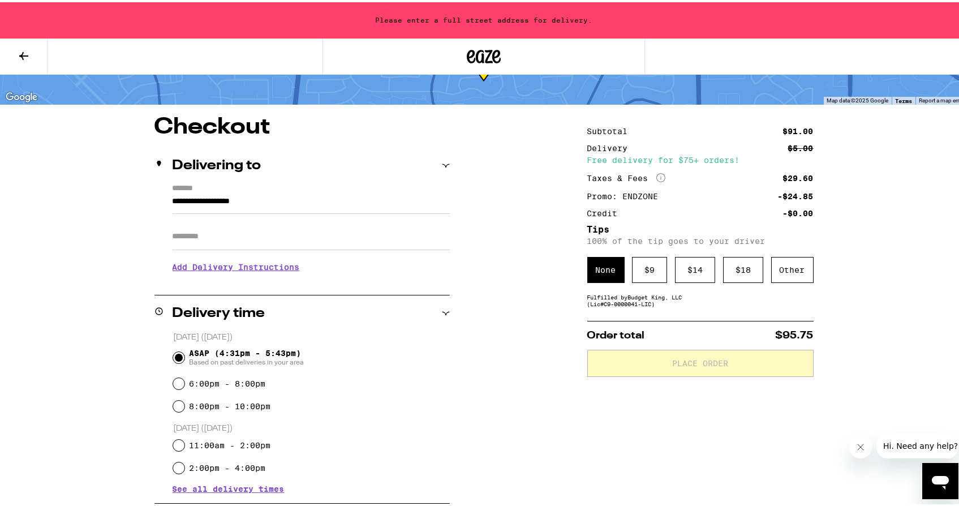
click at [248, 237] on input "Apt/Suite" at bounding box center [311, 234] width 277 height 27
click at [209, 203] on input "**********" at bounding box center [311, 201] width 277 height 19
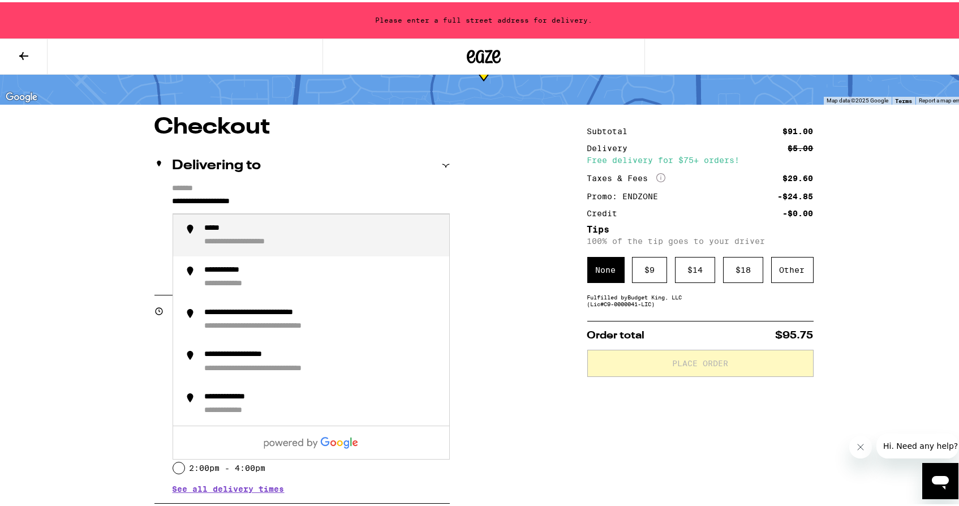
click at [173, 196] on input "**********" at bounding box center [311, 201] width 277 height 19
click at [241, 226] on div "**********" at bounding box center [230, 226] width 51 height 11
type input "**********"
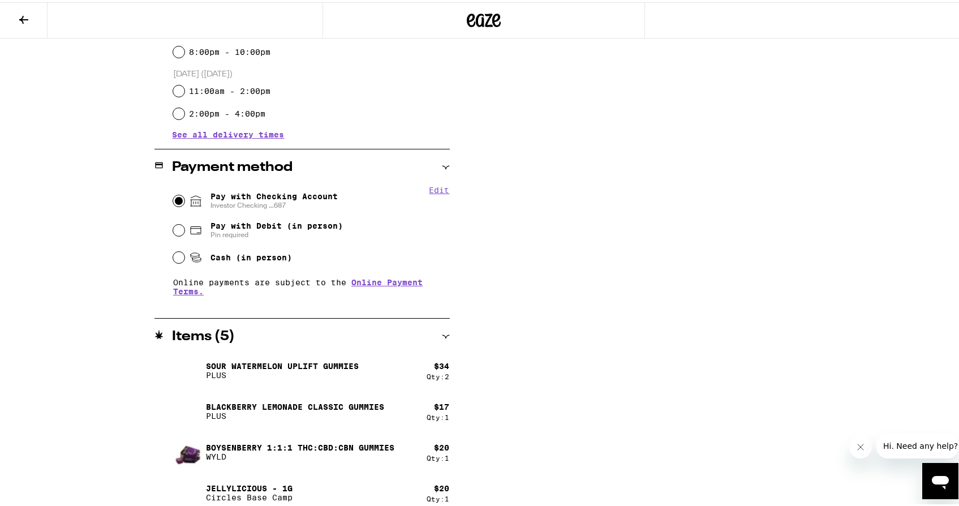
scroll to position [388, 0]
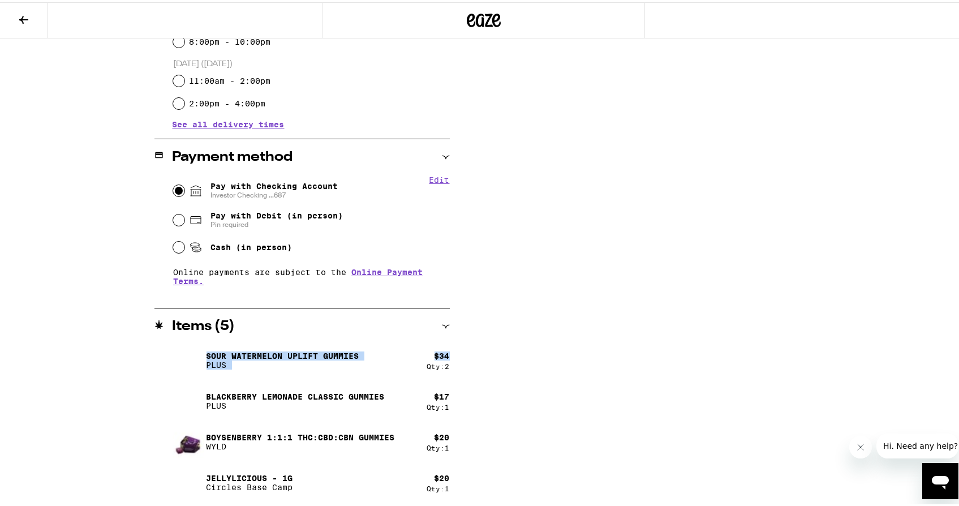
drag, startPoint x: 298, startPoint y: 346, endPoint x: 315, endPoint y: 360, distance: 22.5
click at [449, 355] on div "**********" at bounding box center [483, 127] width 815 height 757
click at [213, 357] on p "Sour Watermelon UPLIFT Gummies" at bounding box center [283, 353] width 153 height 9
drag, startPoint x: 213, startPoint y: 356, endPoint x: 430, endPoint y: 361, distance: 217.3
click at [430, 361] on div "Sour Watermelon UPLIFT Gummies PLUS $ 34 Qty: 2" at bounding box center [311, 358] width 277 height 32
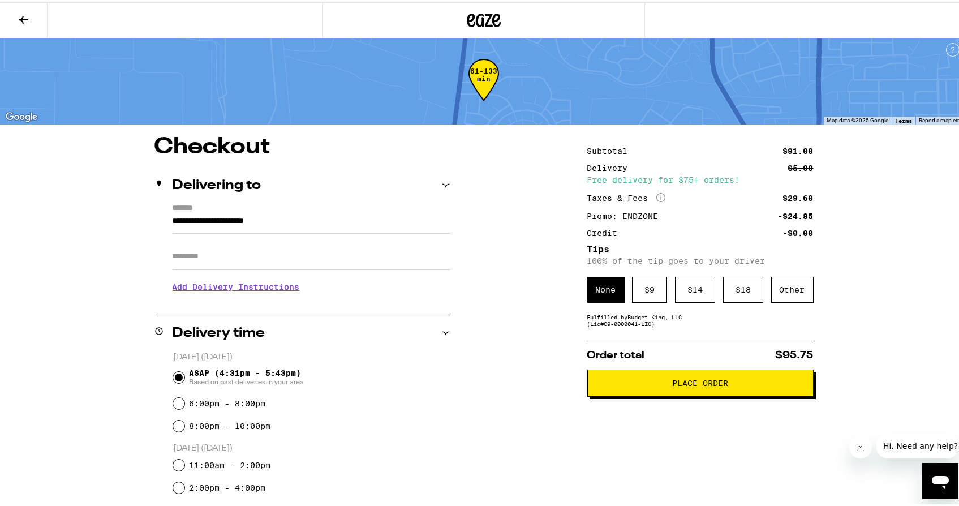
scroll to position [0, 0]
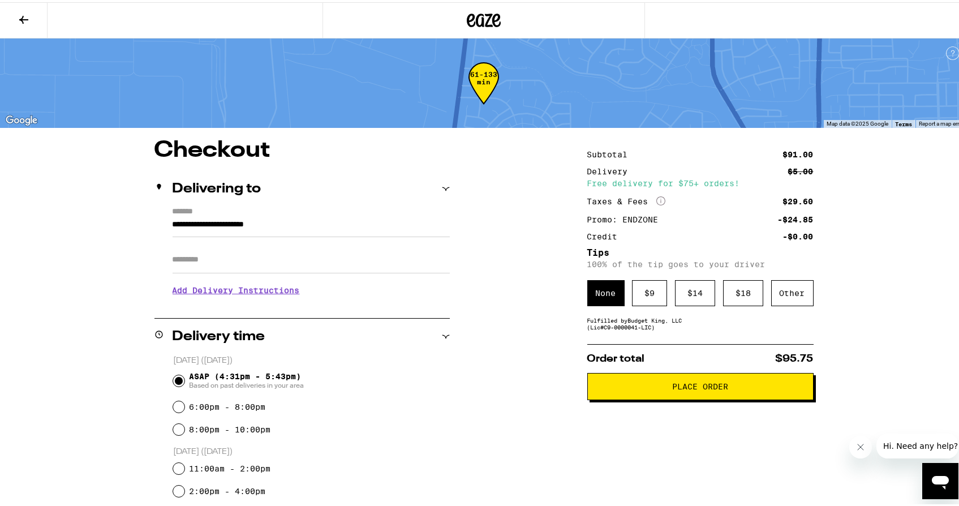
click at [485, 350] on div "**********" at bounding box center [483, 515] width 815 height 757
click at [637, 301] on div "$ 9" at bounding box center [649, 291] width 35 height 26
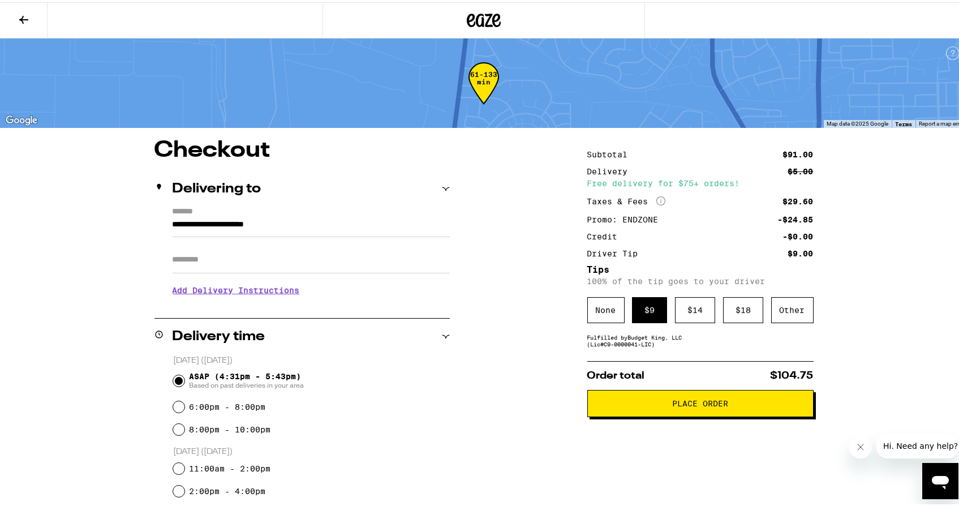
click at [672, 401] on span "Place Order" at bounding box center [700, 401] width 56 height 8
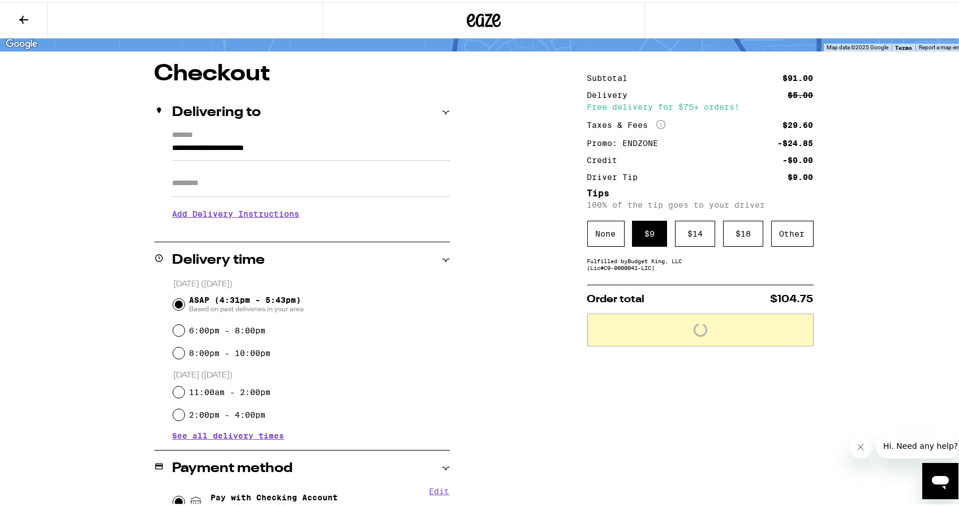
scroll to position [69, 0]
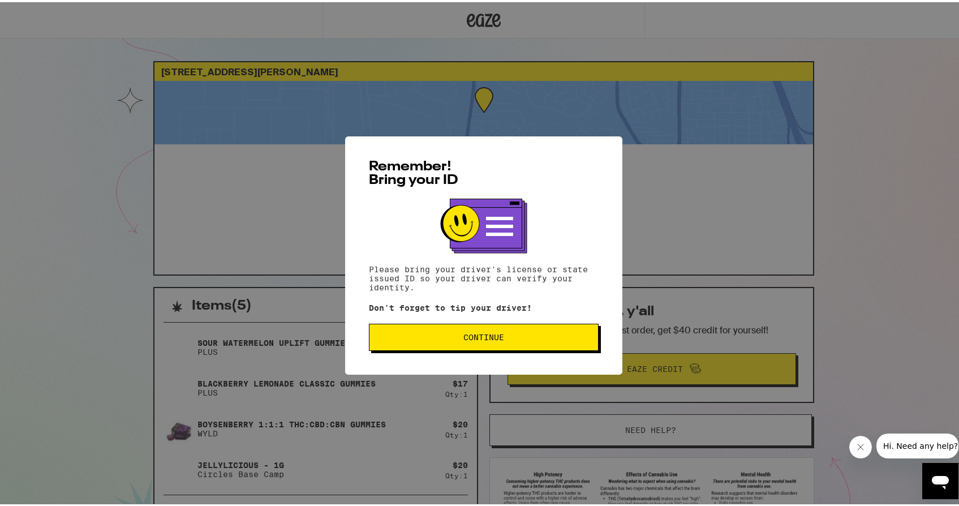
click at [463, 339] on span "Continue" at bounding box center [483, 335] width 41 height 8
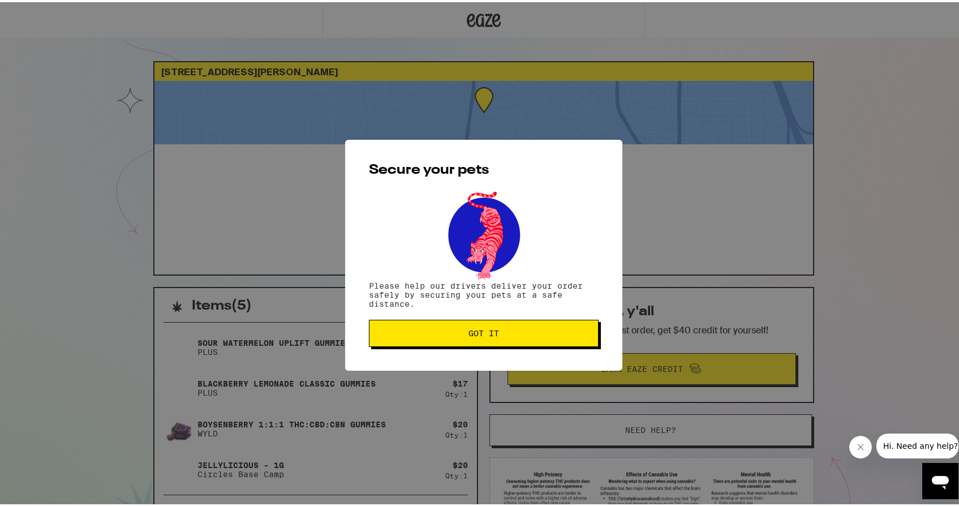
click at [475, 341] on button "Got it" at bounding box center [484, 330] width 230 height 27
